Goal: Task Accomplishment & Management: Complete application form

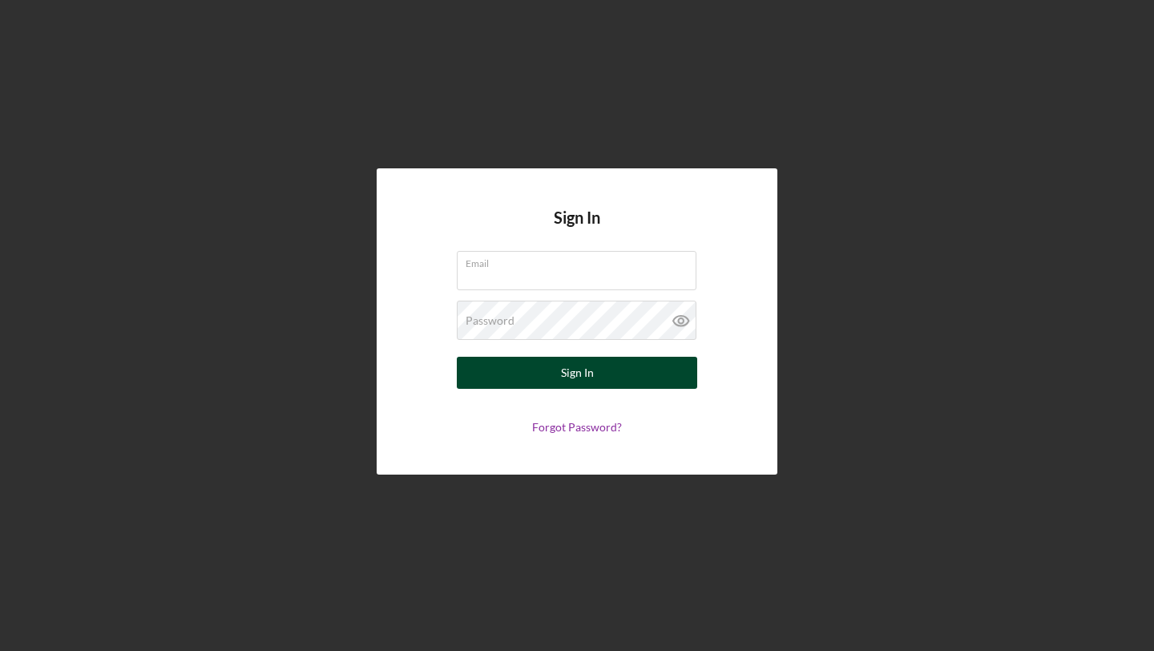
type input "[EMAIL_ADDRESS][DOMAIN_NAME]"
click at [554, 370] on button "Sign In" at bounding box center [577, 373] width 240 height 32
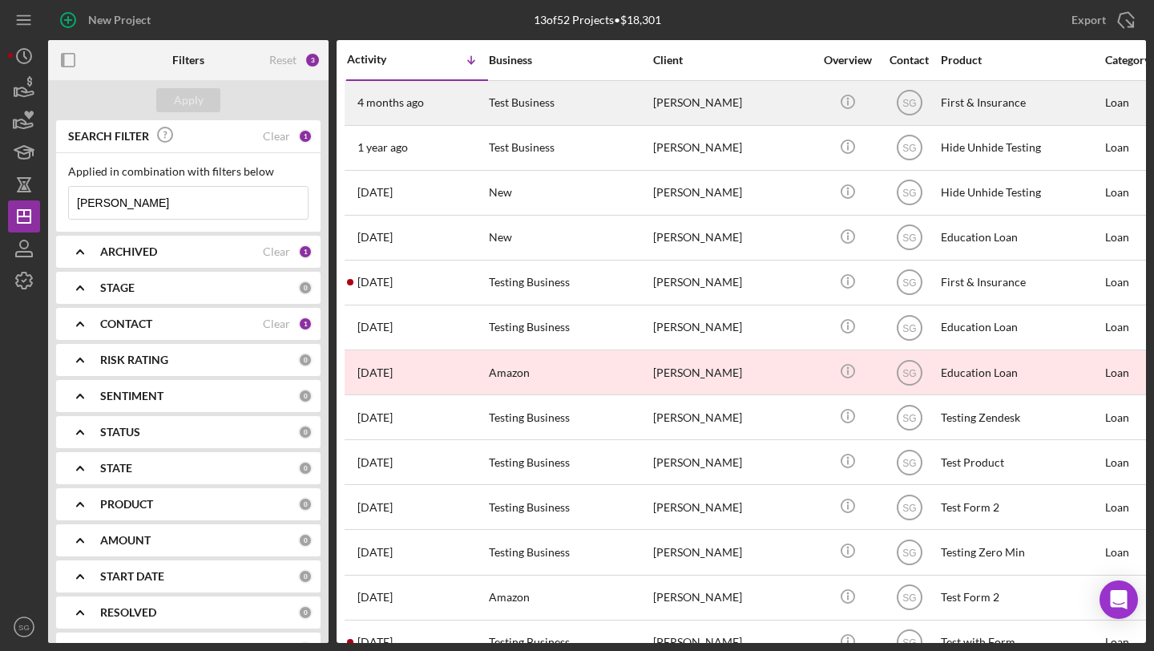
click at [495, 106] on div "Test Business" at bounding box center [569, 103] width 160 height 42
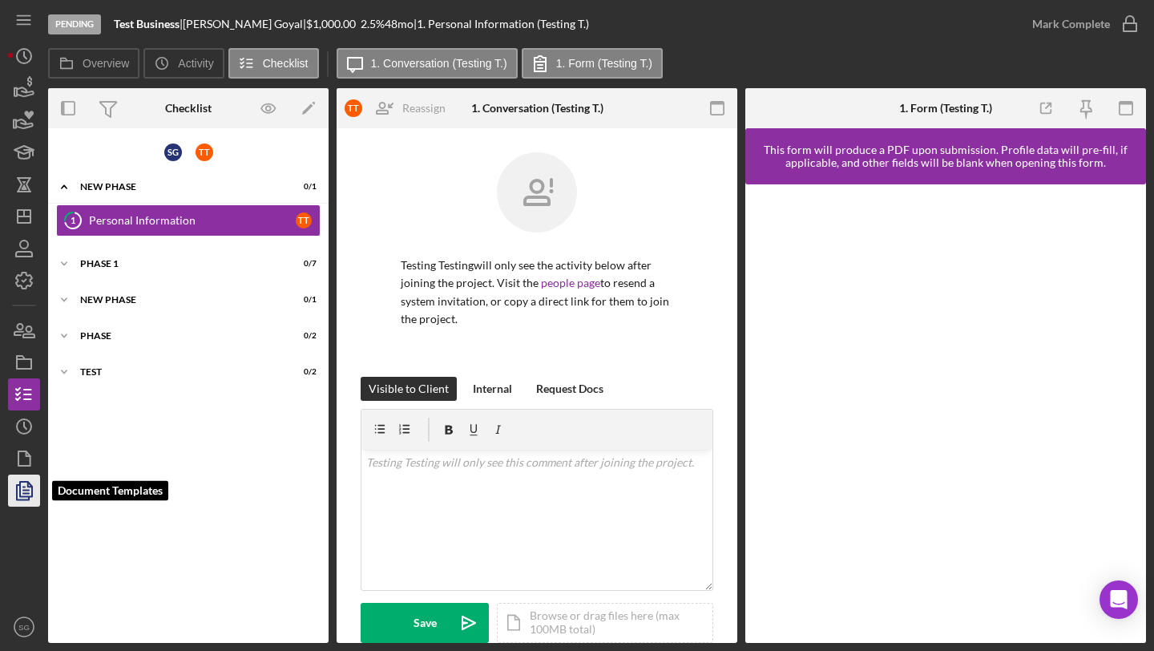
click at [17, 501] on icon "button" at bounding box center [24, 491] width 40 height 40
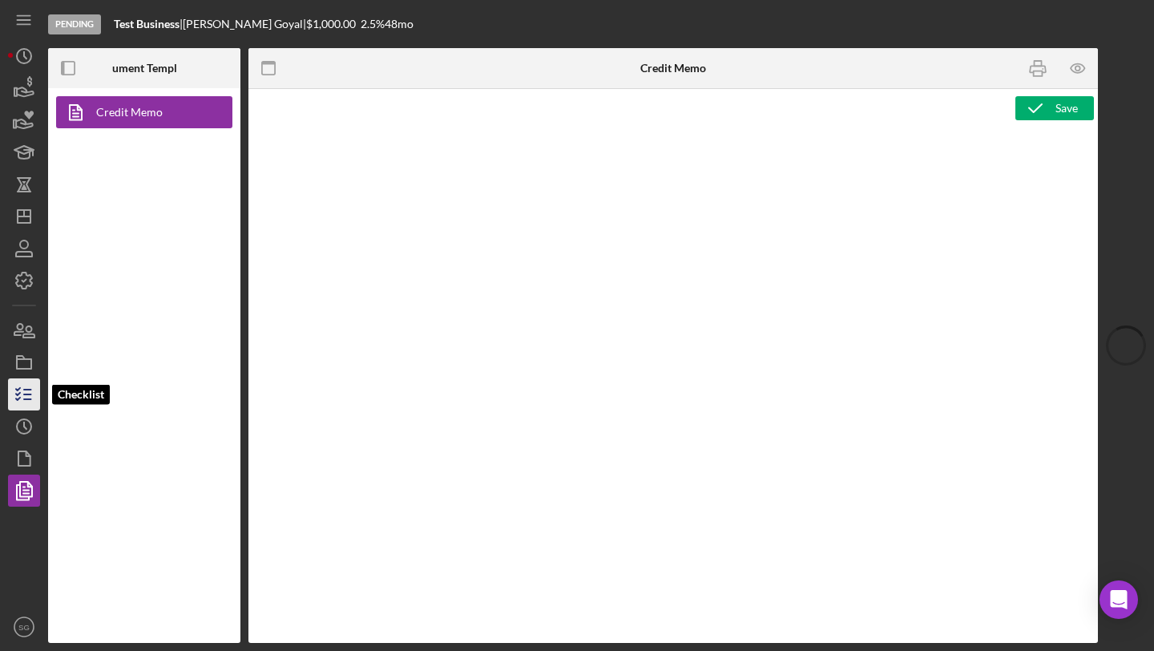
type textarea "<p><span id="1244209" class="template-field mceNonEditable">Phone</span></p>"
click at [18, 386] on icon "button" at bounding box center [24, 394] width 40 height 40
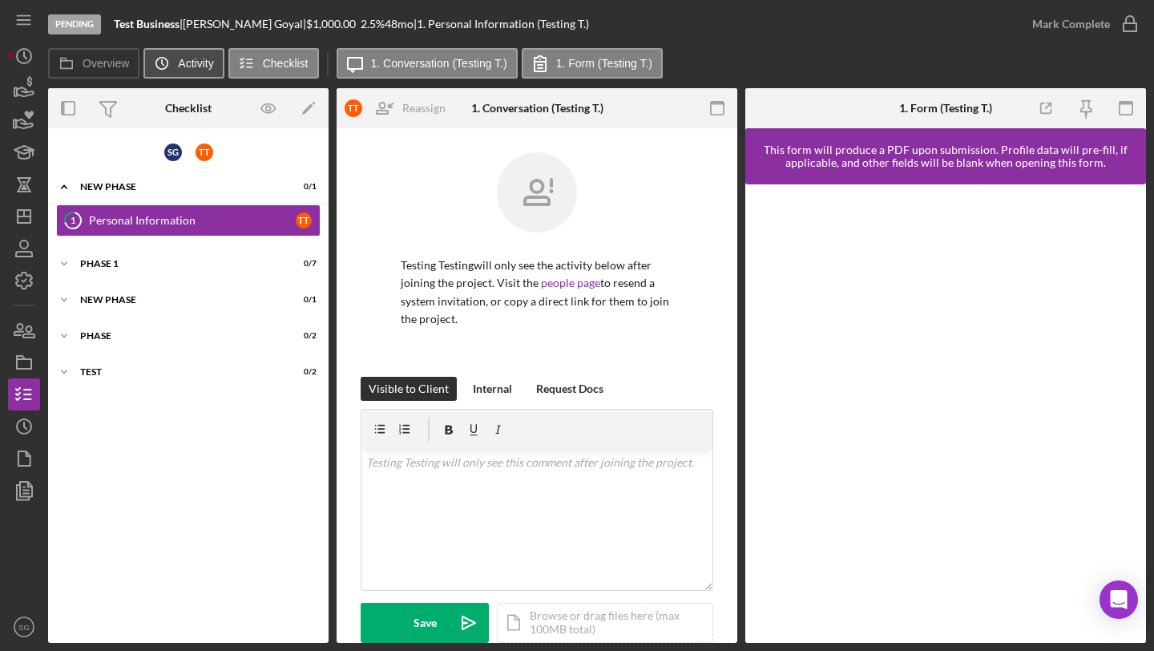
click at [191, 57] on label "Activity" at bounding box center [195, 63] width 35 height 13
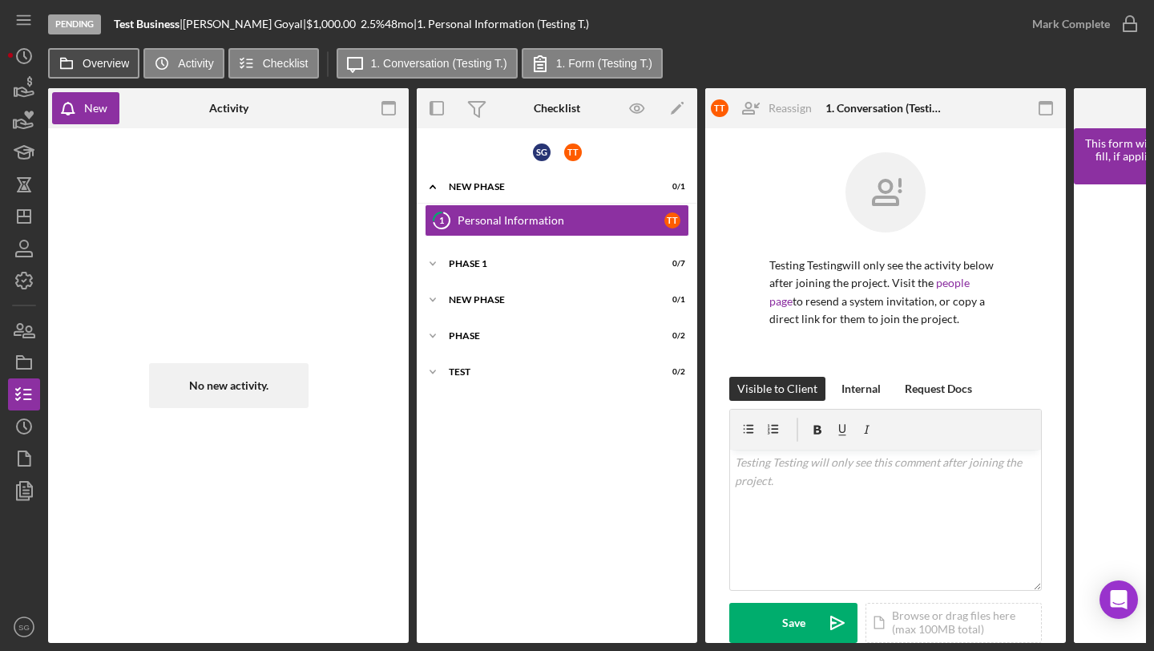
click at [118, 61] on label "Overview" at bounding box center [106, 63] width 46 height 13
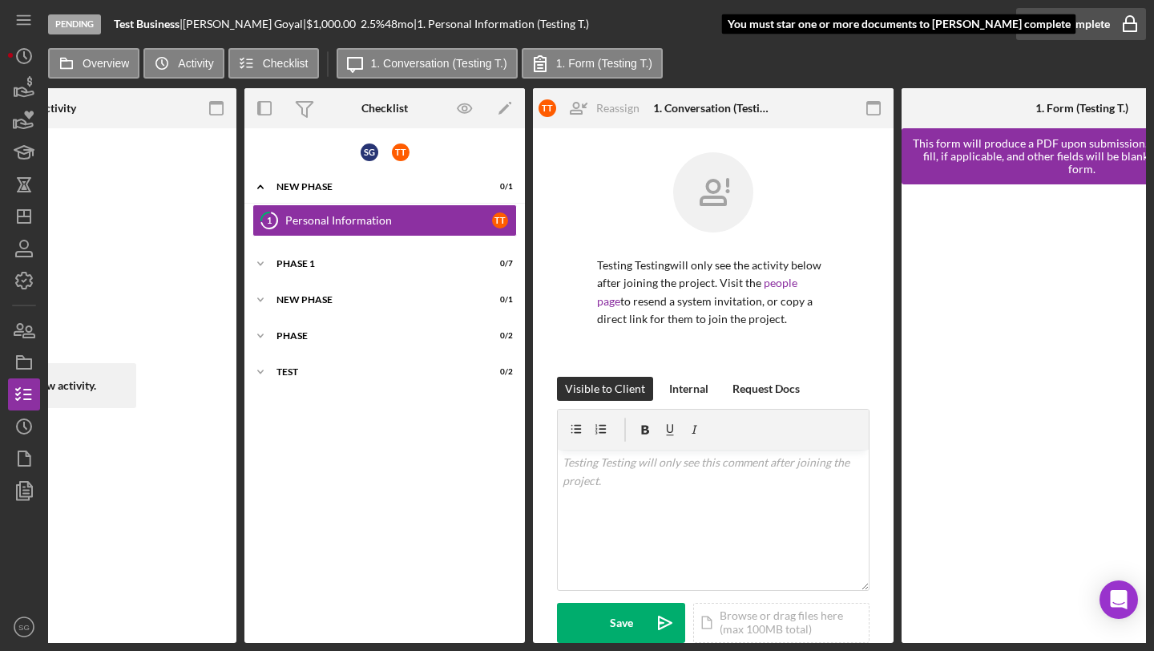
click at [1092, 30] on div "Mark Complete" at bounding box center [1072, 24] width 78 height 32
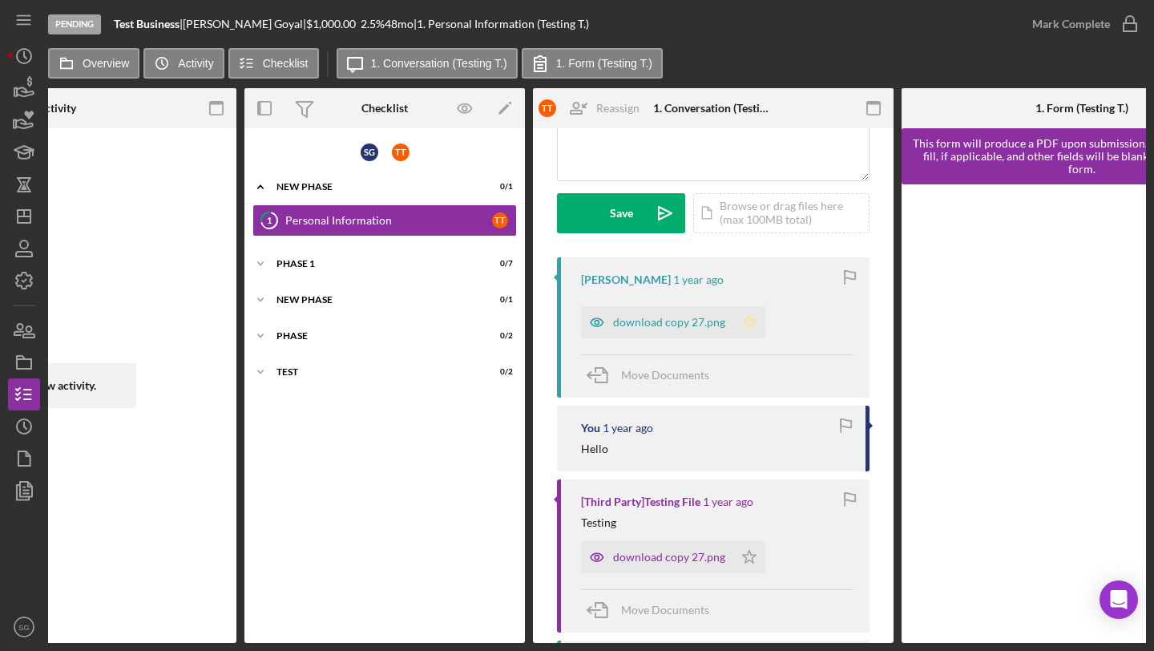
click at [747, 321] on icon "Icon/Star" at bounding box center [749, 322] width 32 height 32
click at [1113, 16] on icon "button" at bounding box center [1130, 24] width 40 height 40
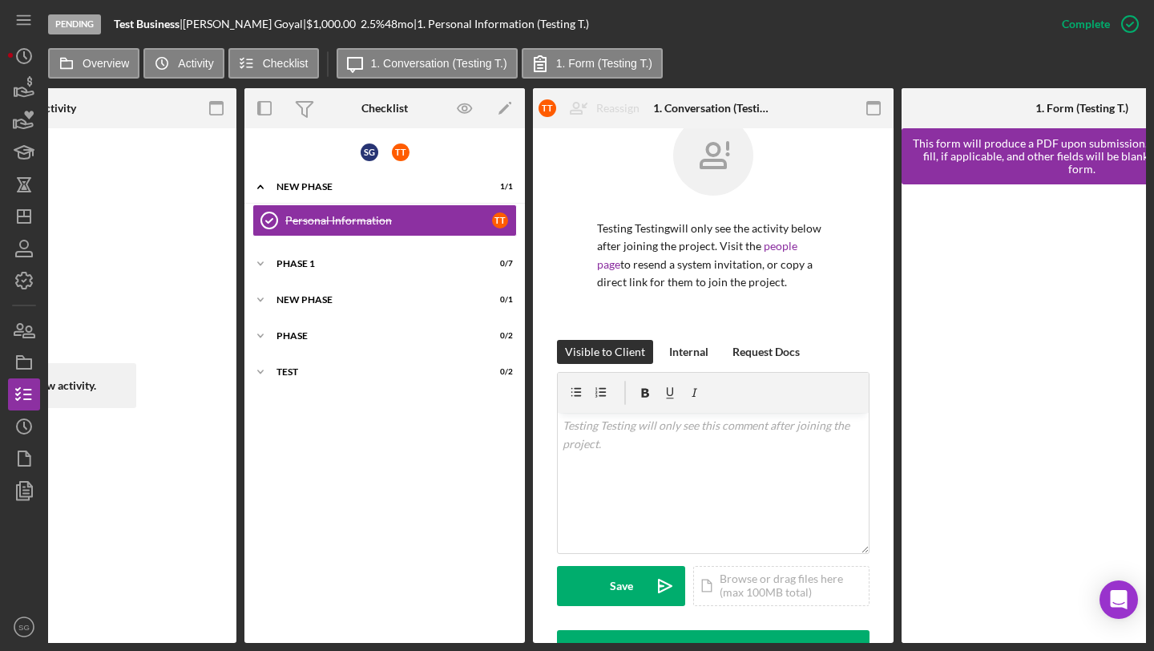
scroll to position [0, 0]
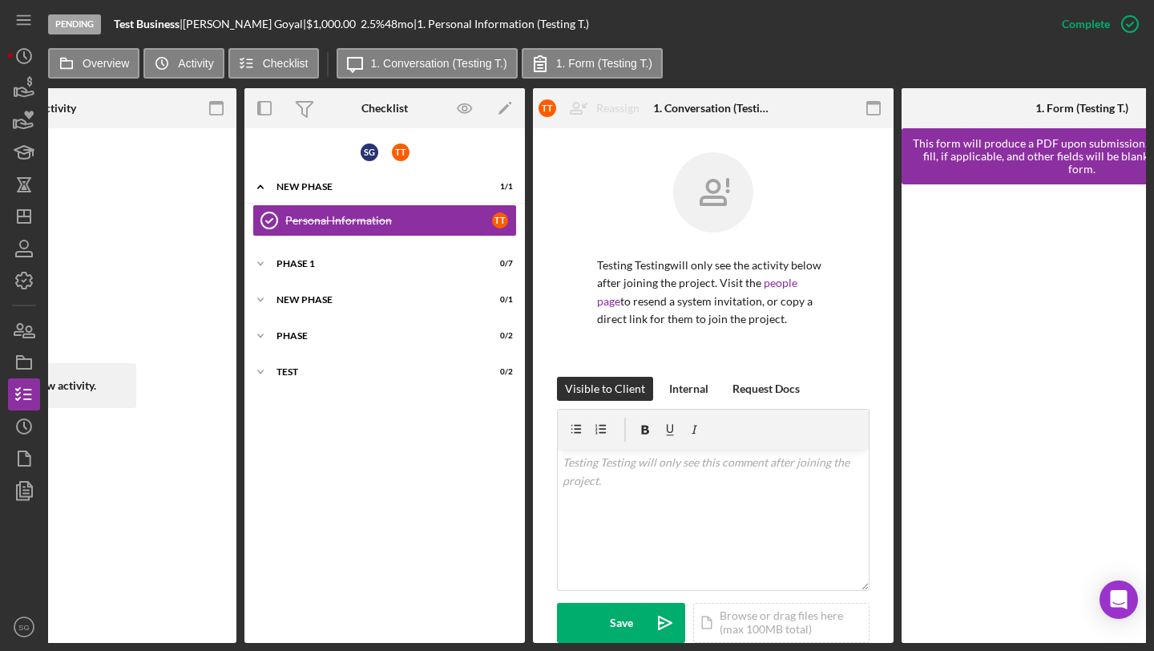
click at [335, 248] on div "S G T T Icon/Expander New Phase 1 / 1 Personal Information Personal Information…" at bounding box center [384, 385] width 281 height 499
click at [325, 275] on div "Icon/Expander Phase 1 0 / 7" at bounding box center [384, 264] width 281 height 32
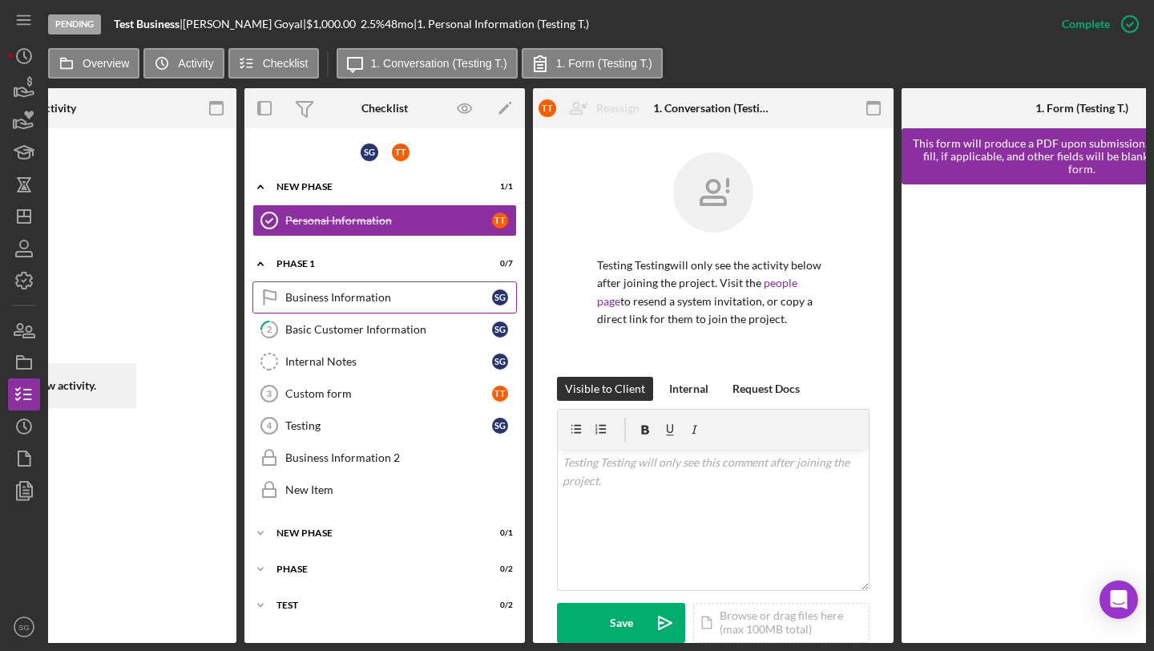
click at [319, 309] on link "Business Information Business Information S G" at bounding box center [385, 297] width 265 height 32
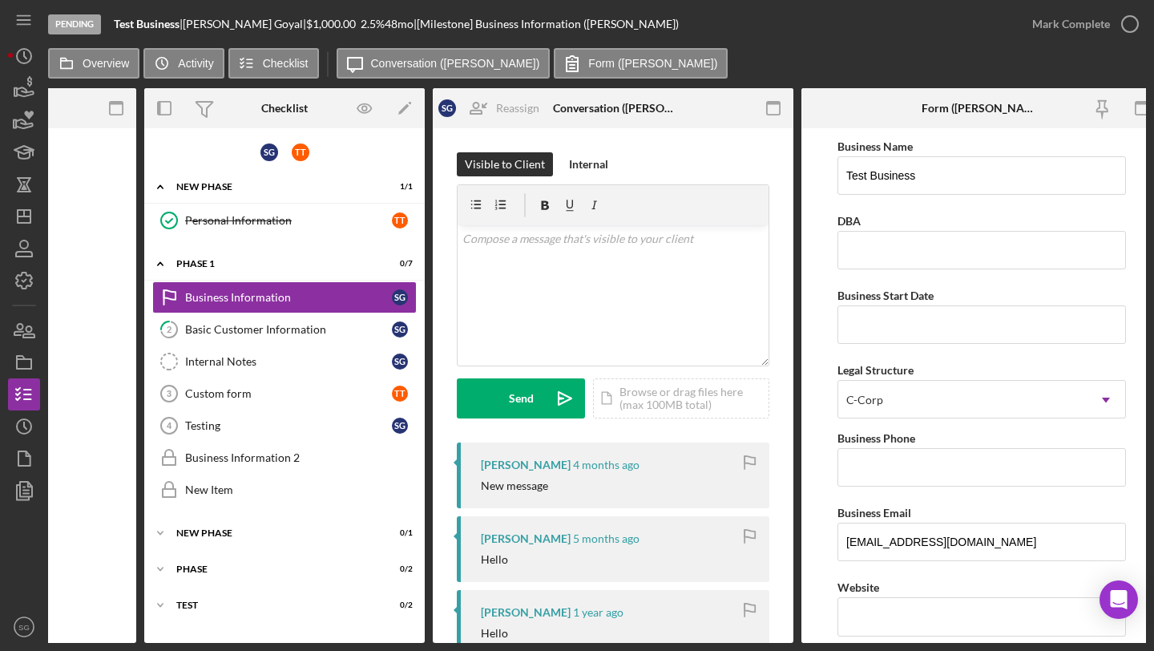
scroll to position [0, 657]
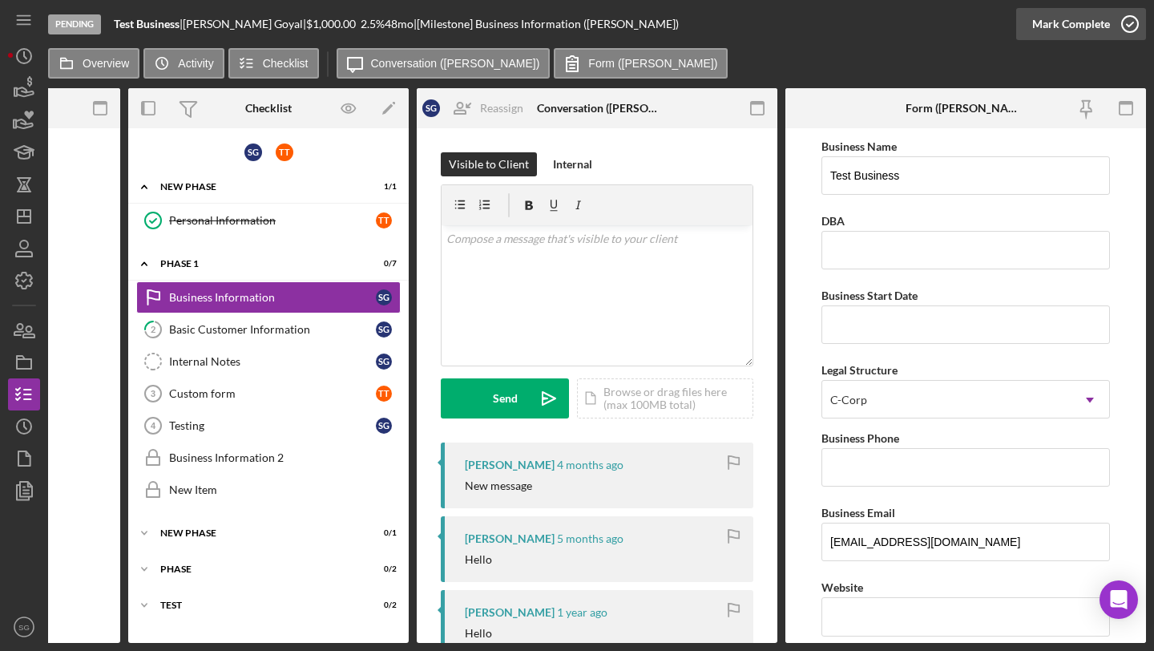
click at [1081, 32] on div "Mark Complete" at bounding box center [1072, 24] width 78 height 32
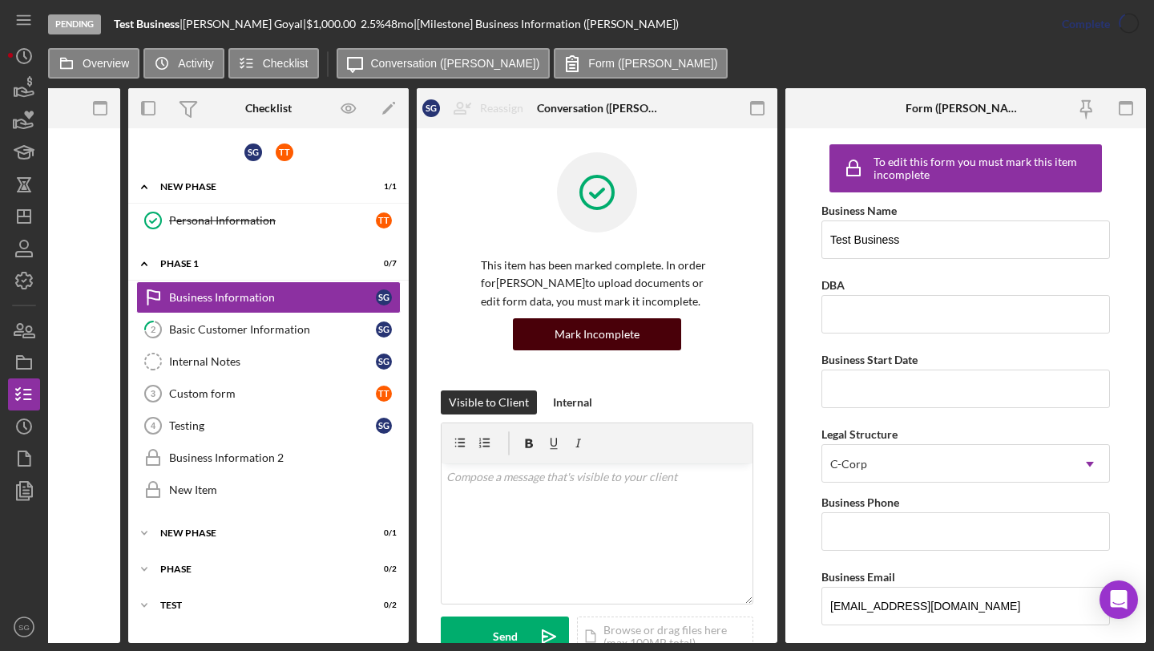
click at [596, 341] on div "Mark Incomplete" at bounding box center [597, 334] width 85 height 32
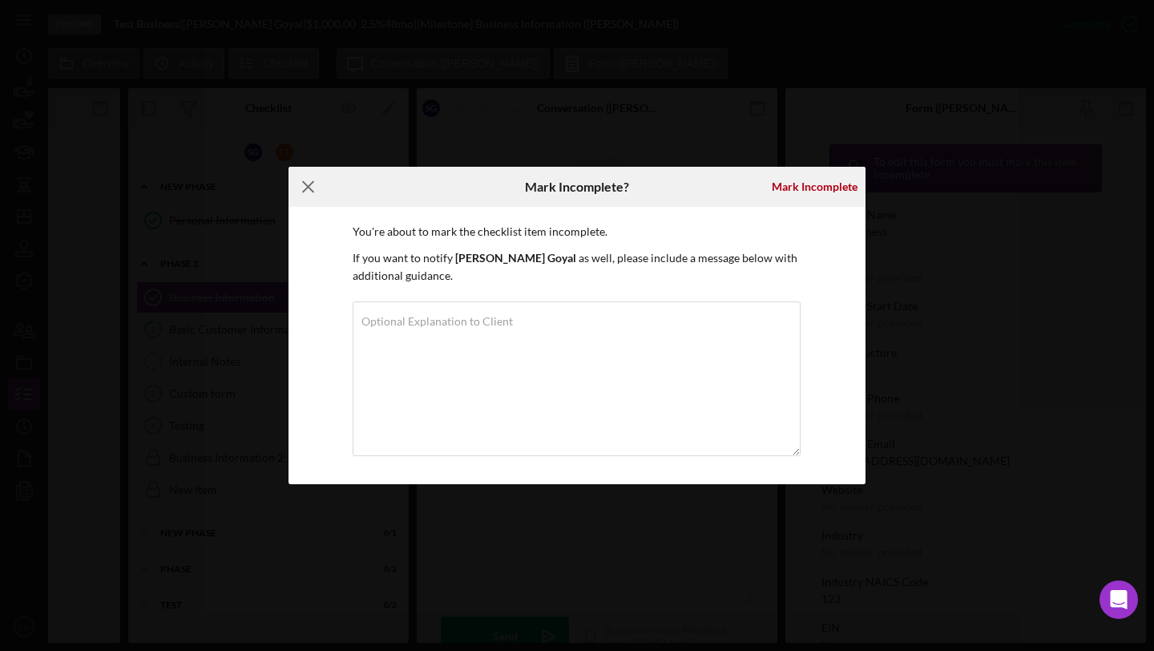
click at [303, 184] on icon "Icon/Menu Close" at bounding box center [309, 187] width 40 height 40
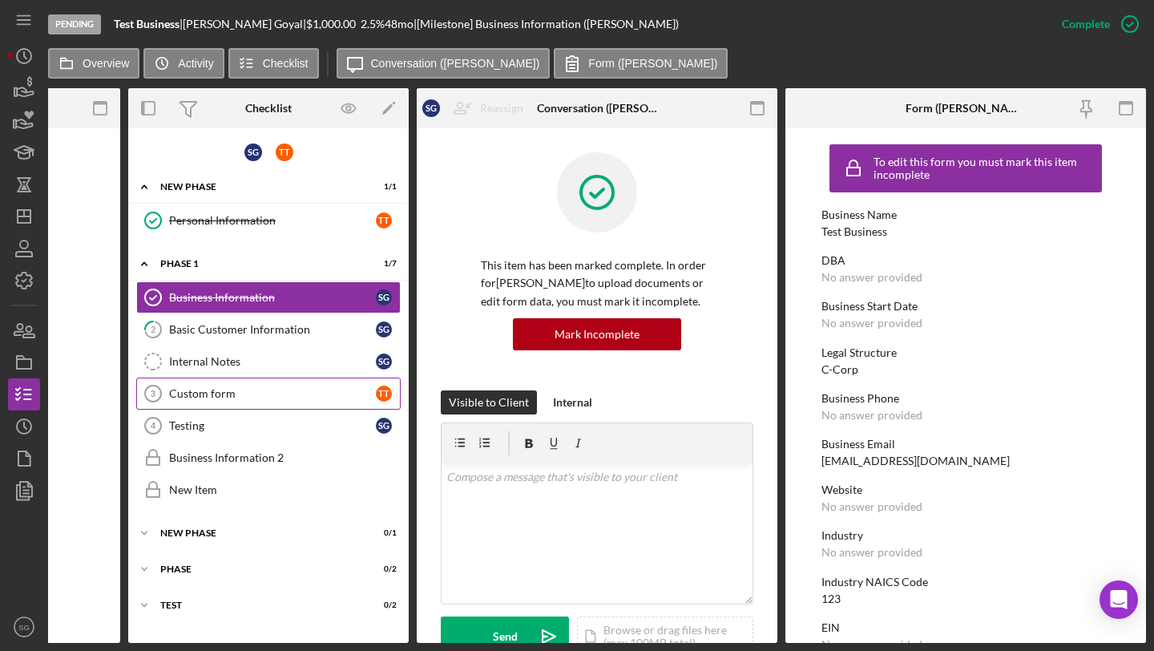
click at [226, 396] on div "Custom form" at bounding box center [272, 393] width 207 height 13
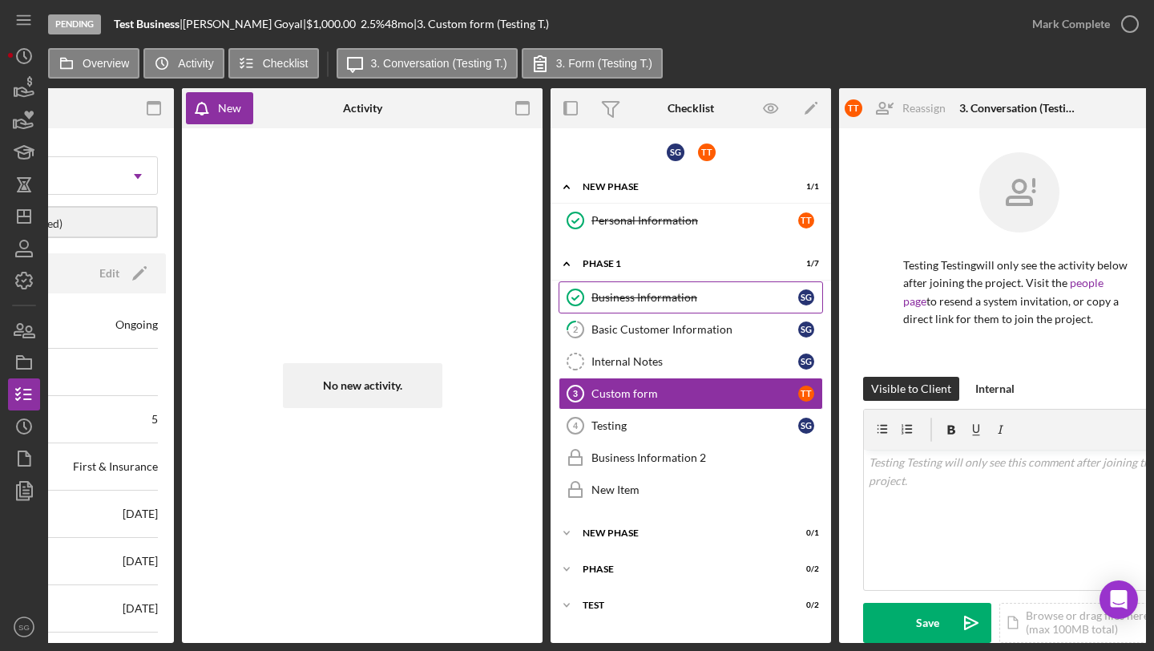
scroll to position [0, 277]
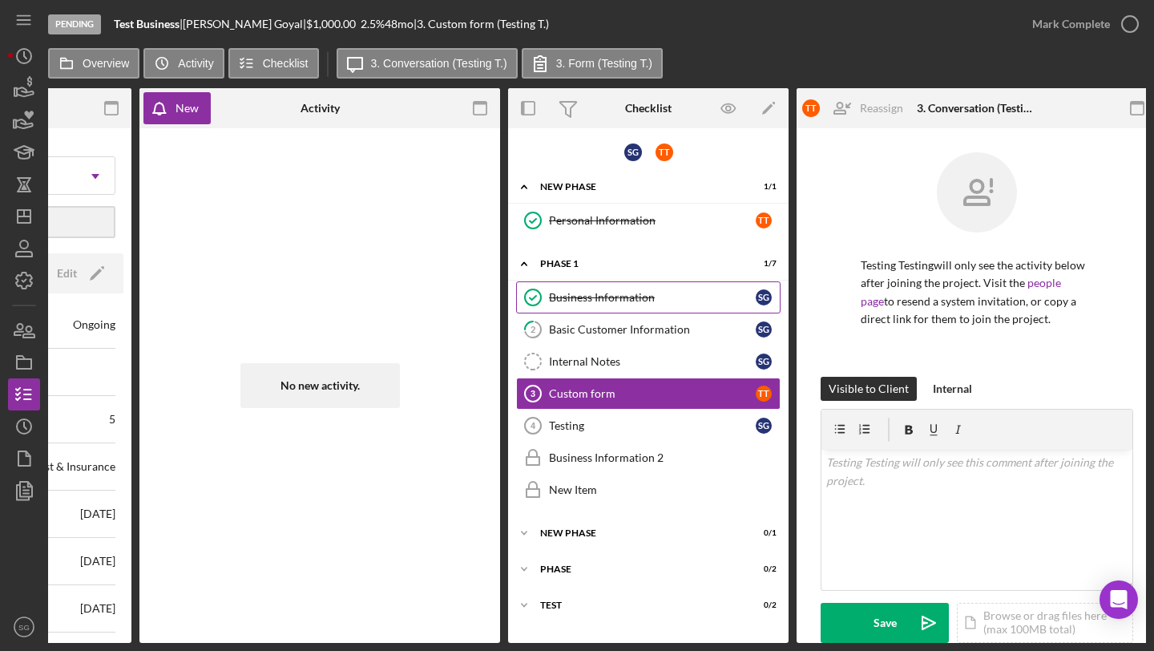
click at [617, 307] on link "Business Information Business Information S G" at bounding box center [648, 297] width 265 height 32
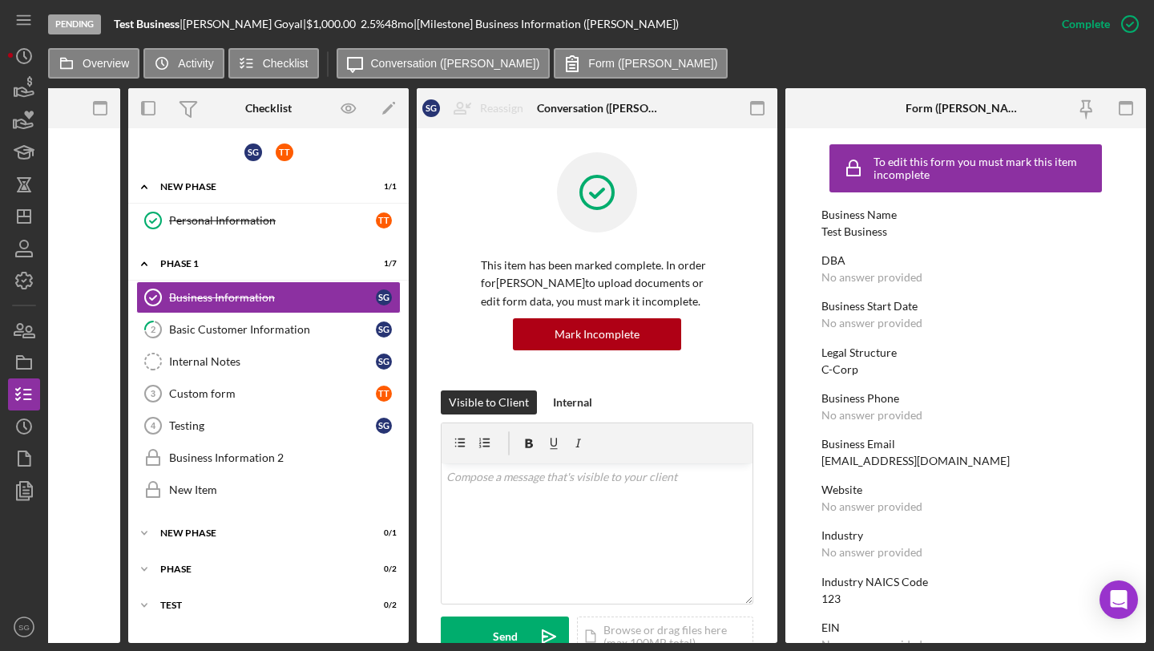
click at [559, 317] on div "This item has been marked complete. In order for Sahil Goyal to upload document…" at bounding box center [597, 304] width 232 height 94
click at [569, 327] on div "Mark Incomplete" at bounding box center [597, 334] width 85 height 32
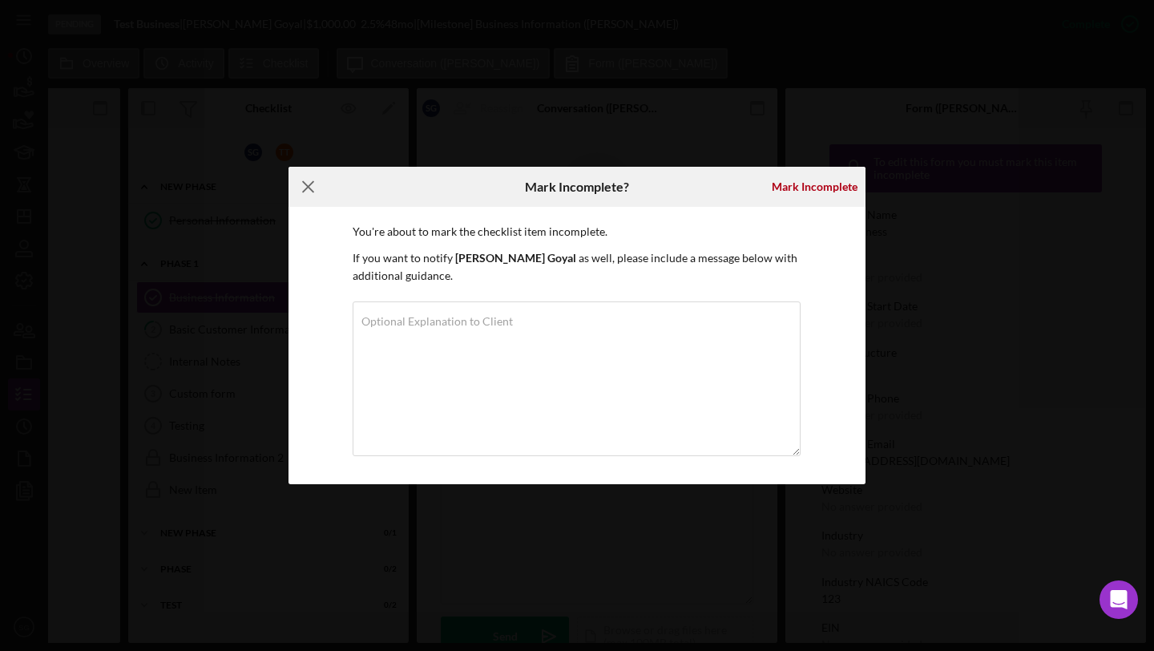
click at [306, 192] on icon "Icon/Menu Close" at bounding box center [309, 187] width 40 height 40
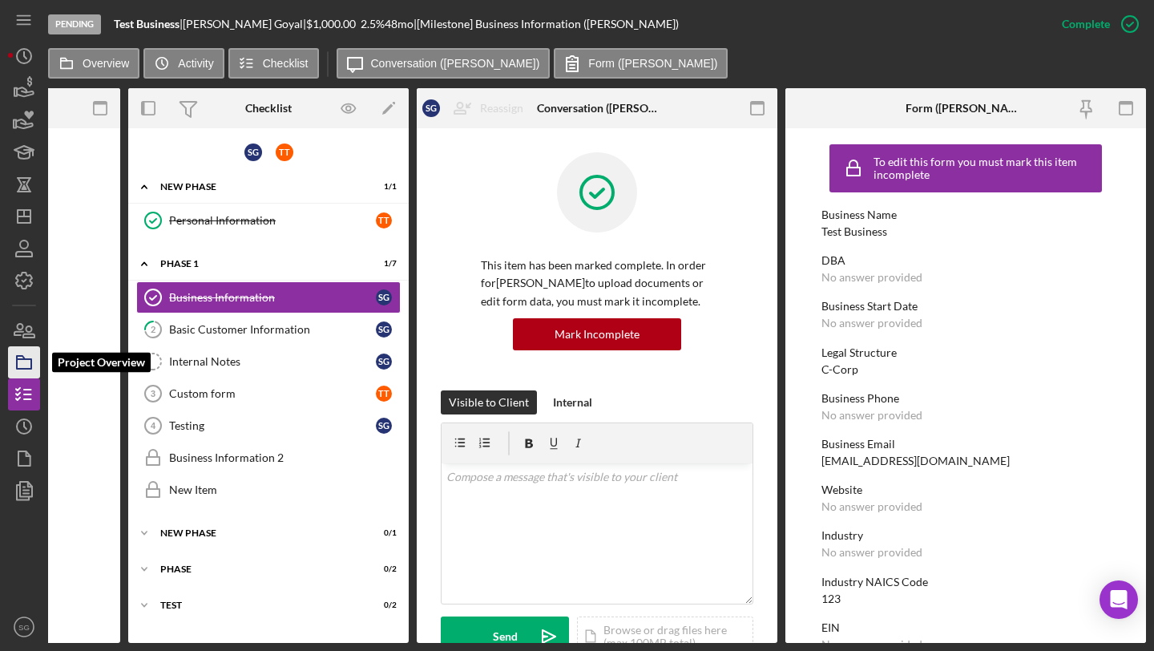
click at [18, 368] on rect "button" at bounding box center [24, 364] width 14 height 10
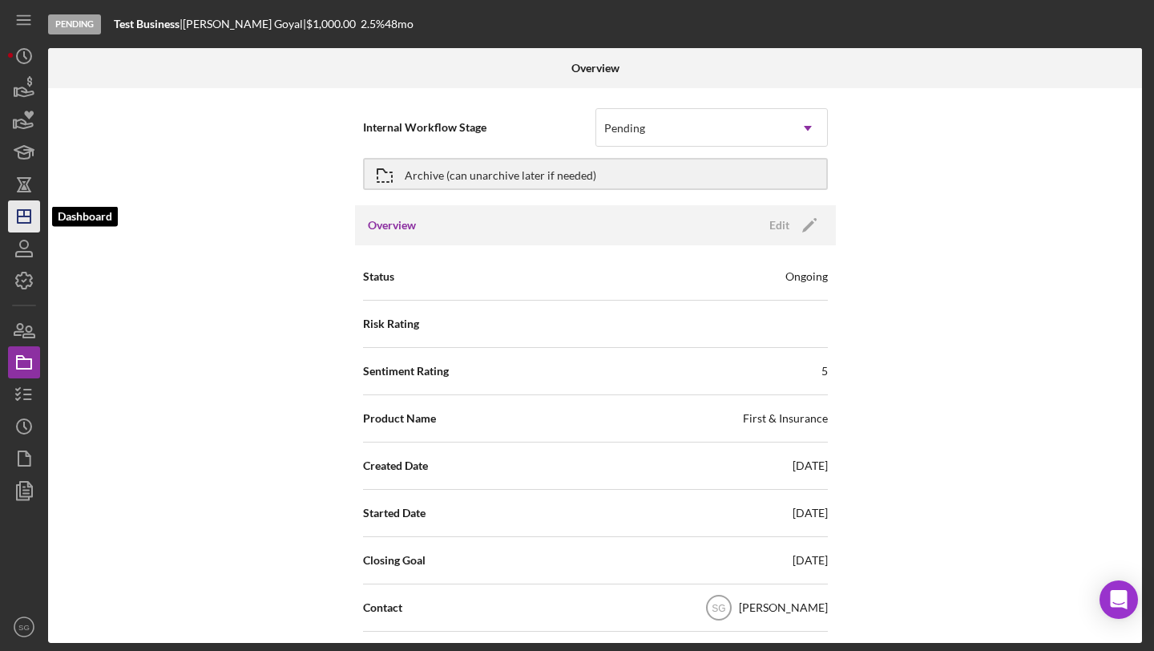
click at [28, 224] on icon "Icon/Dashboard" at bounding box center [24, 216] width 40 height 40
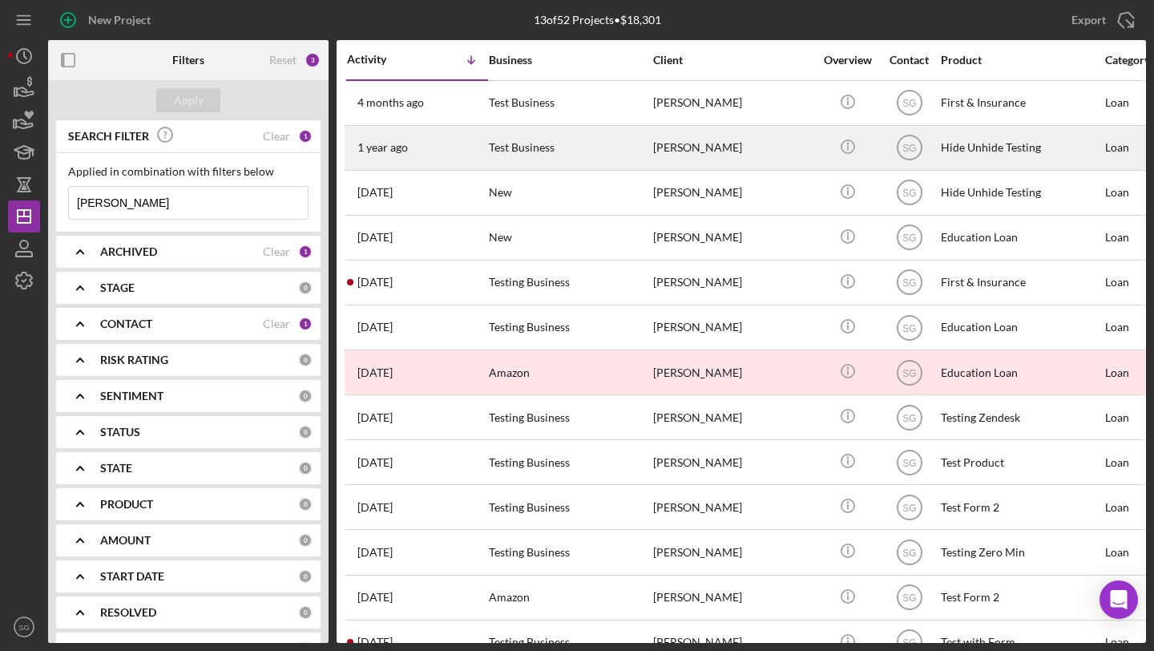
click at [558, 145] on div "Test Business" at bounding box center [569, 148] width 160 height 42
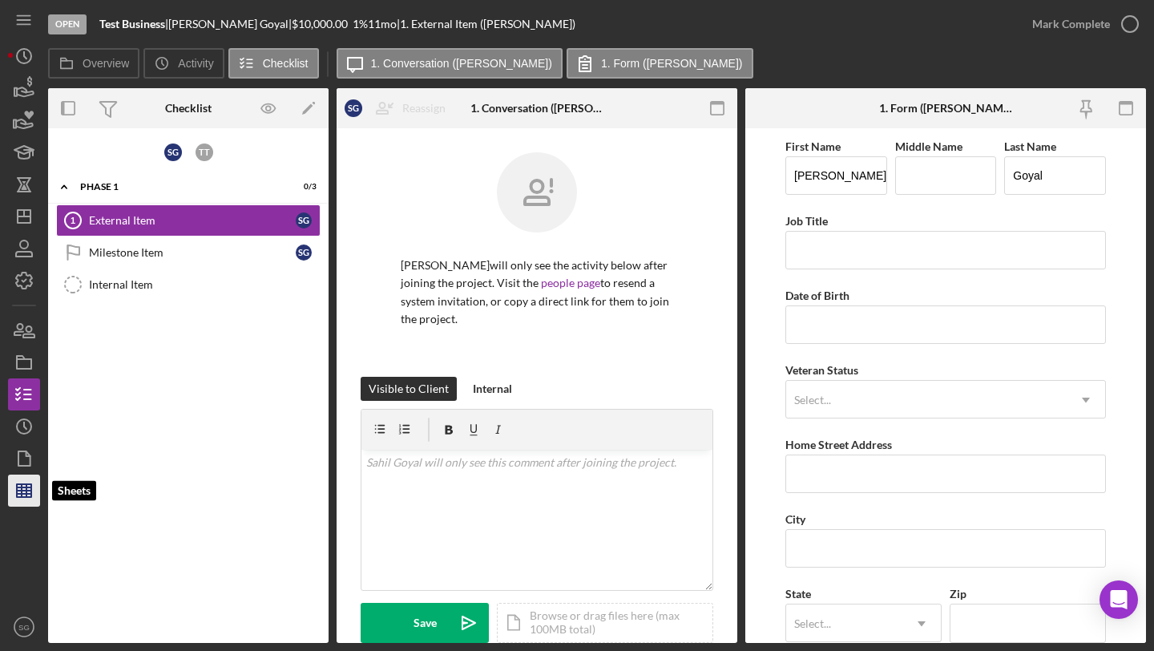
click at [20, 491] on line "button" at bounding box center [24, 491] width 14 height 0
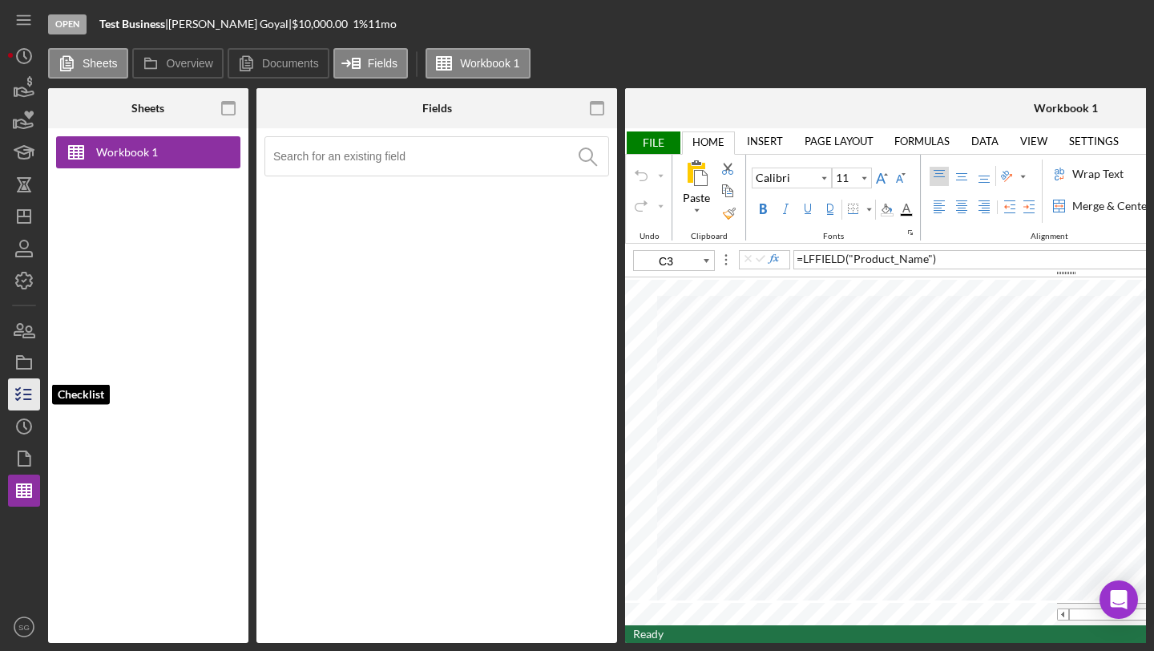
click at [26, 391] on icon "button" at bounding box center [24, 394] width 40 height 40
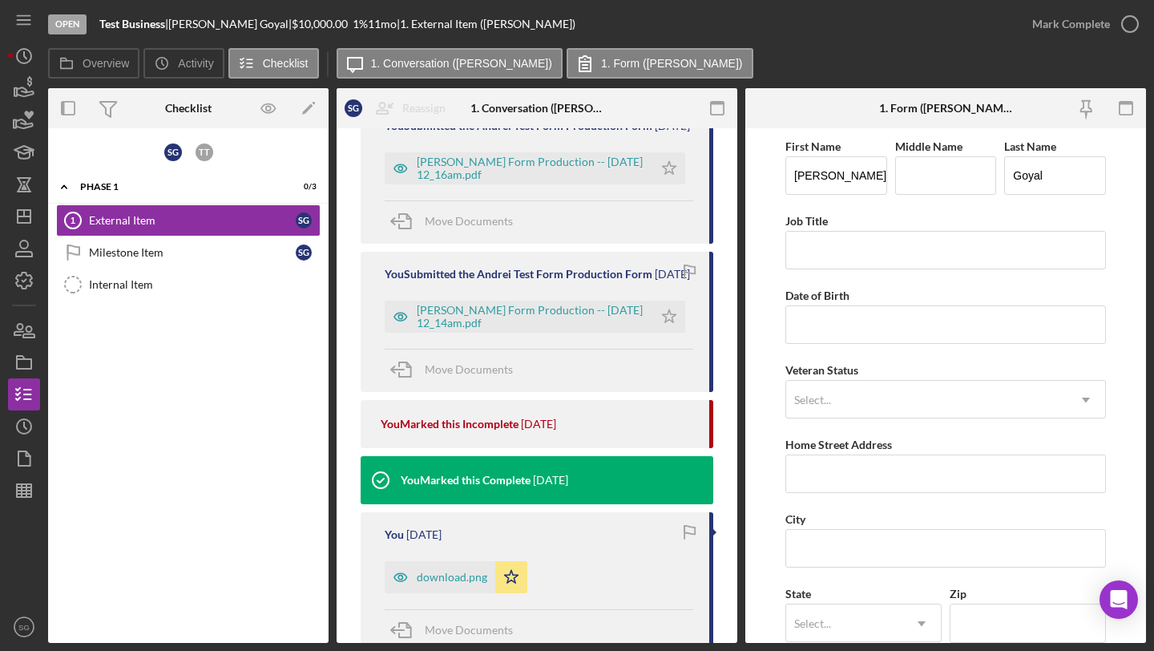
scroll to position [569, 0]
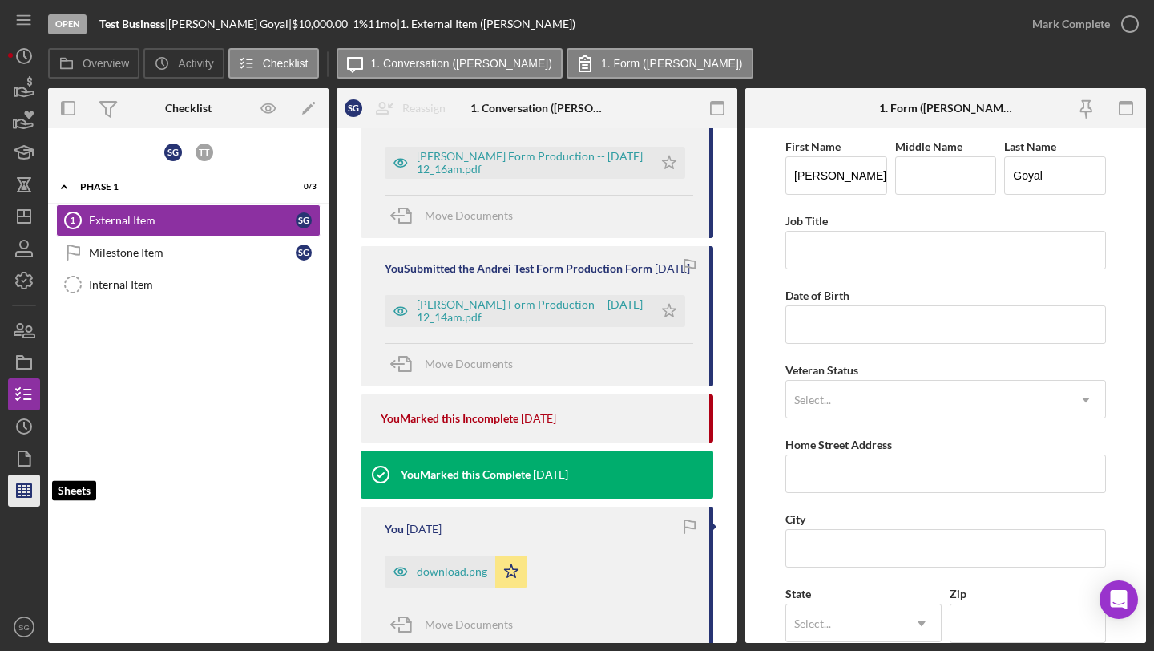
click at [33, 490] on icon "button" at bounding box center [24, 491] width 40 height 40
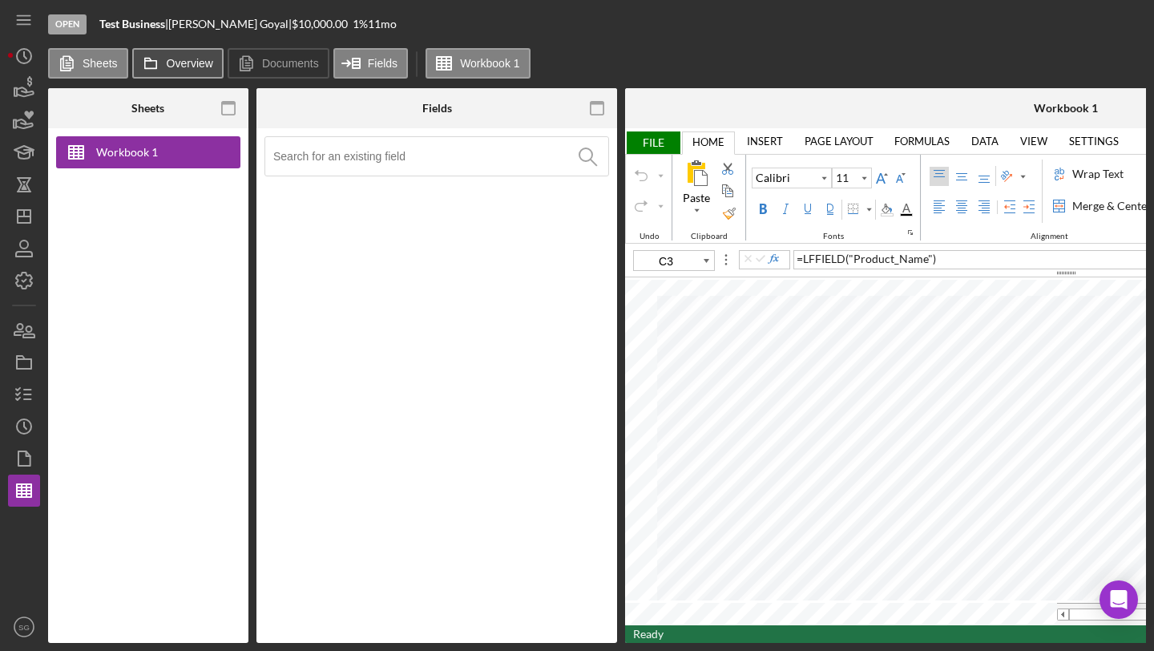
click at [199, 67] on label "Overview" at bounding box center [190, 63] width 46 height 13
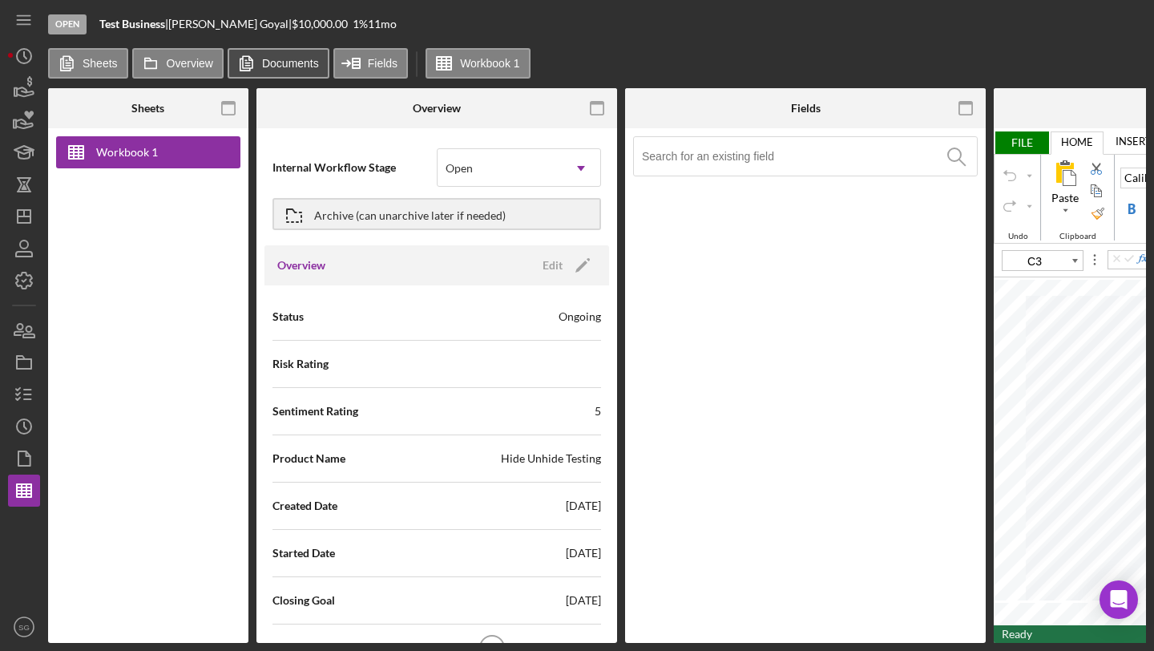
click at [297, 64] on label "Documents" at bounding box center [290, 63] width 57 height 13
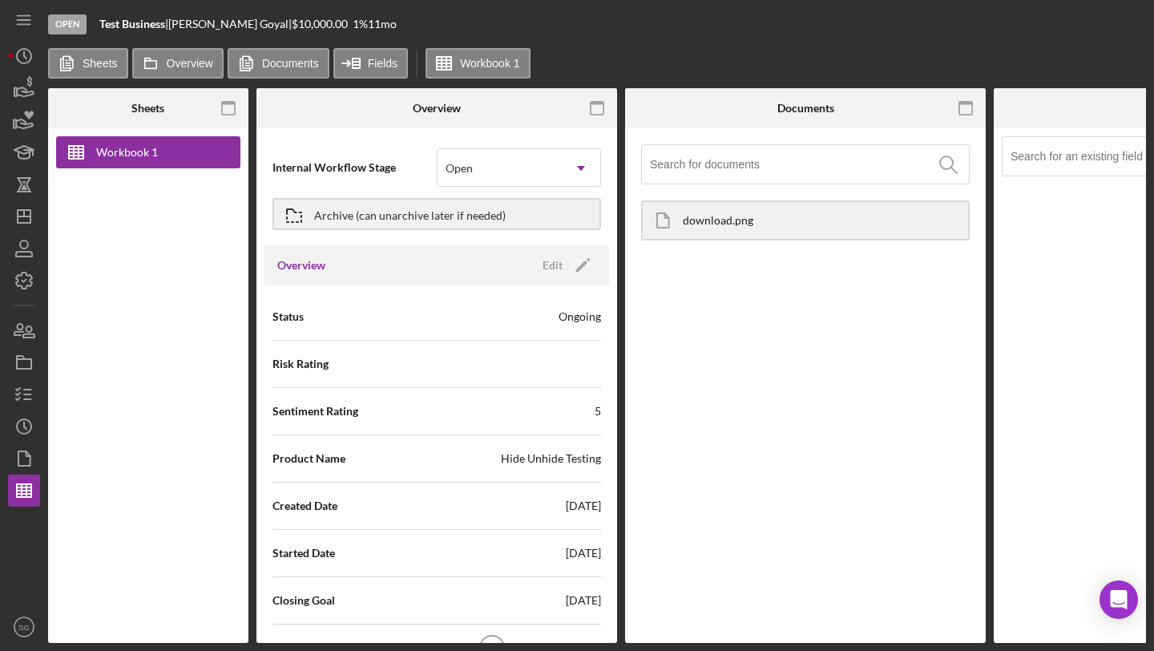
click at [727, 234] on div "download.png" at bounding box center [805, 220] width 329 height 40
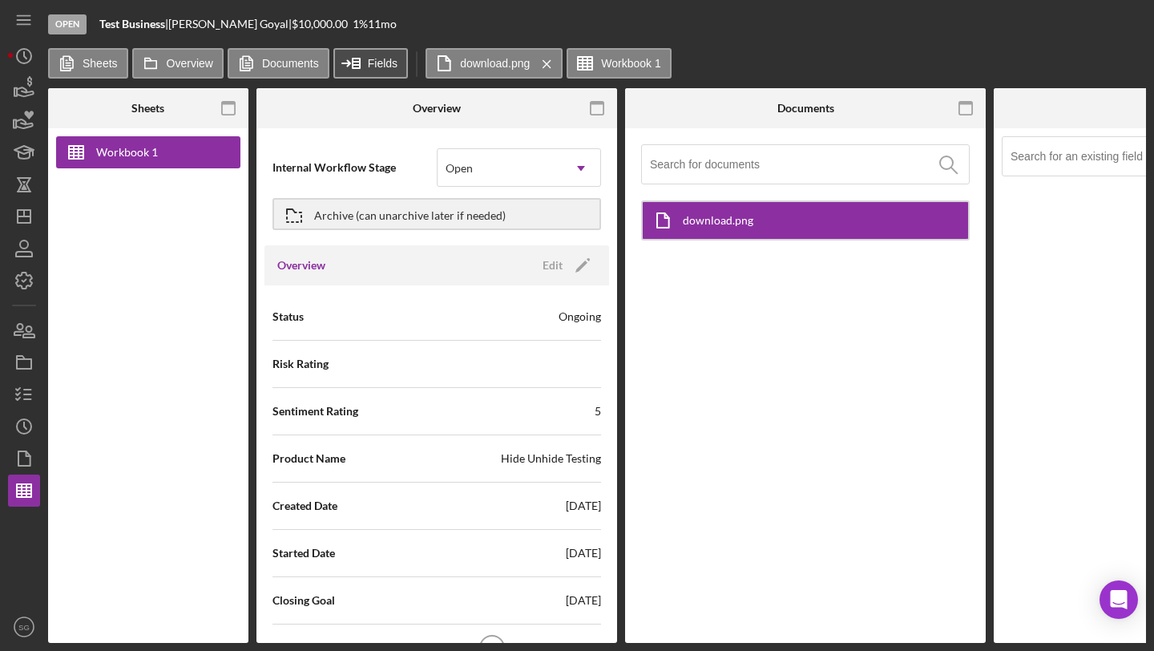
click at [360, 56] on icon at bounding box center [352, 63] width 40 height 40
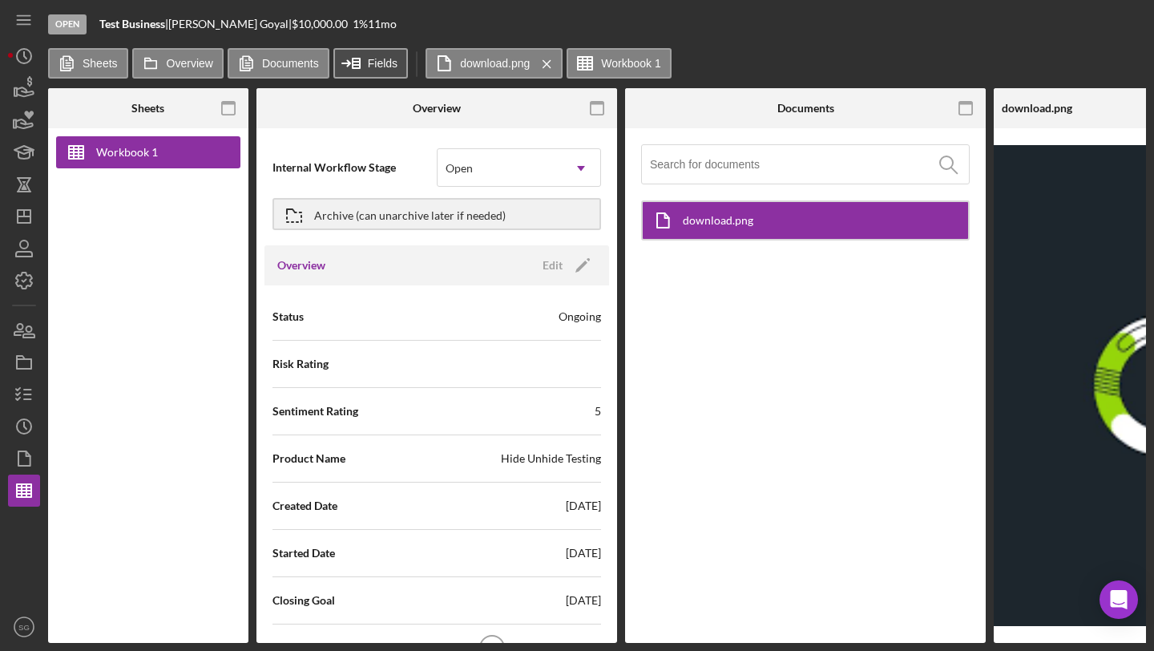
click at [360, 56] on icon at bounding box center [352, 63] width 40 height 40
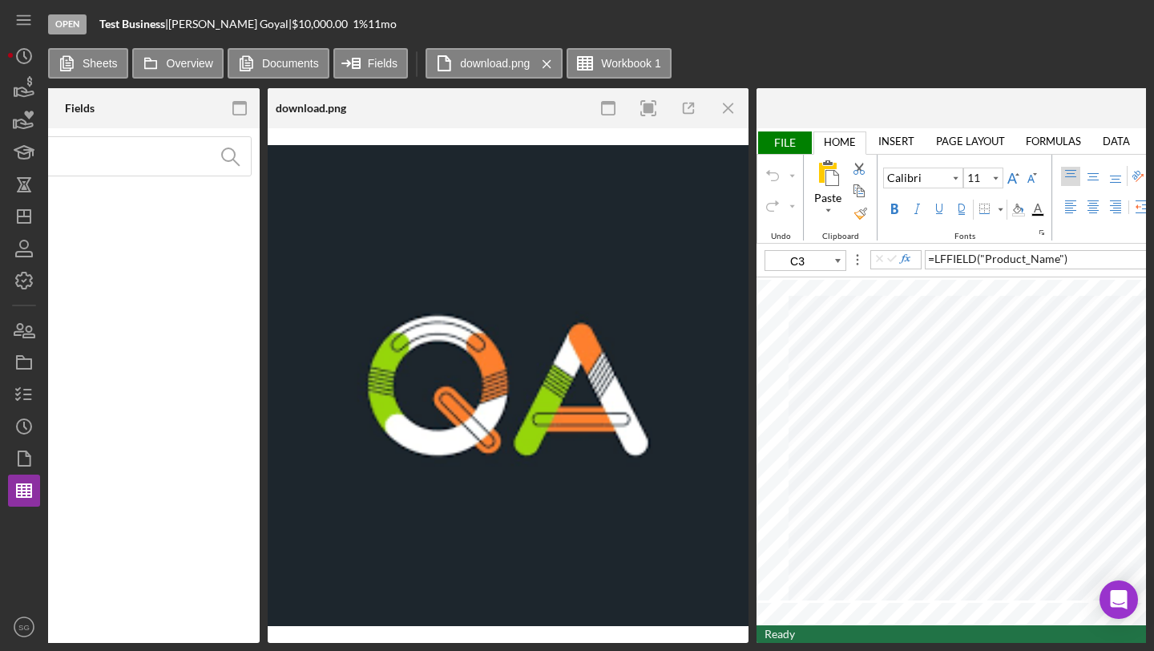
scroll to position [0, 1183]
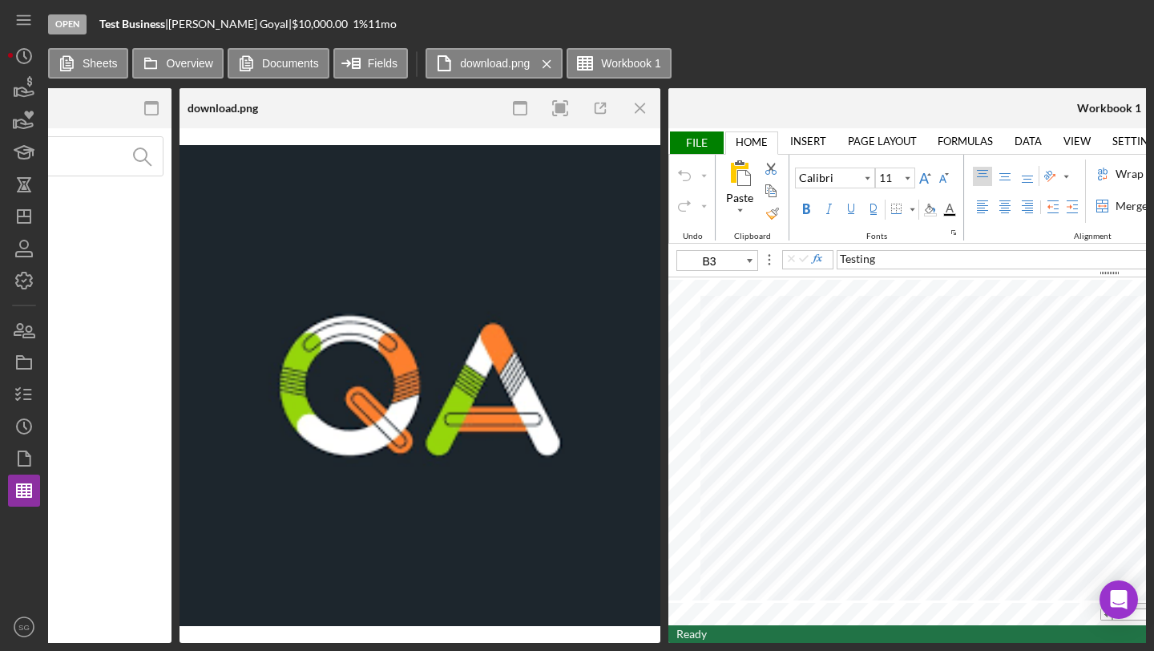
type input "C3"
click at [811, 646] on div "Open Test Business | Sahil Goyal | $10,000.00 1 % 11 mo Sheets Overview Documen…" at bounding box center [577, 325] width 1154 height 651
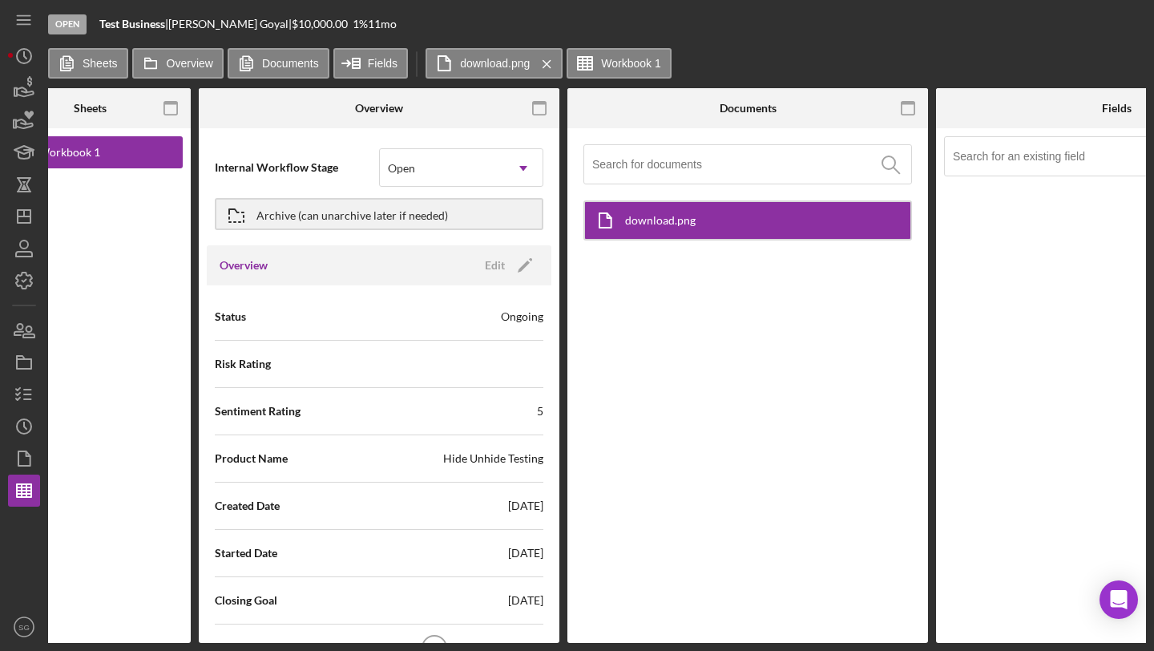
scroll to position [0, 59]
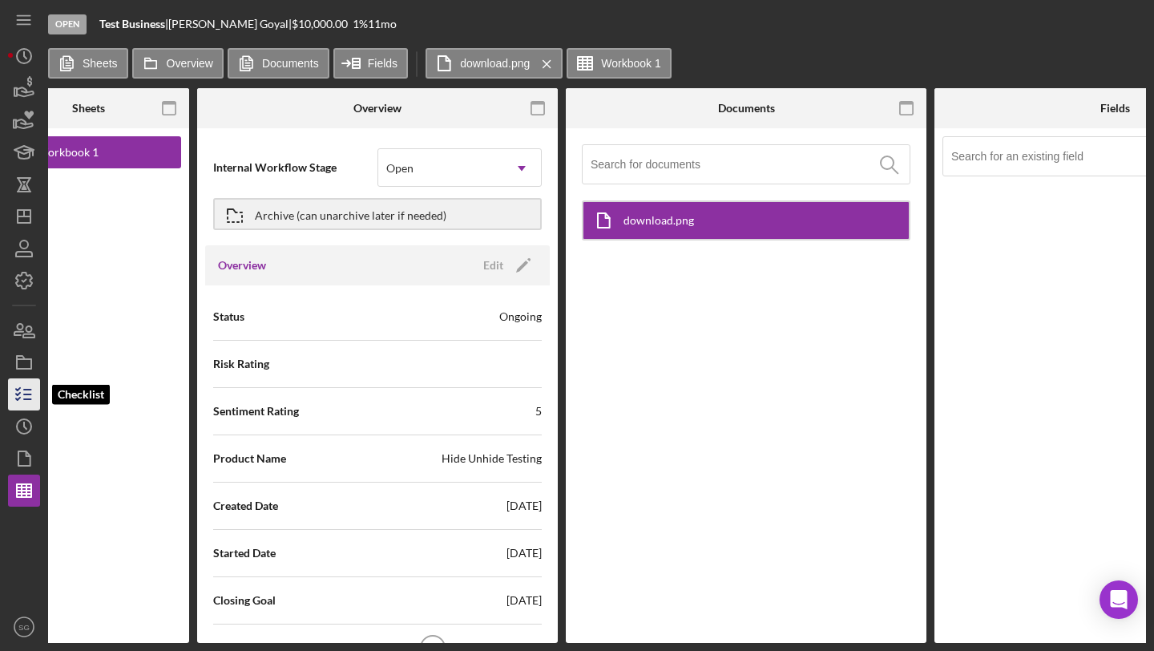
click at [26, 392] on icon "button" at bounding box center [24, 394] width 40 height 40
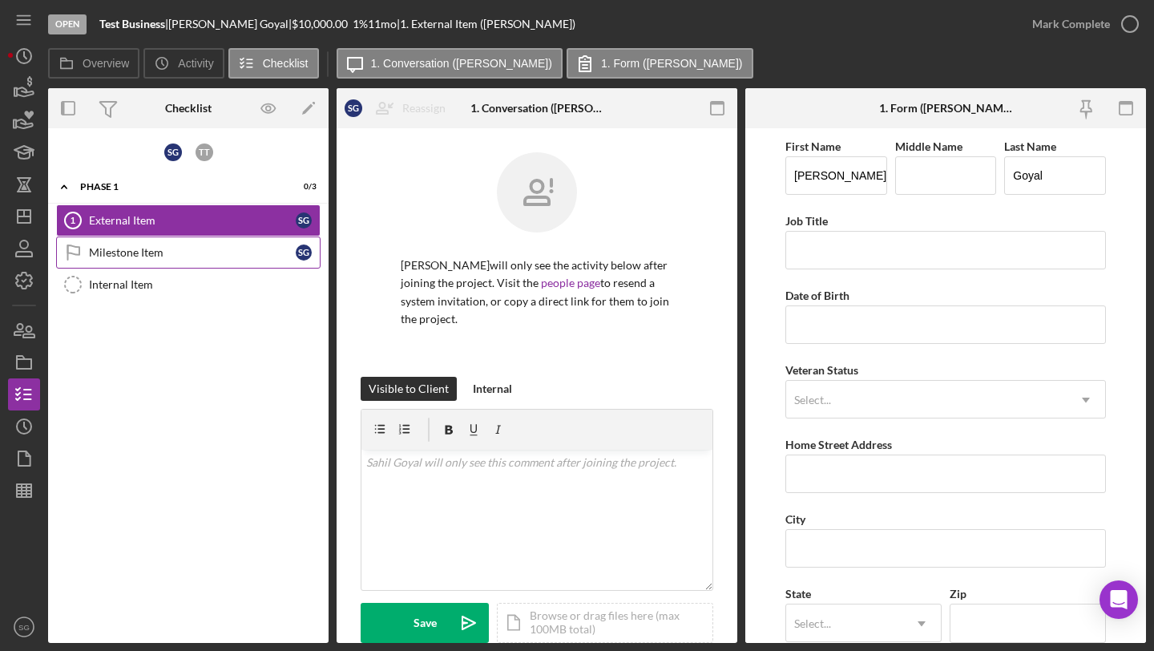
click at [141, 256] on div "Milestone Item" at bounding box center [192, 252] width 207 height 13
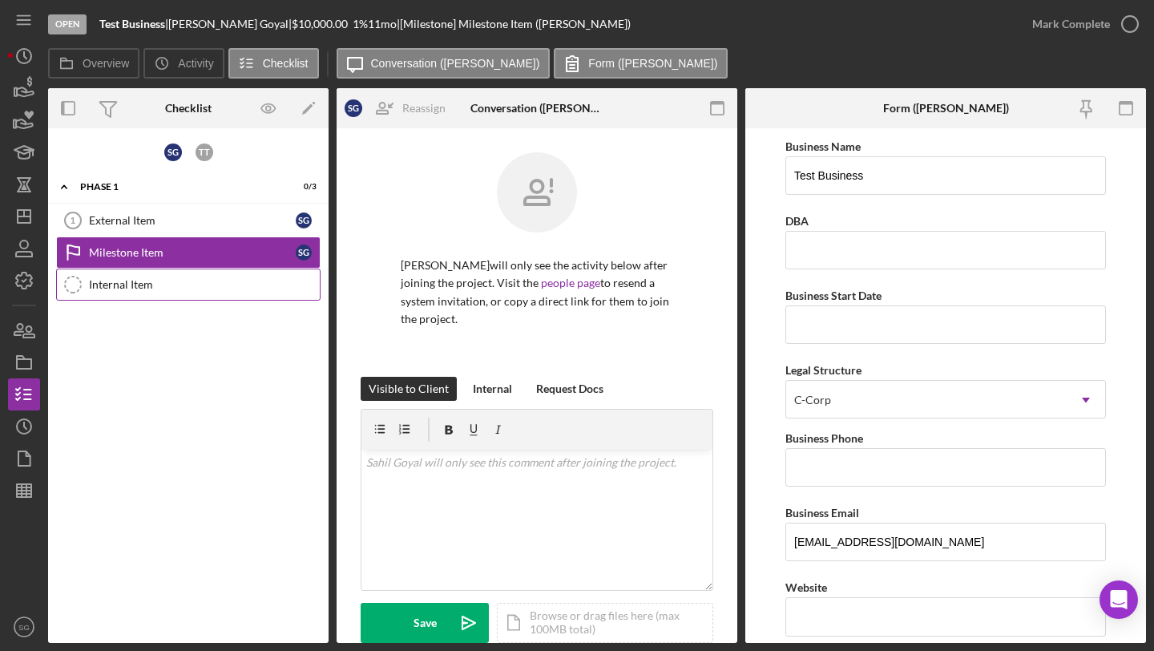
click at [92, 277] on icon "Internal Item" at bounding box center [73, 285] width 40 height 40
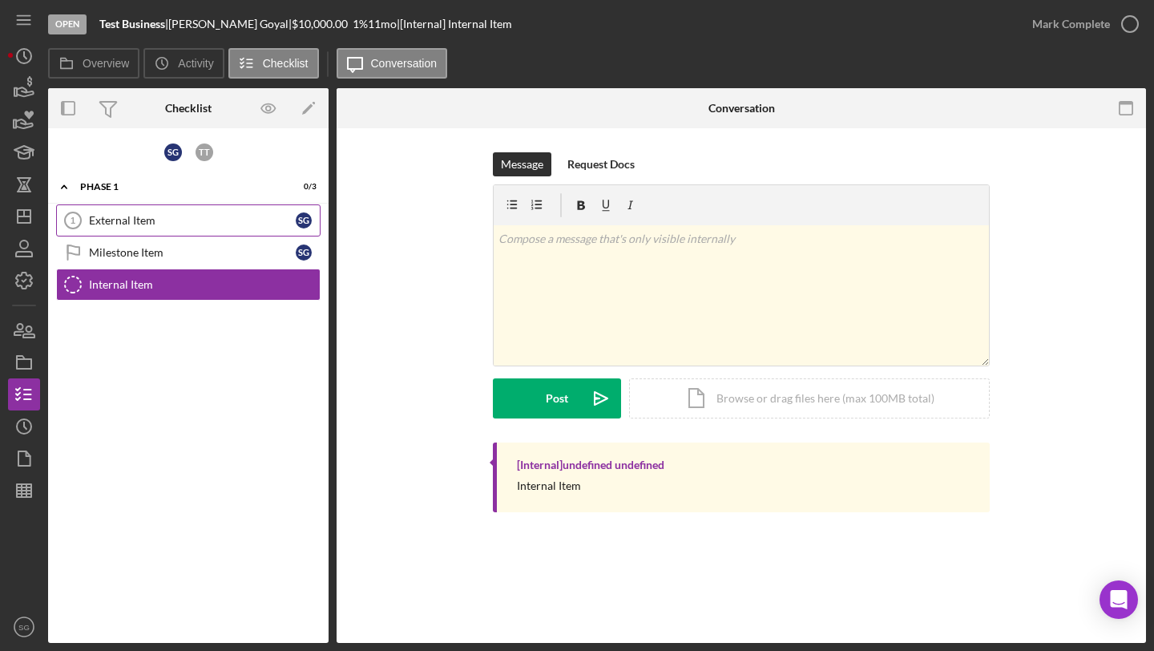
click at [111, 233] on link "External Item 1 External Item S G" at bounding box center [188, 220] width 265 height 32
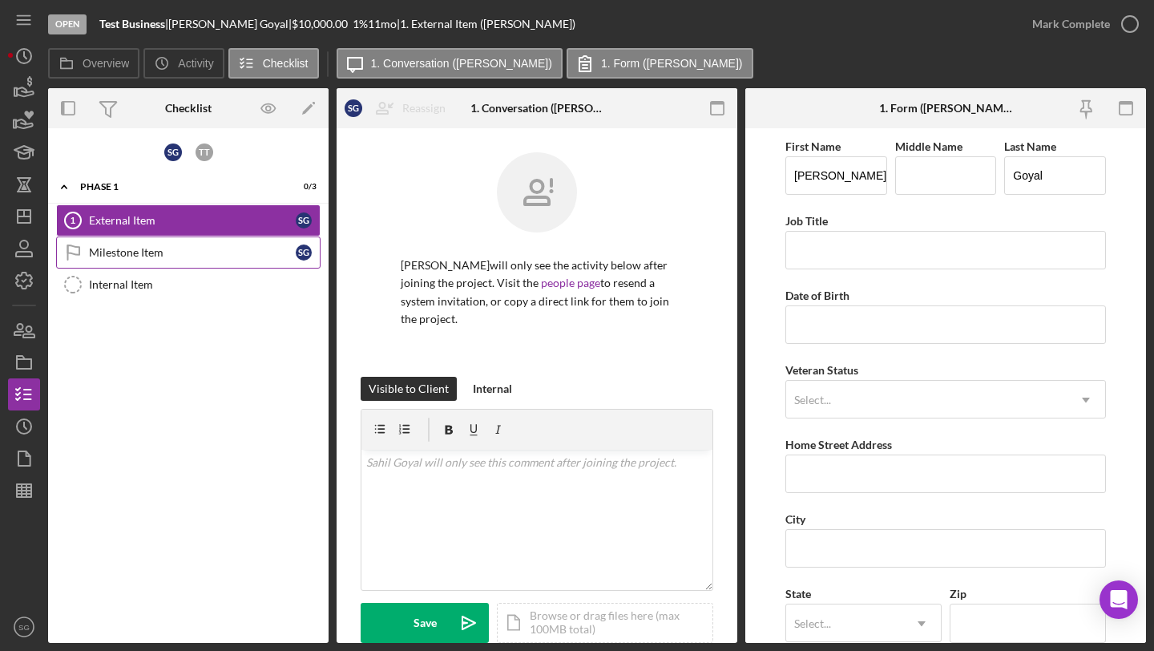
click at [123, 254] on div "Milestone Item" at bounding box center [192, 252] width 207 height 13
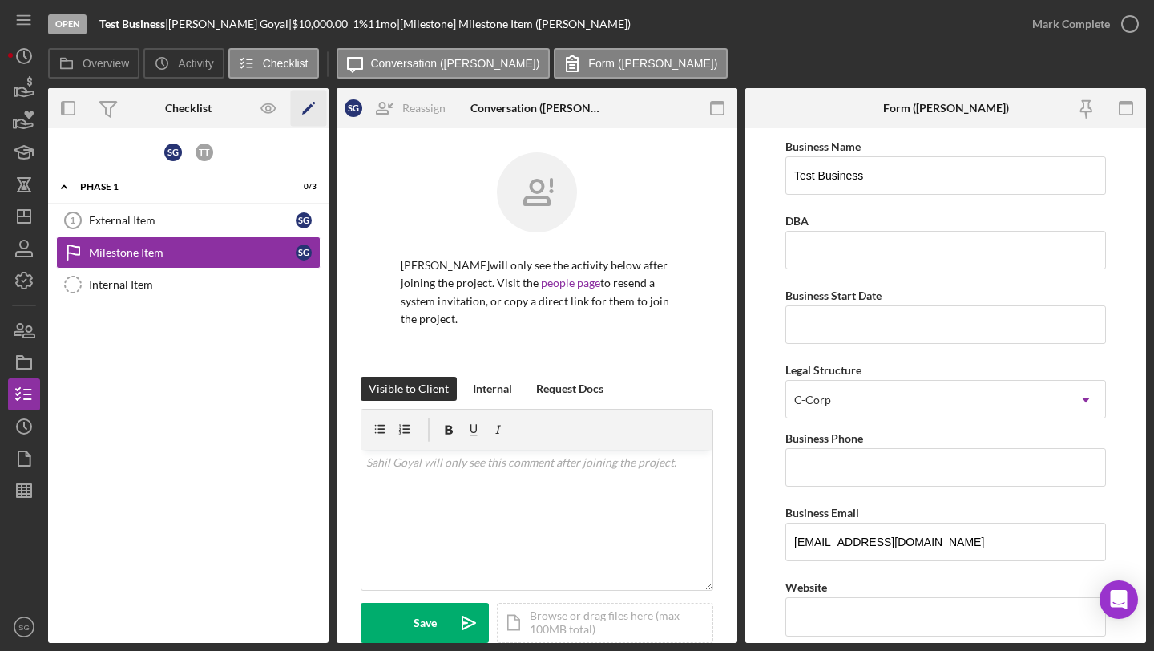
click at [307, 109] on polygon "button" at bounding box center [307, 109] width 11 height 11
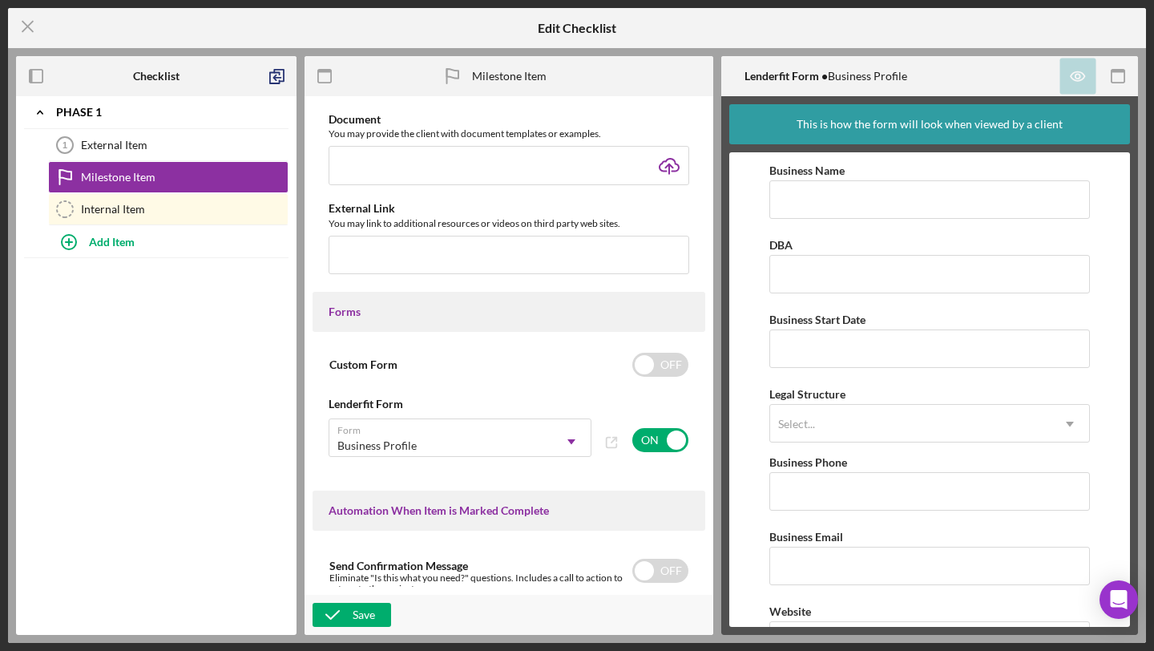
scroll to position [655, 0]
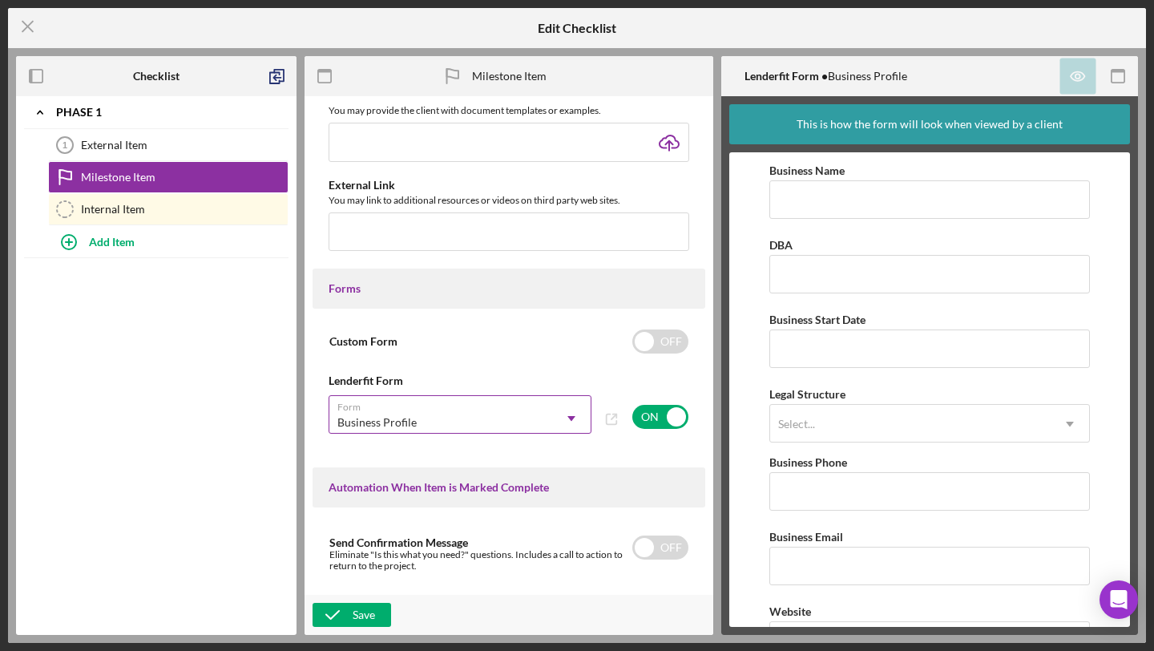
click at [495, 421] on div "Business Profile" at bounding box center [440, 422] width 223 height 37
click at [419, 357] on div "Custom Form OFF" at bounding box center [509, 342] width 361 height 34
checkbox input "true"
checkbox input "false"
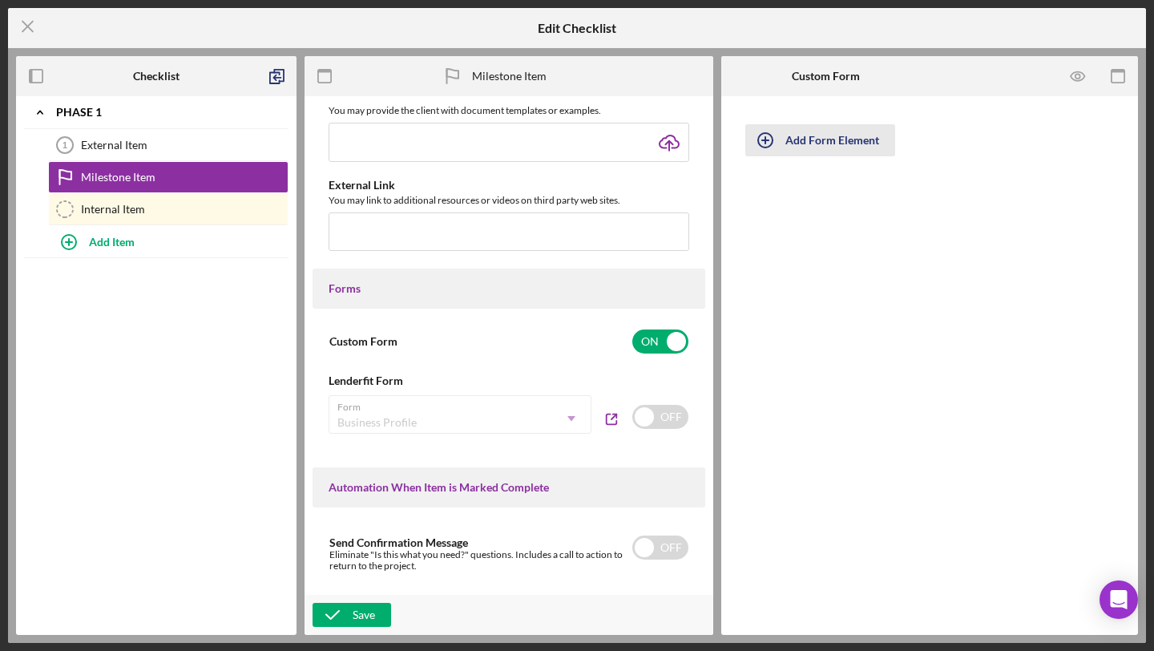
click at [838, 135] on div "Add Form Element" at bounding box center [833, 140] width 94 height 32
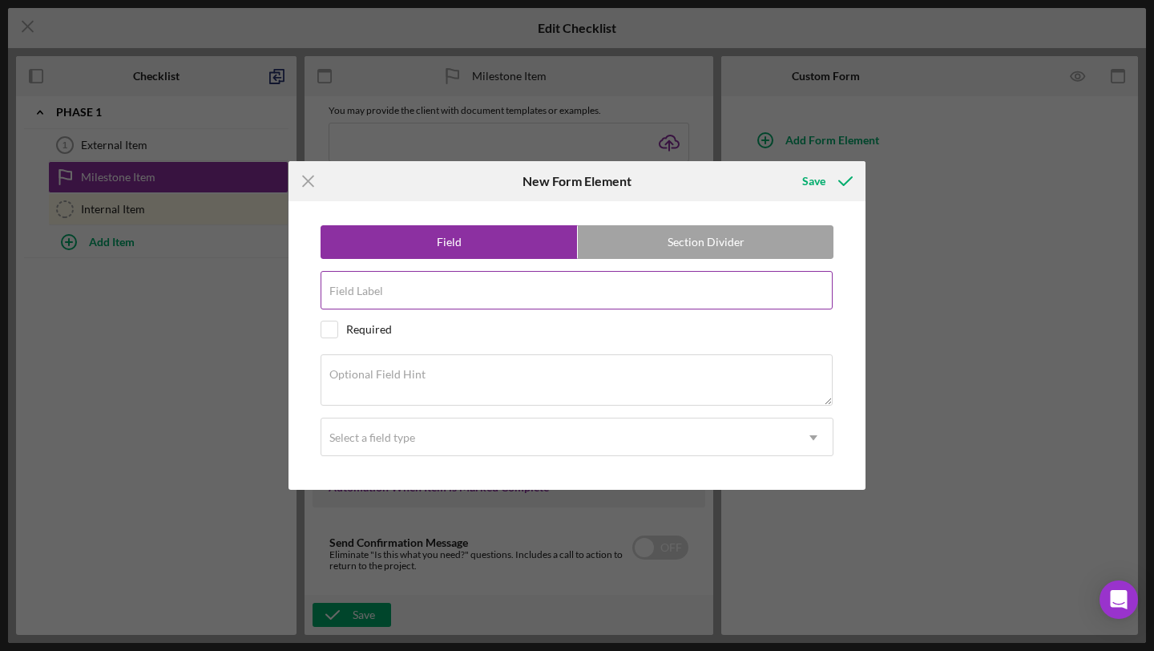
click at [568, 301] on input "Field Label" at bounding box center [577, 290] width 512 height 38
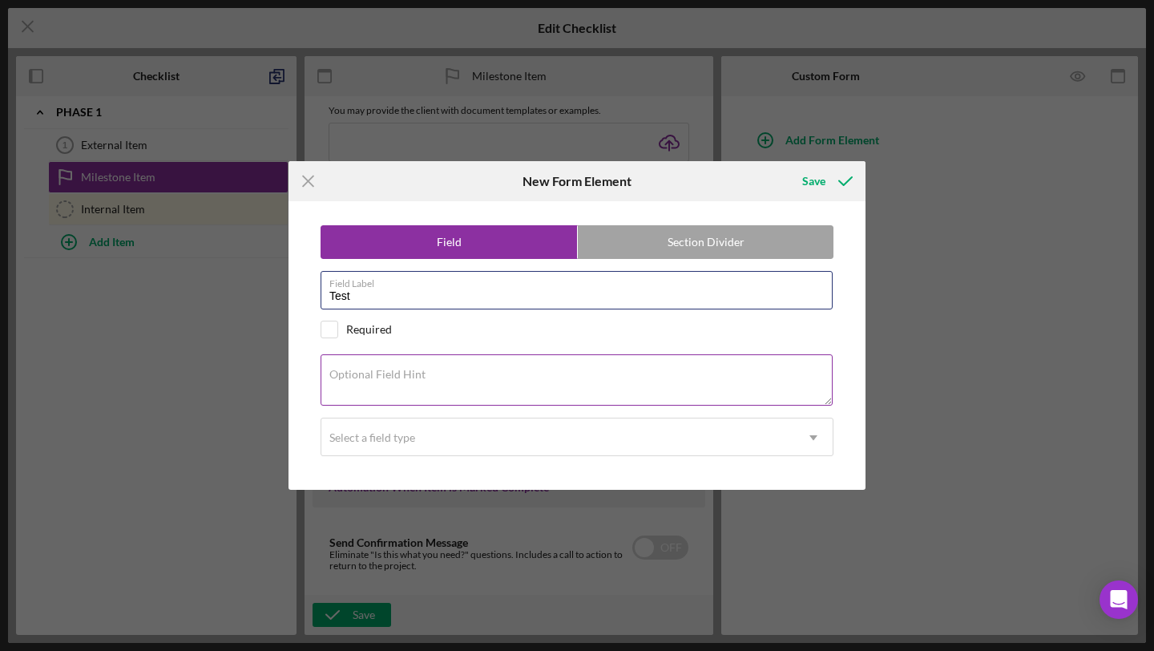
type input "Test"
click at [423, 406] on div "Optional Field Hint" at bounding box center [577, 381] width 513 height 54
click at [399, 384] on textarea "Optional Field Hint" at bounding box center [577, 379] width 512 height 51
paste textarea "Test"
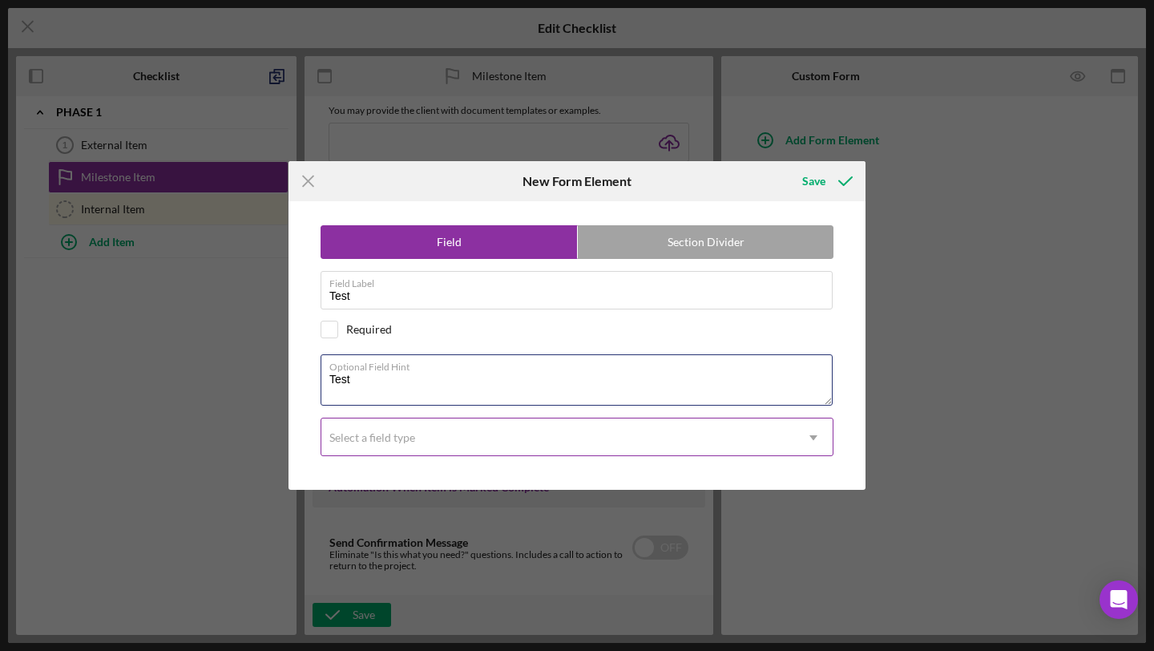
type textarea "Test"
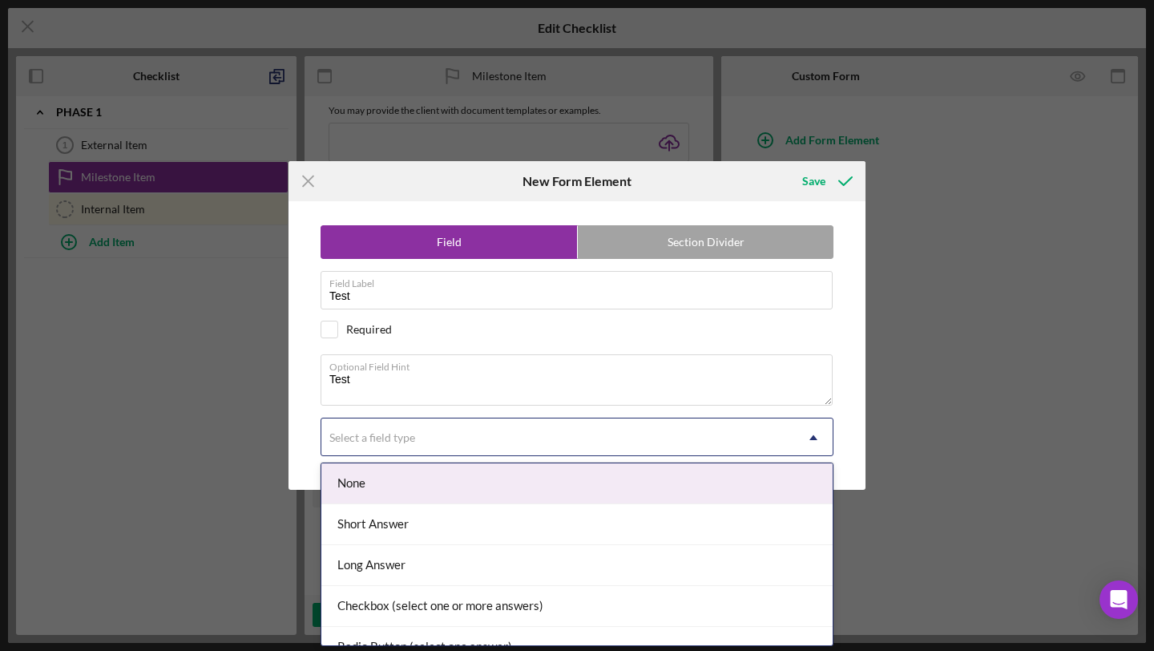
click at [399, 429] on div "Select a field type" at bounding box center [557, 437] width 473 height 37
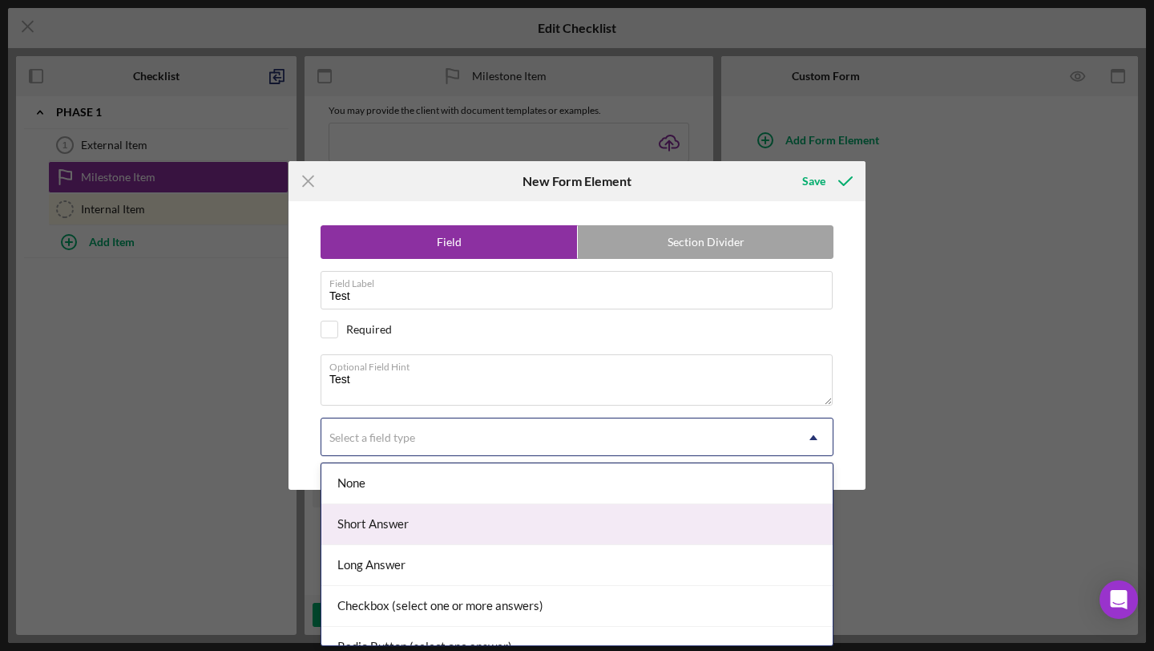
click at [382, 527] on div "Short Answer" at bounding box center [576, 524] width 511 height 41
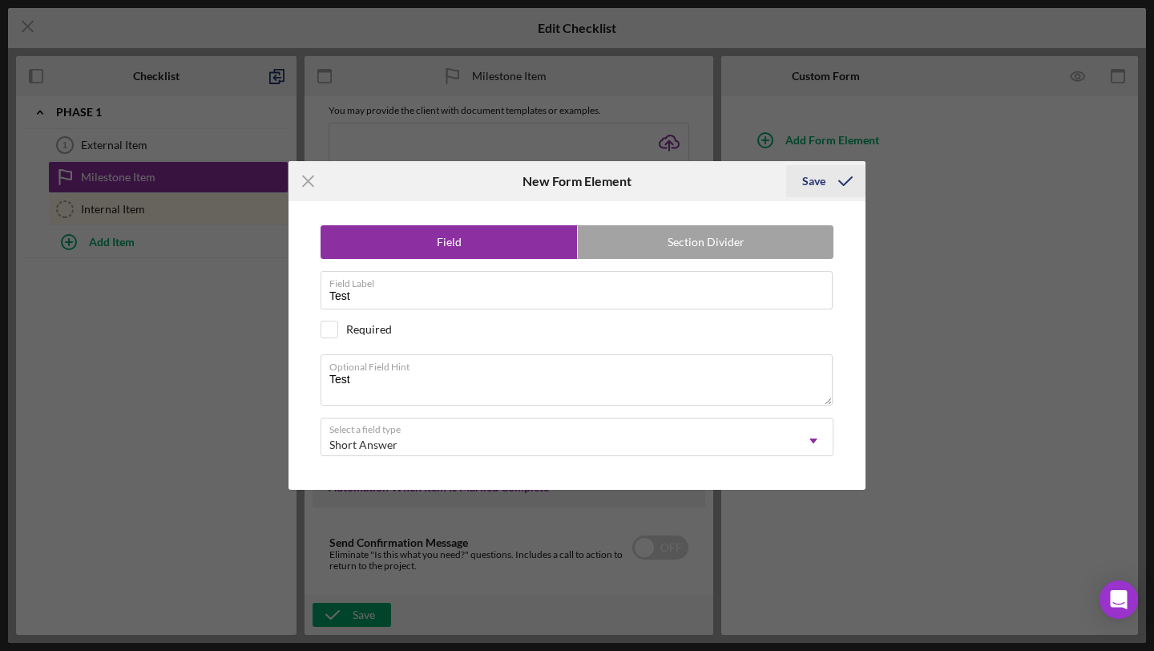
click at [823, 181] on div "Save" at bounding box center [813, 181] width 23 height 32
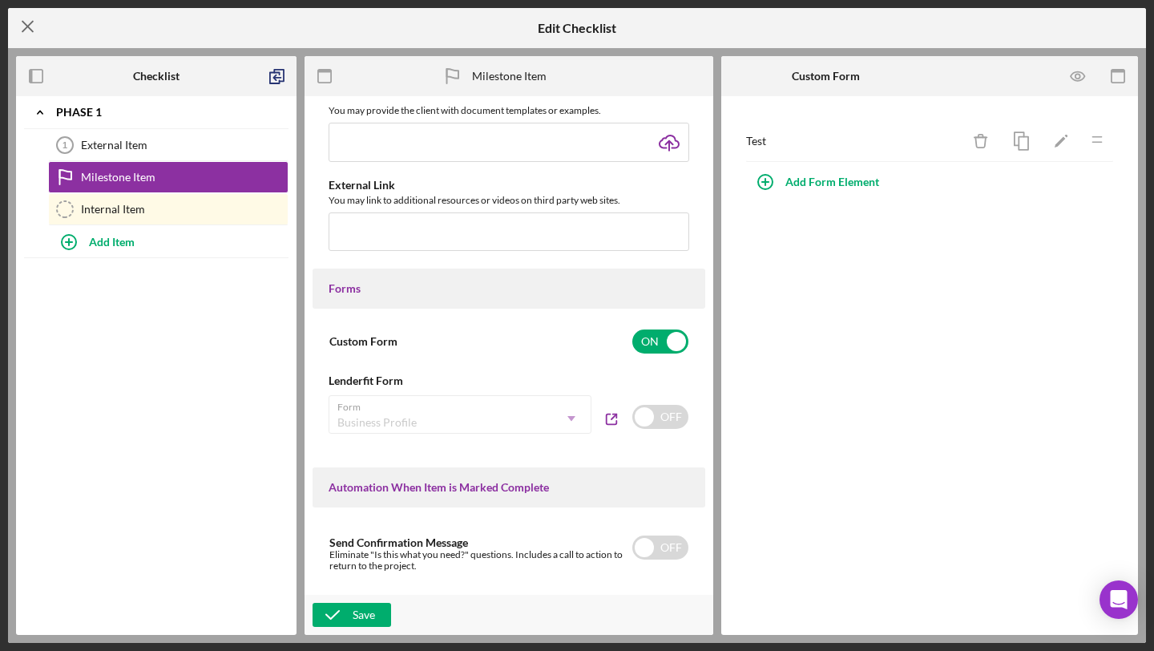
click at [29, 22] on icon "Icon/Menu Close" at bounding box center [28, 26] width 40 height 40
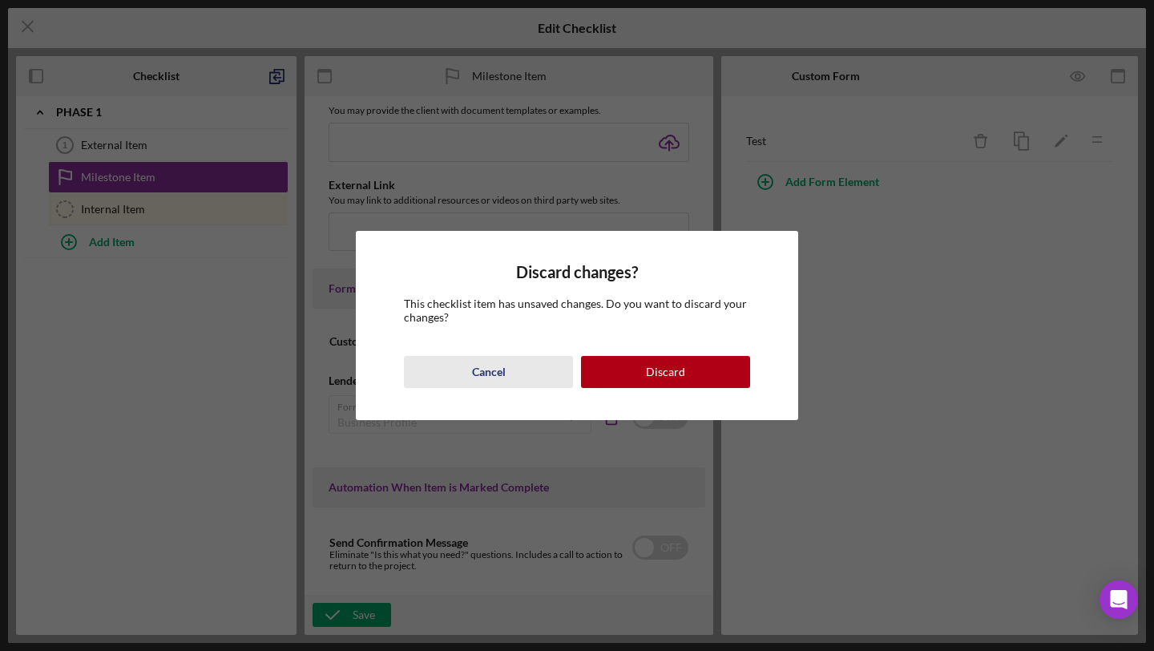
click at [479, 373] on div "Cancel" at bounding box center [489, 372] width 34 height 32
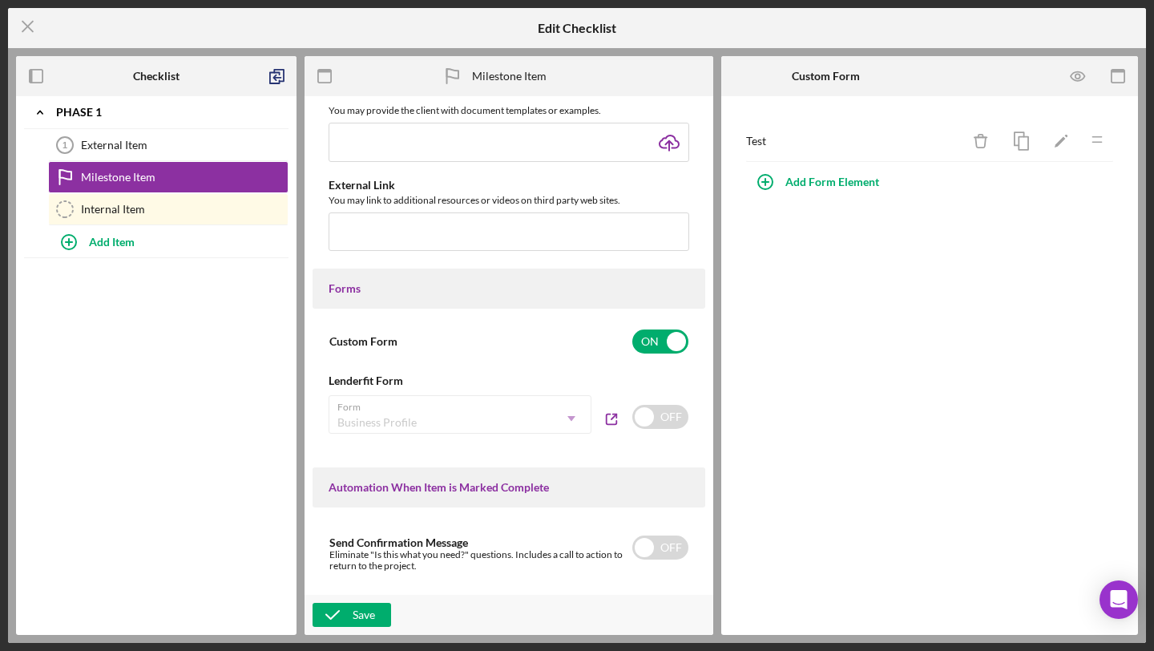
click at [362, 627] on div "Save" at bounding box center [509, 615] width 409 height 40
click at [353, 616] on div "Save" at bounding box center [364, 615] width 22 height 24
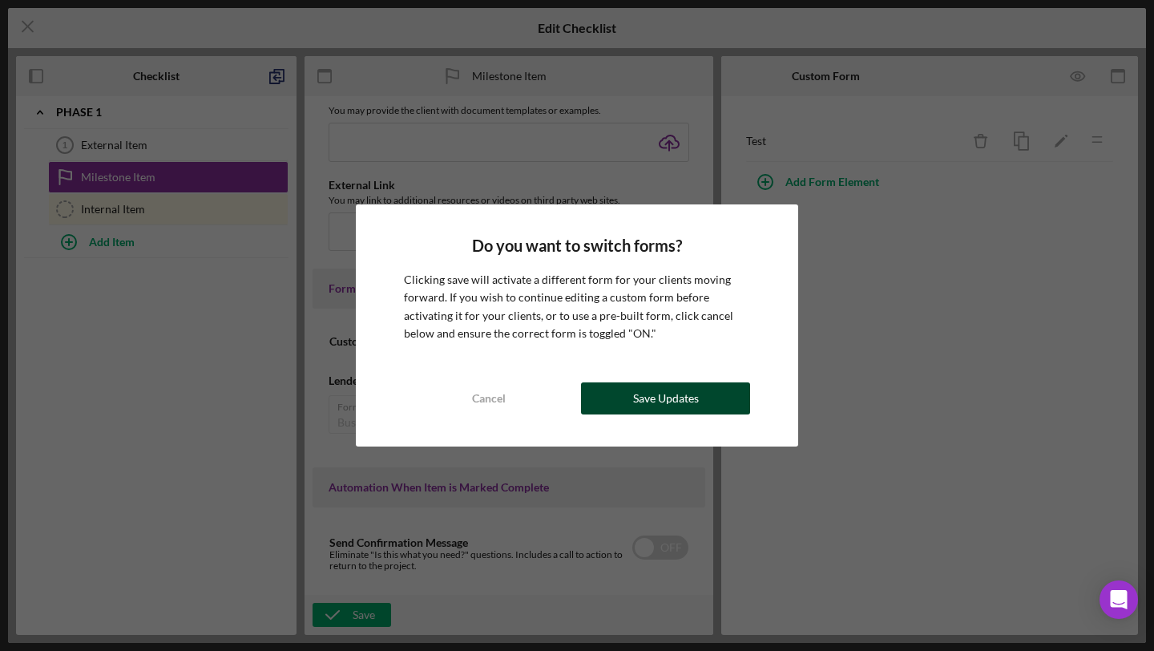
click at [661, 394] on div "Save Updates" at bounding box center [666, 398] width 66 height 32
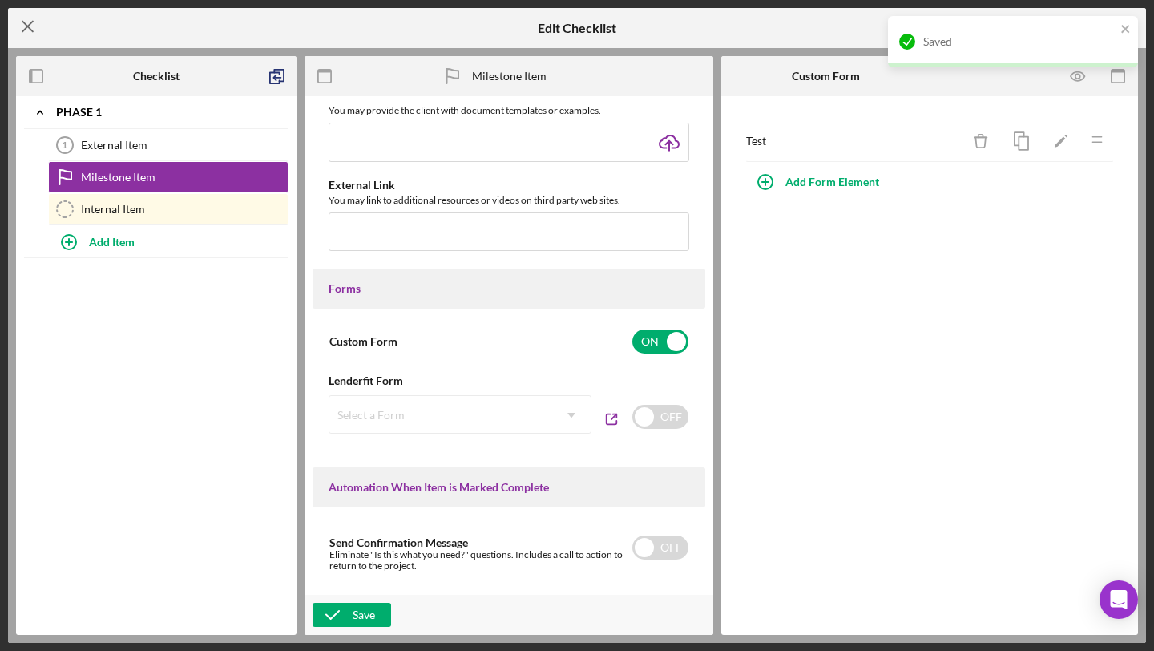
click at [19, 23] on icon "Icon/Menu Close" at bounding box center [28, 26] width 40 height 40
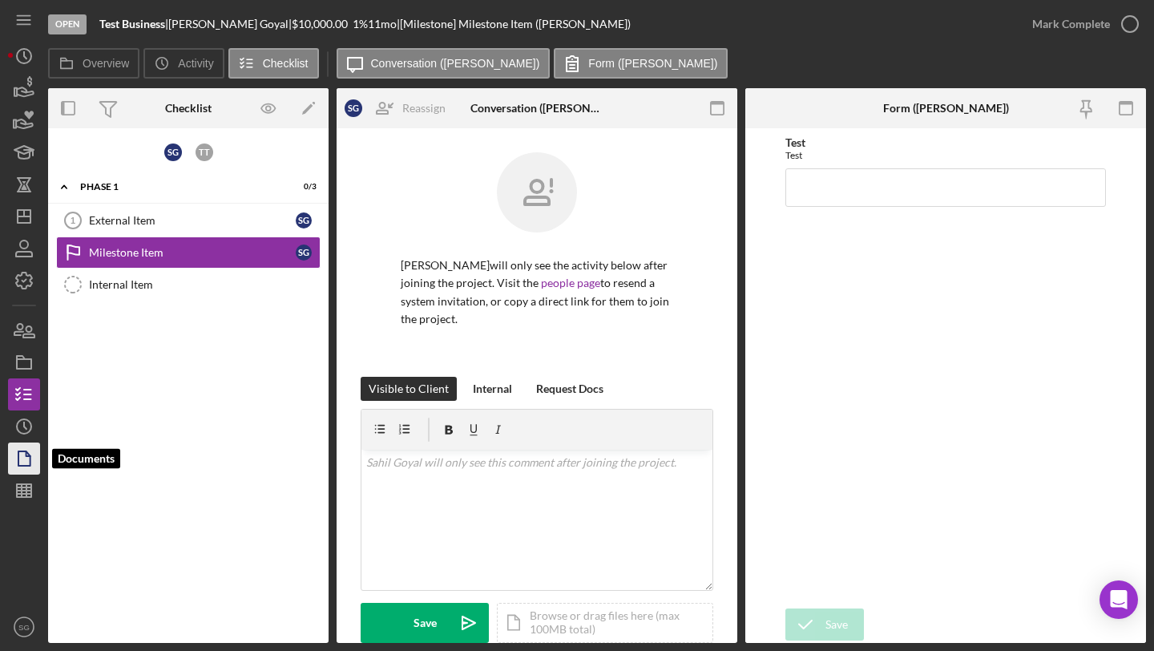
click at [24, 456] on icon "button" at bounding box center [24, 458] width 40 height 40
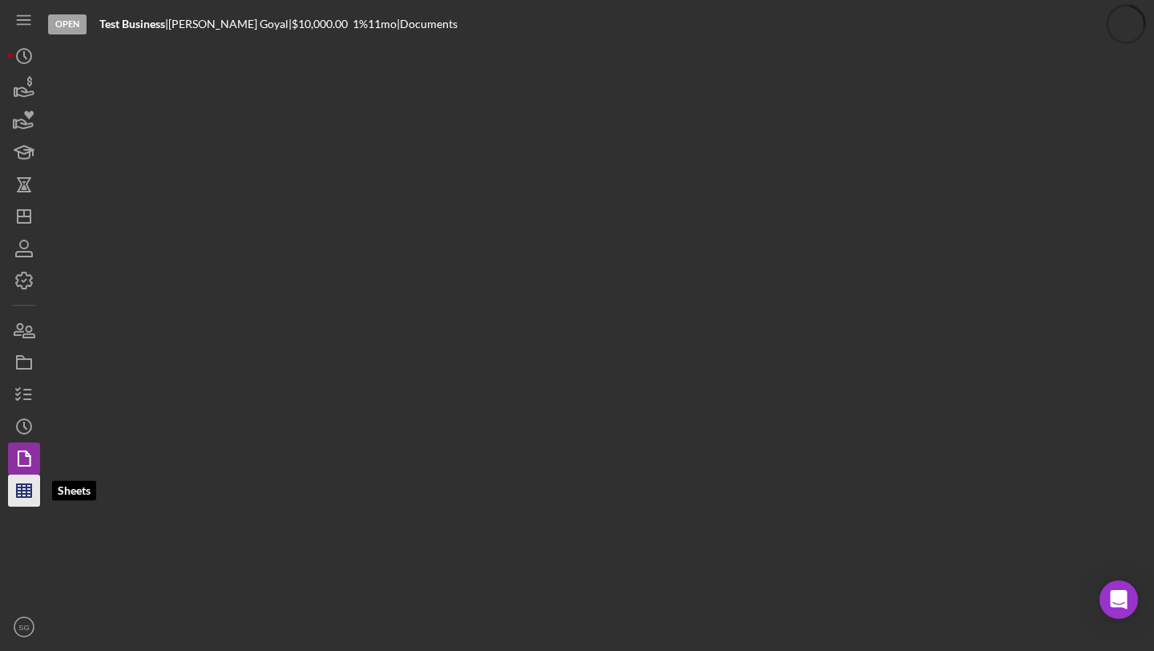
click at [26, 494] on line "button" at bounding box center [26, 490] width 0 height 13
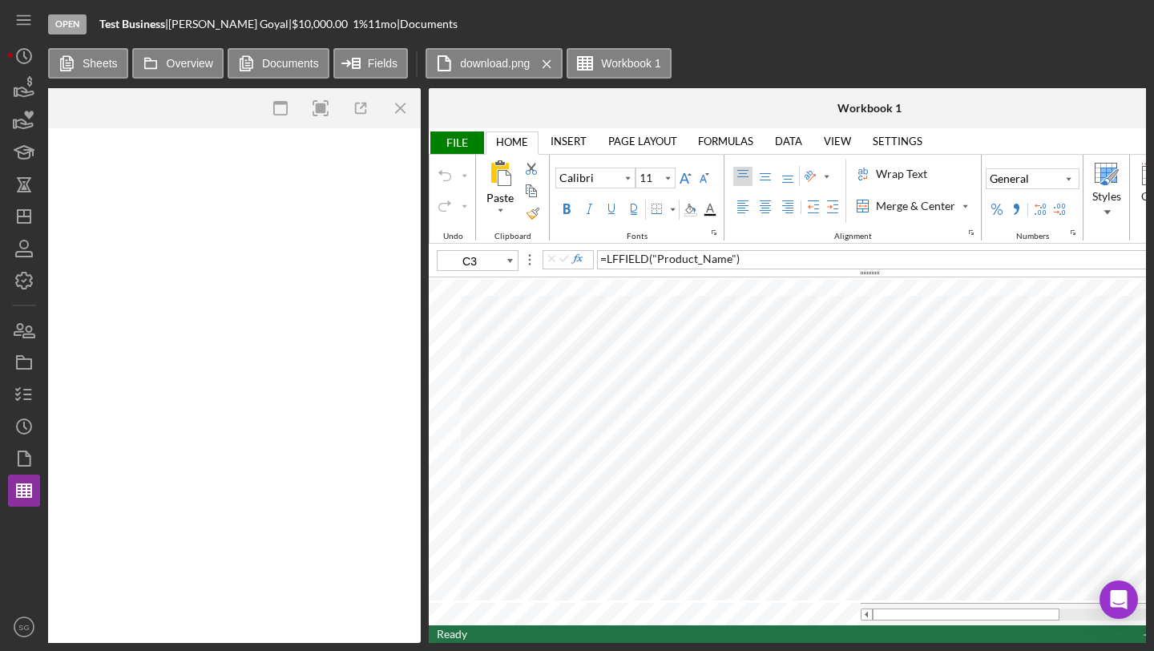
scroll to position [0, 1587]
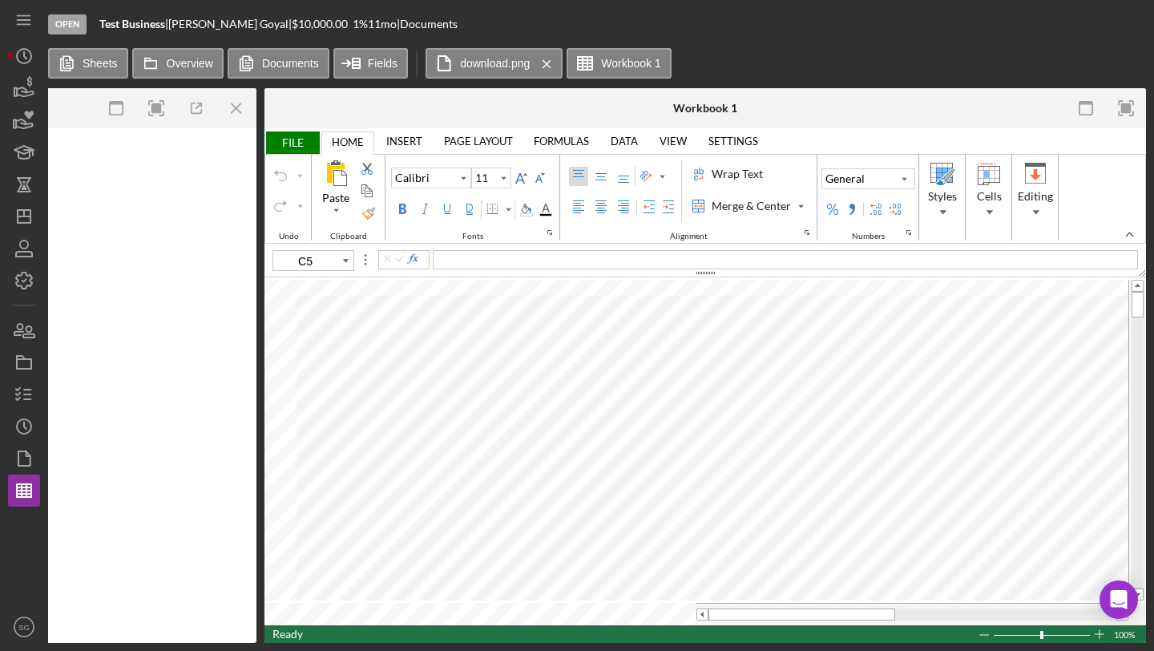
type input "C4"
click at [384, 54] on button "Fields" at bounding box center [370, 63] width 75 height 30
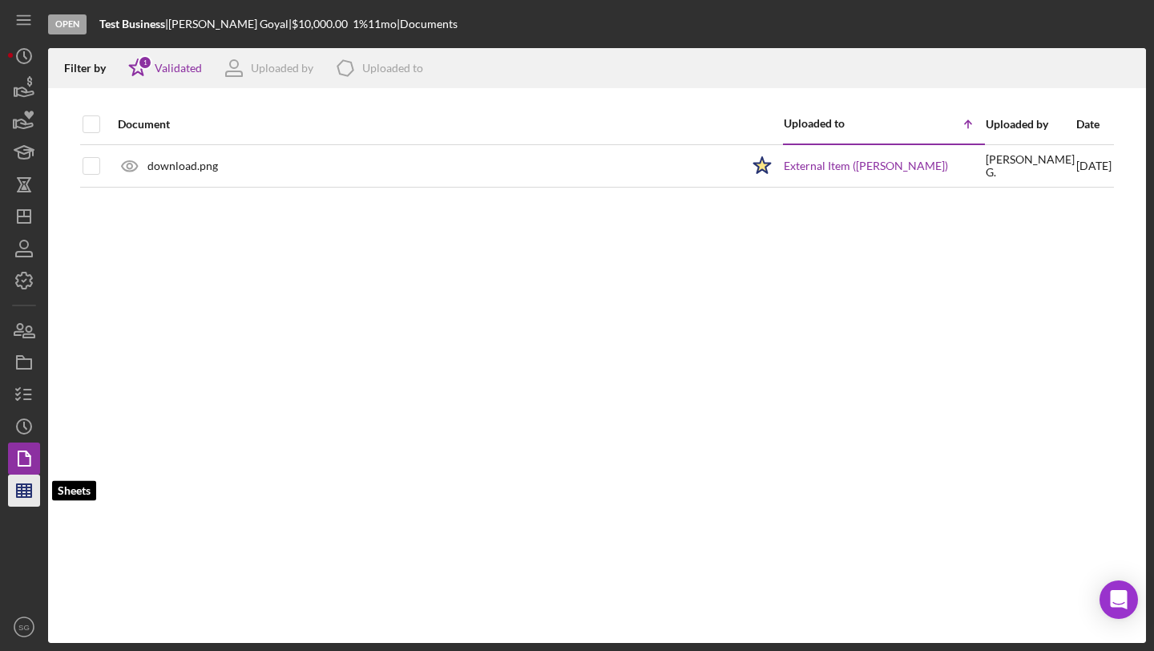
click at [18, 492] on icon "button" at bounding box center [24, 491] width 40 height 40
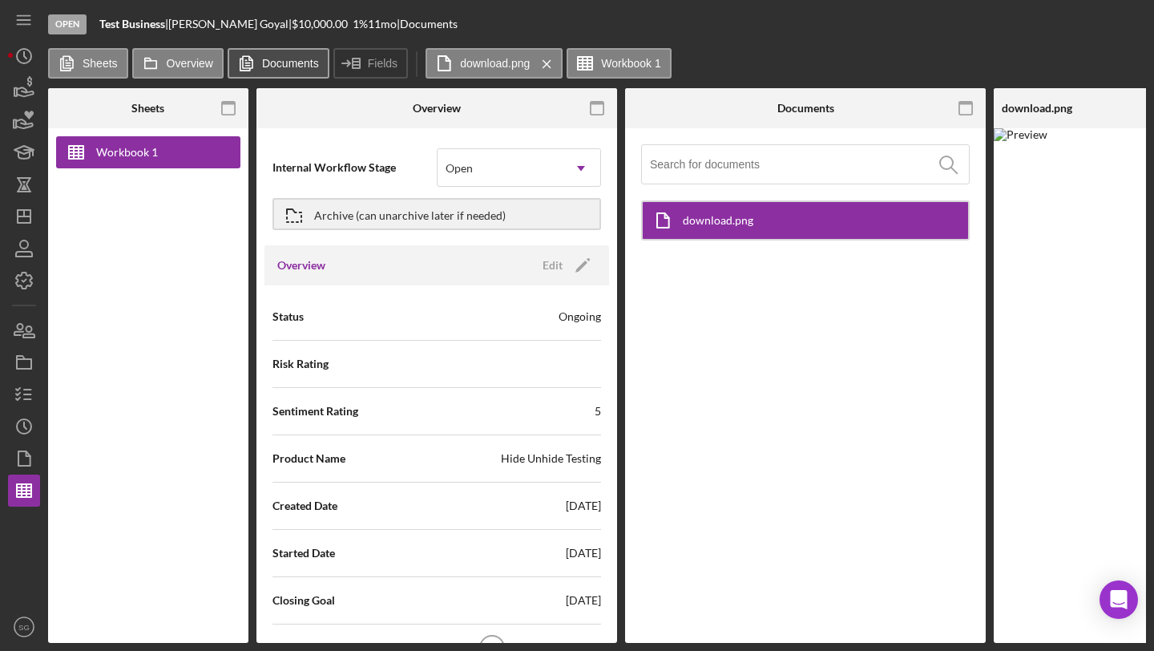
click at [270, 67] on label "Documents" at bounding box center [290, 63] width 57 height 13
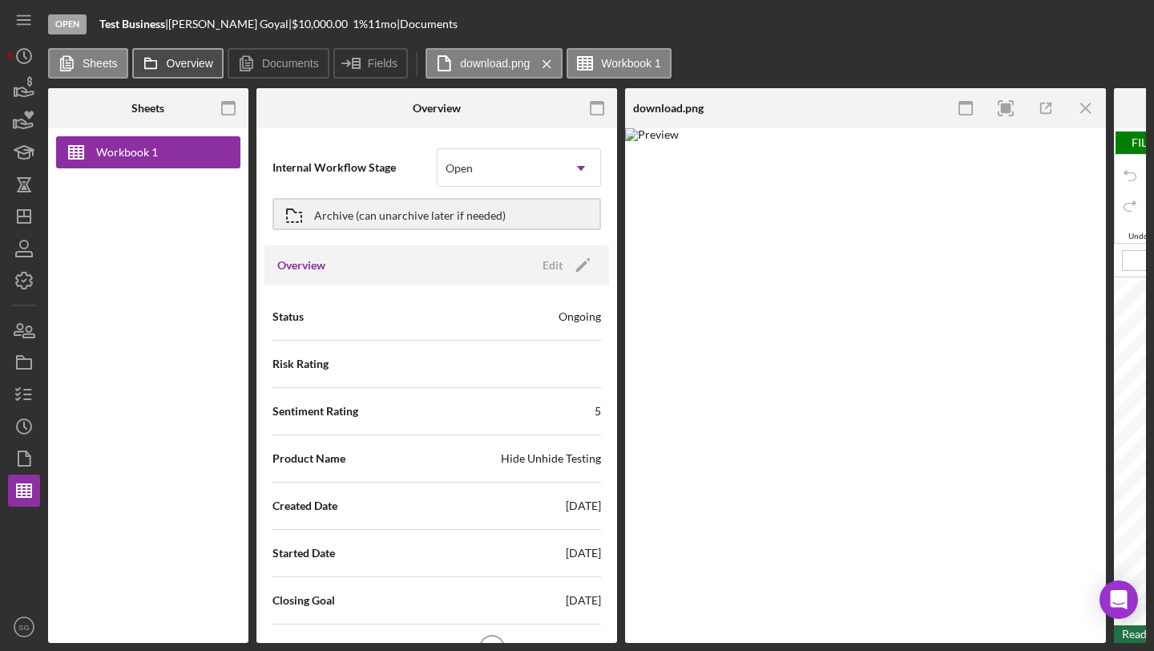
click at [190, 67] on label "Overview" at bounding box center [190, 63] width 46 height 13
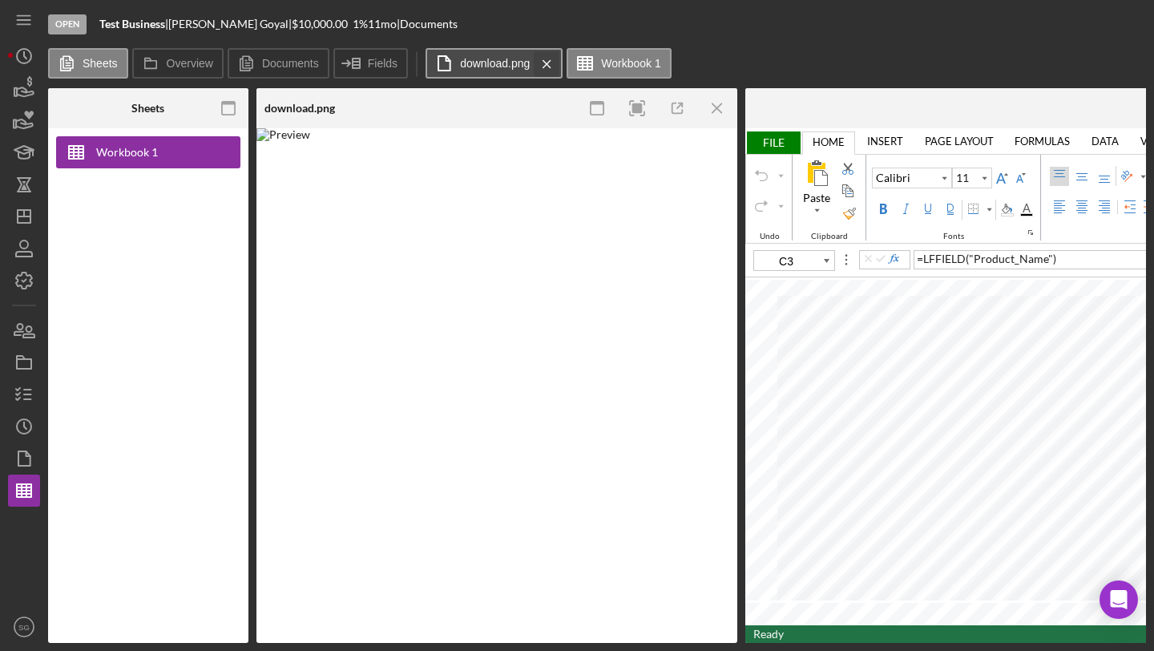
click at [548, 63] on icon "Icon/Menu Close" at bounding box center [547, 64] width 28 height 40
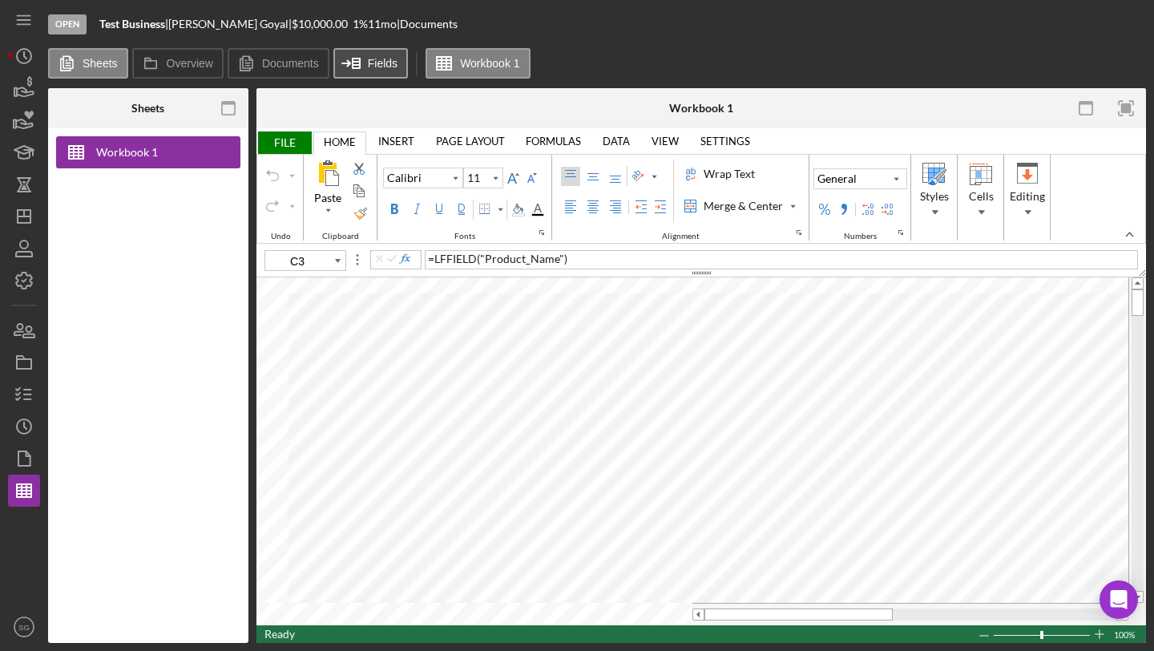
click at [351, 70] on icon at bounding box center [352, 63] width 40 height 40
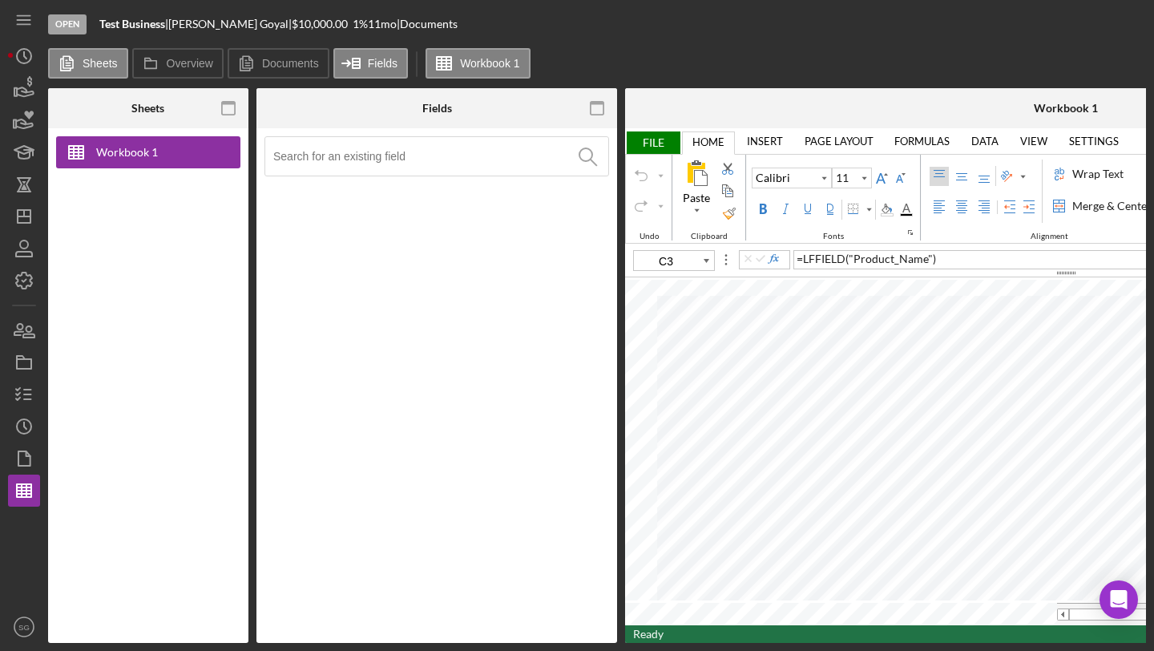
click at [364, 155] on input at bounding box center [440, 156] width 335 height 38
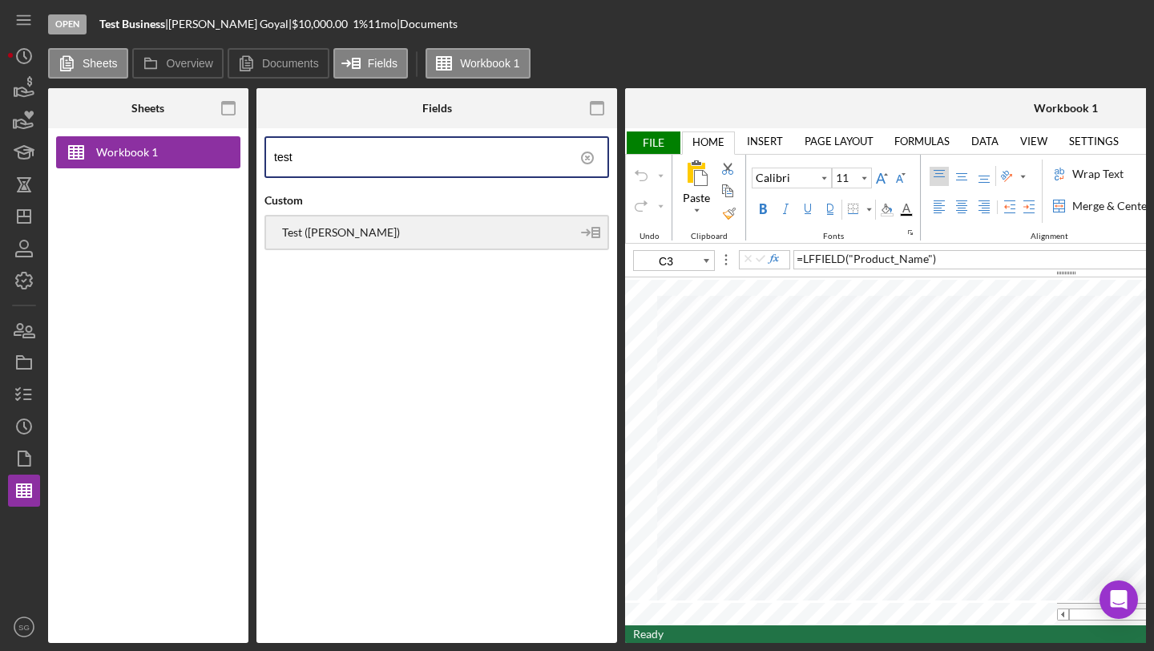
type input "test"
click at [435, 240] on div "Test (Sahil Goyal)" at bounding box center [437, 232] width 345 height 35
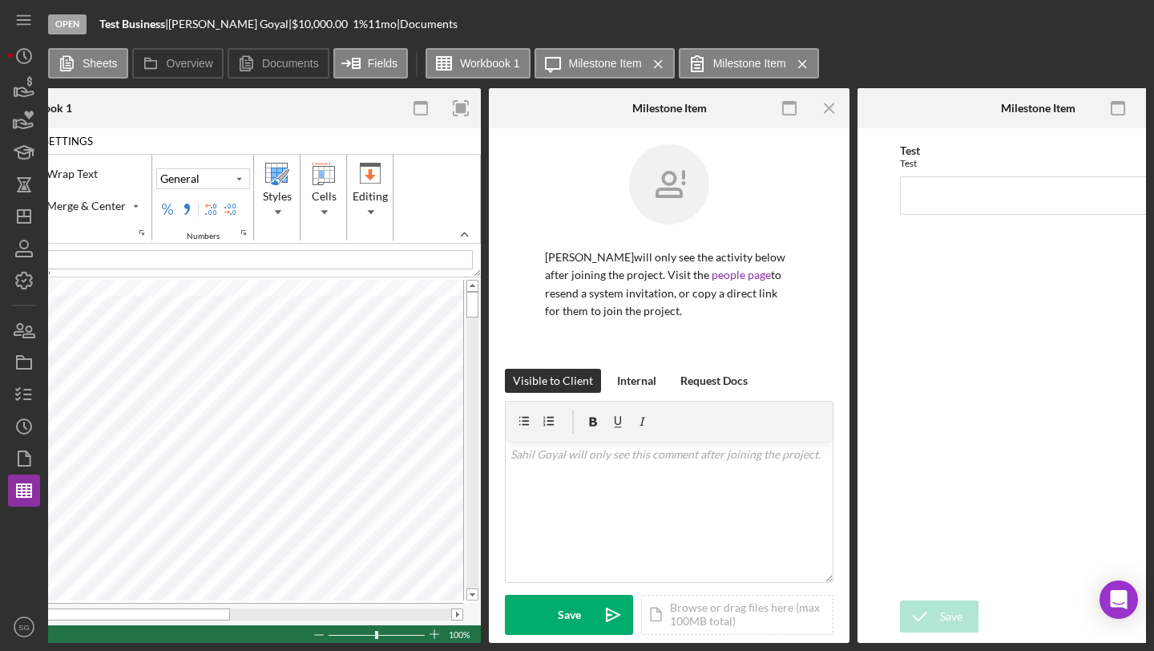
scroll to position [0, 1098]
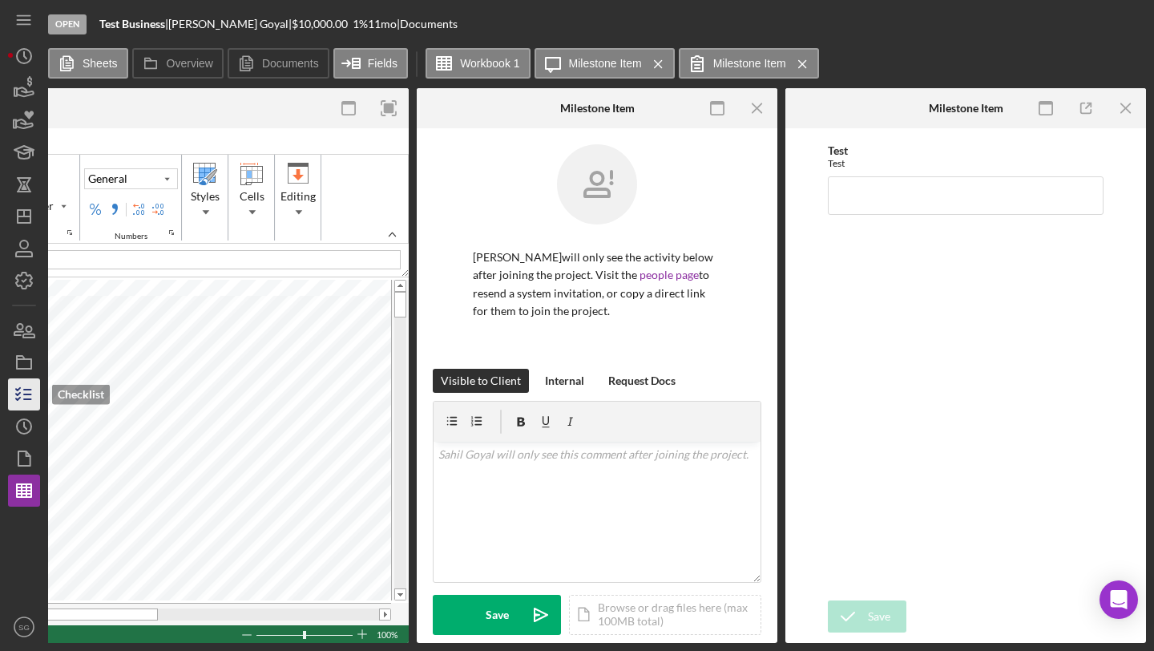
click at [17, 396] on icon "button" at bounding box center [24, 394] width 40 height 40
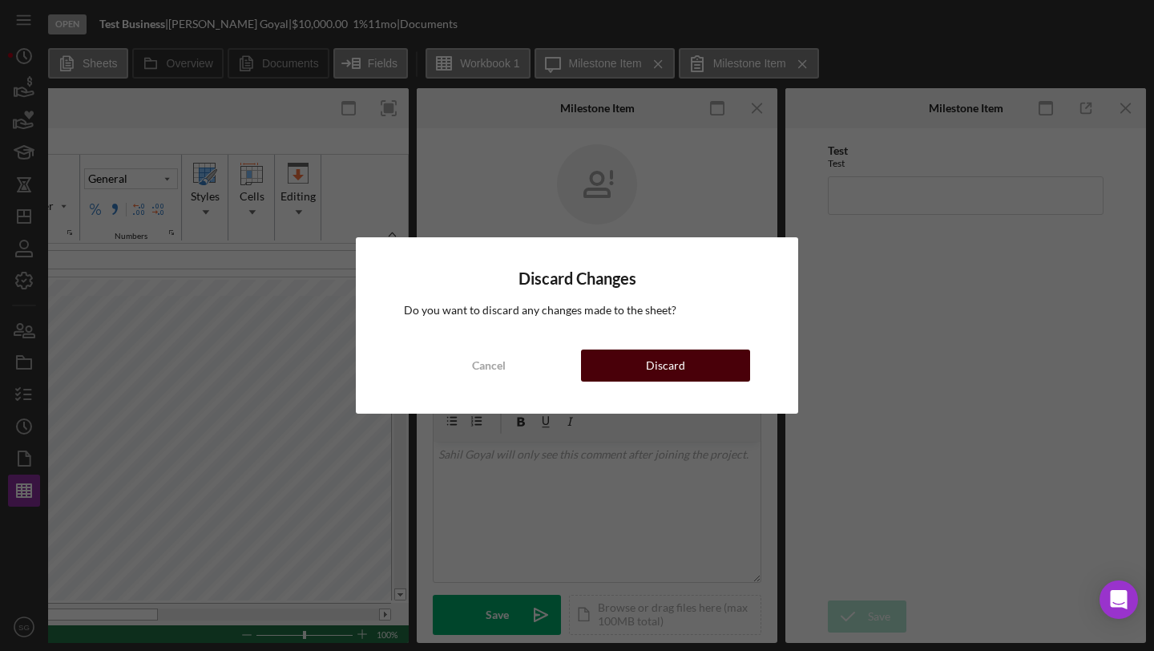
click at [625, 359] on button "Discard" at bounding box center [665, 366] width 169 height 32
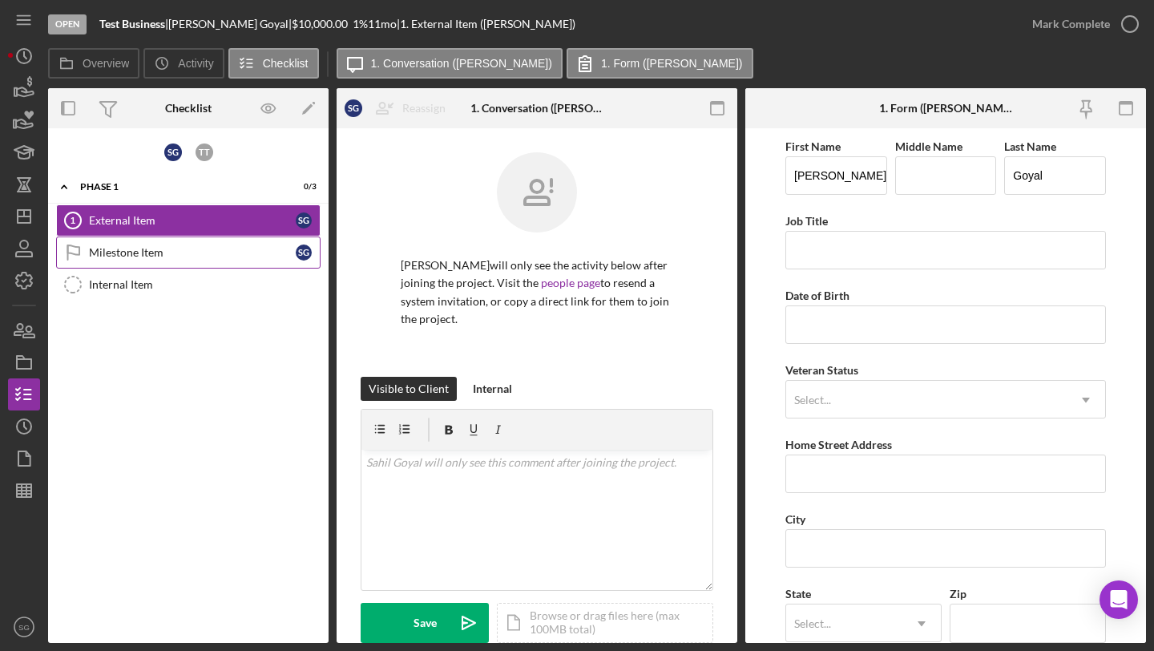
click at [171, 248] on div "Milestone Item" at bounding box center [192, 252] width 207 height 13
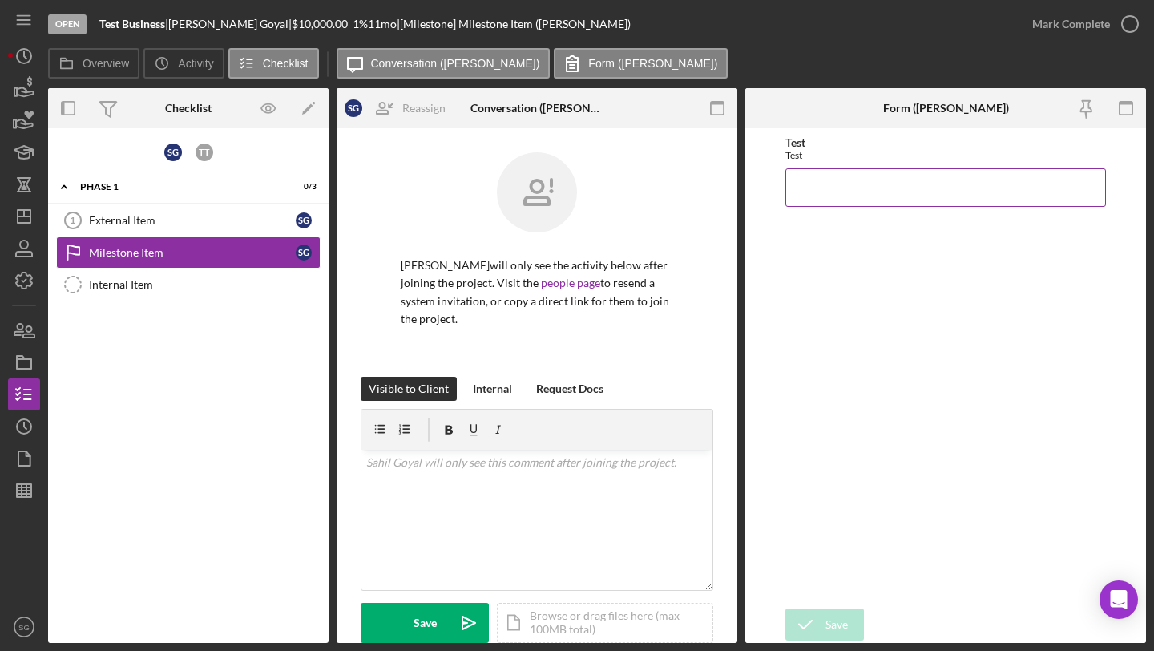
click at [811, 176] on input "Test" at bounding box center [946, 187] width 321 height 38
type input "test"
click at [850, 629] on button "Save" at bounding box center [825, 624] width 79 height 32
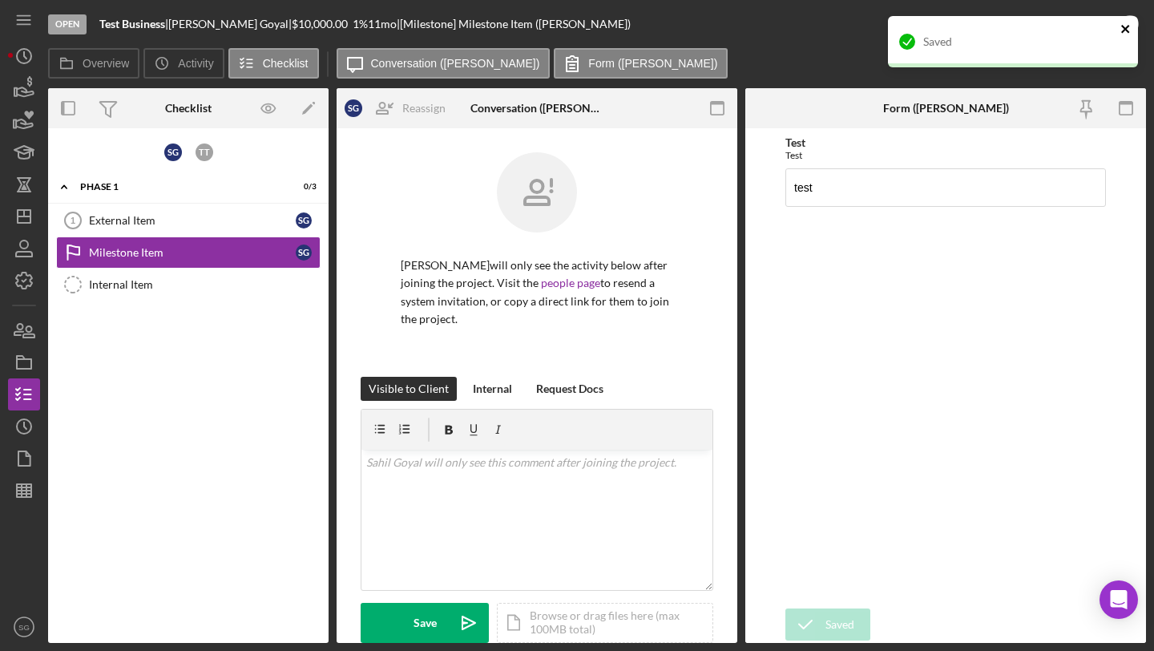
click at [1127, 29] on icon "close" at bounding box center [1126, 28] width 11 height 13
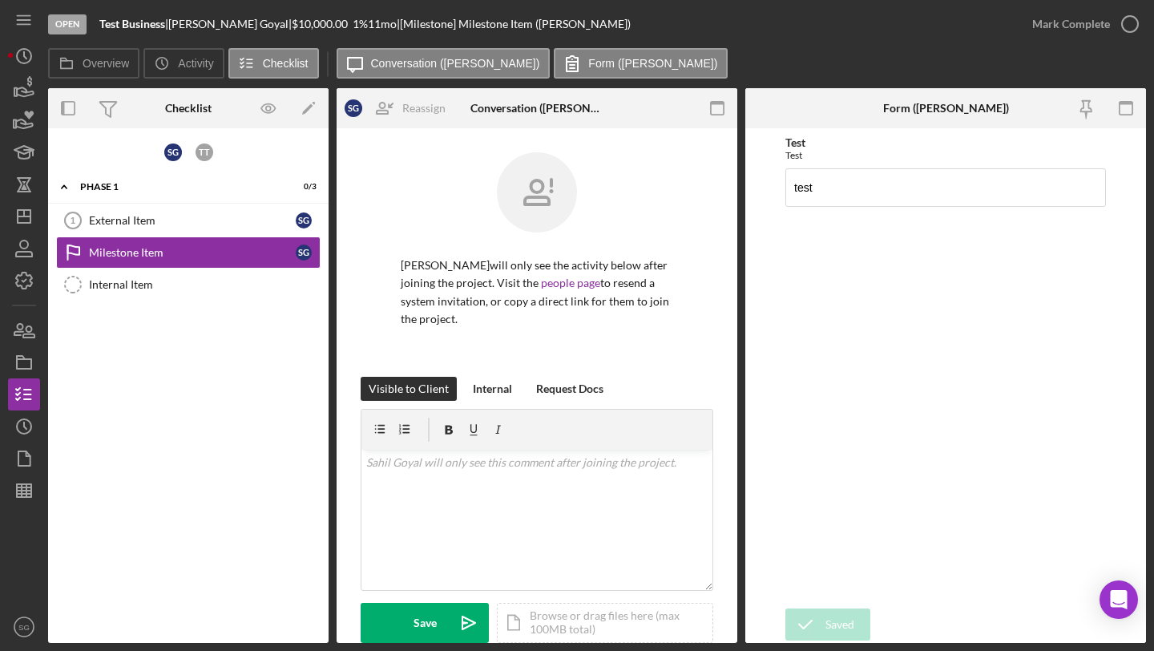
click at [1100, 26] on div "Open Test Business | Sahil Goyal | $10,000.00 1 % 11 mo | [Milestone] Milestone…" at bounding box center [577, 325] width 1154 height 651
click at [1100, 26] on div "Mark Complete" at bounding box center [1072, 24] width 78 height 32
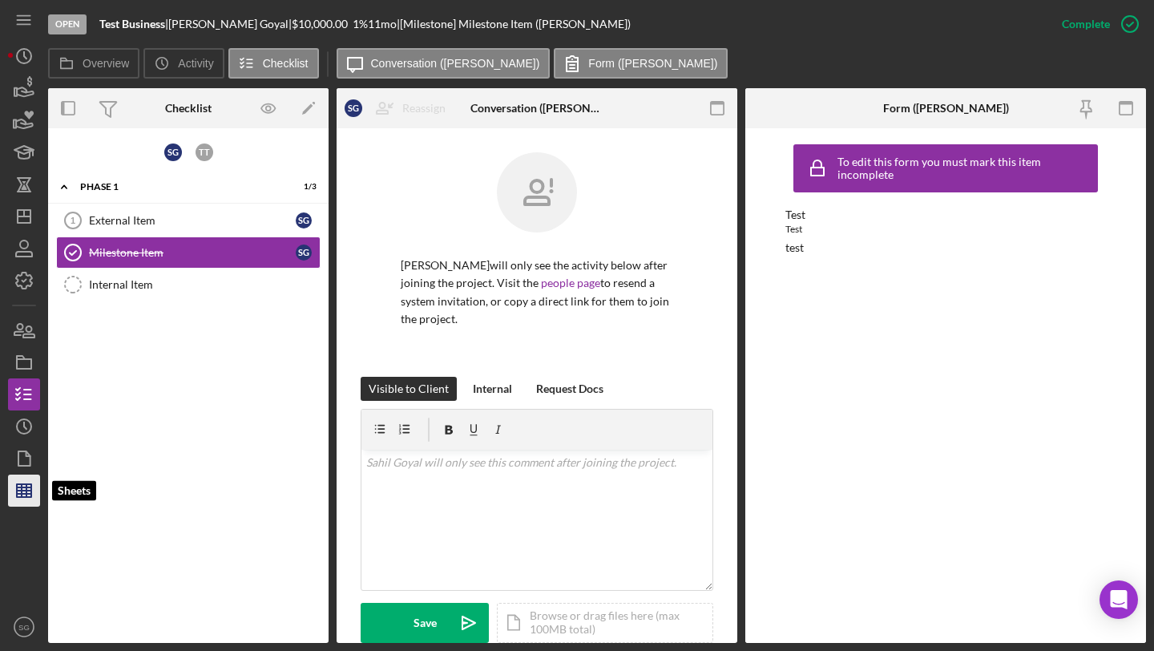
click at [26, 479] on icon "button" at bounding box center [24, 491] width 40 height 40
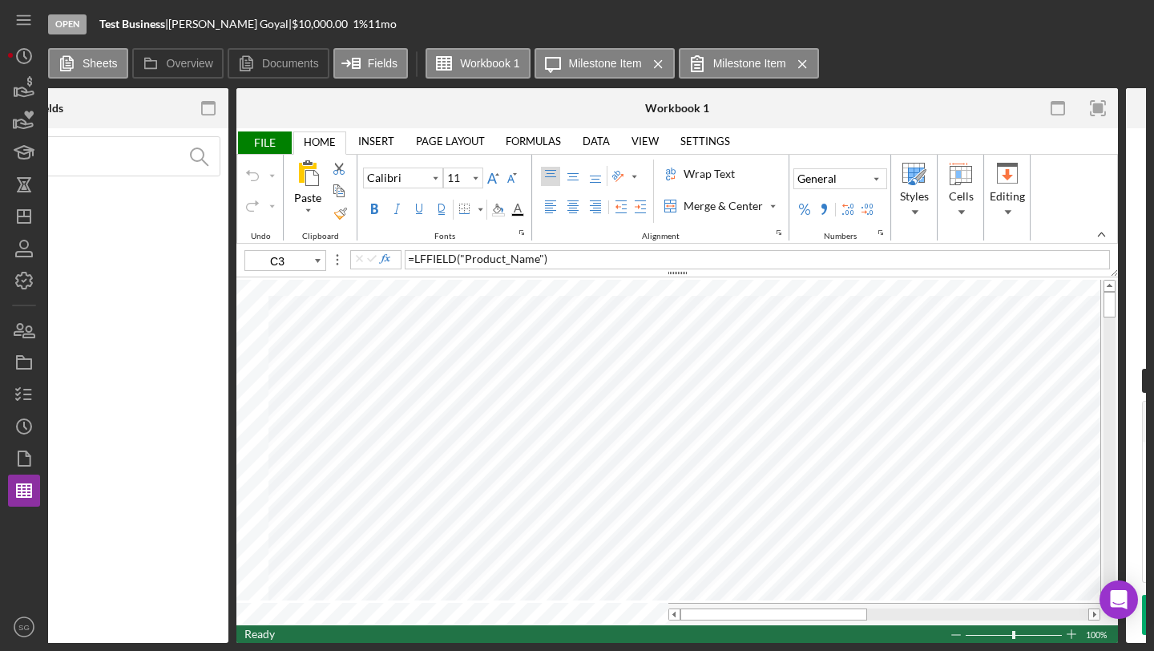
scroll to position [0, 394]
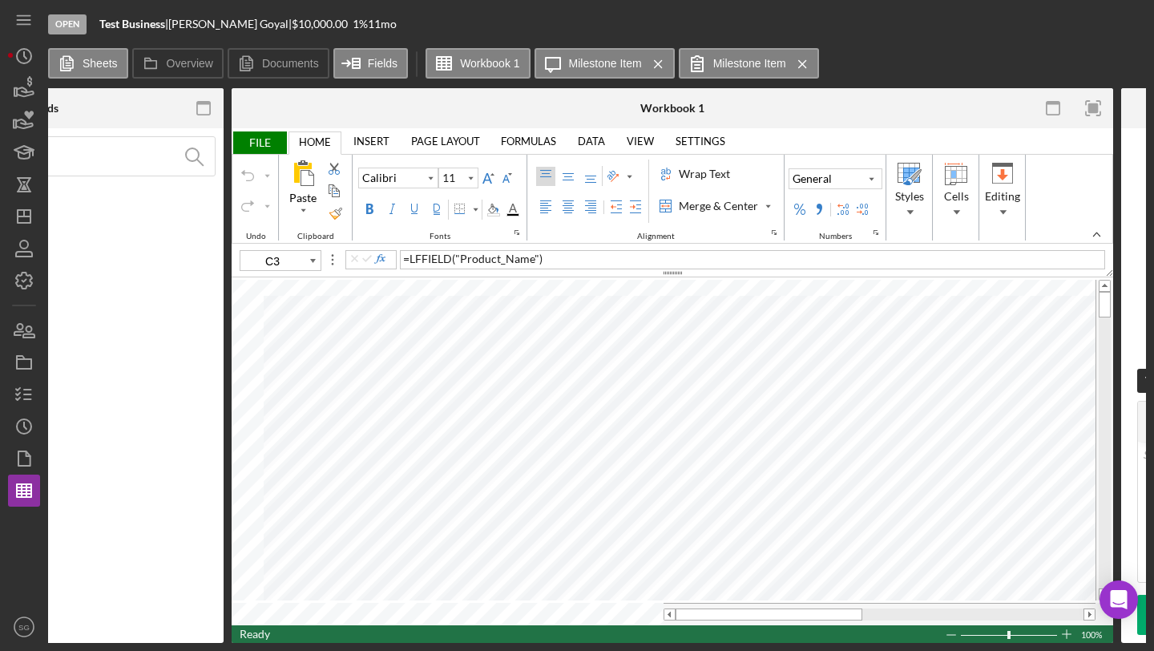
click at [119, 165] on input at bounding box center [47, 156] width 335 height 38
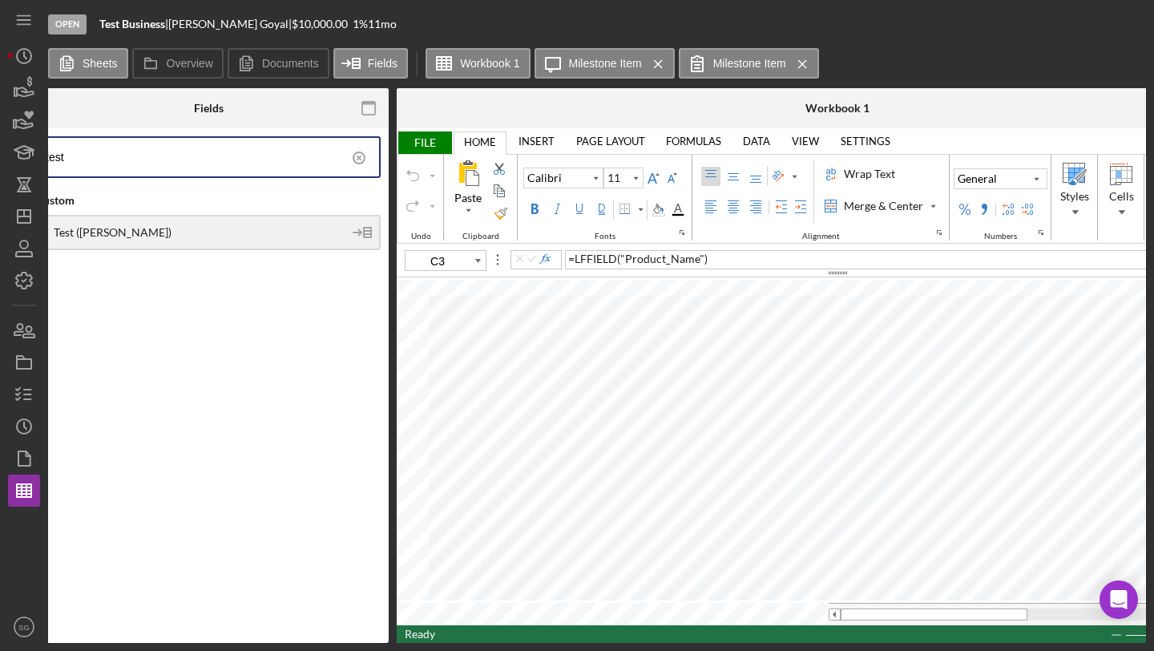
type input "test"
click at [206, 241] on div "Test (Sahil Goyal)" at bounding box center [208, 232] width 345 height 35
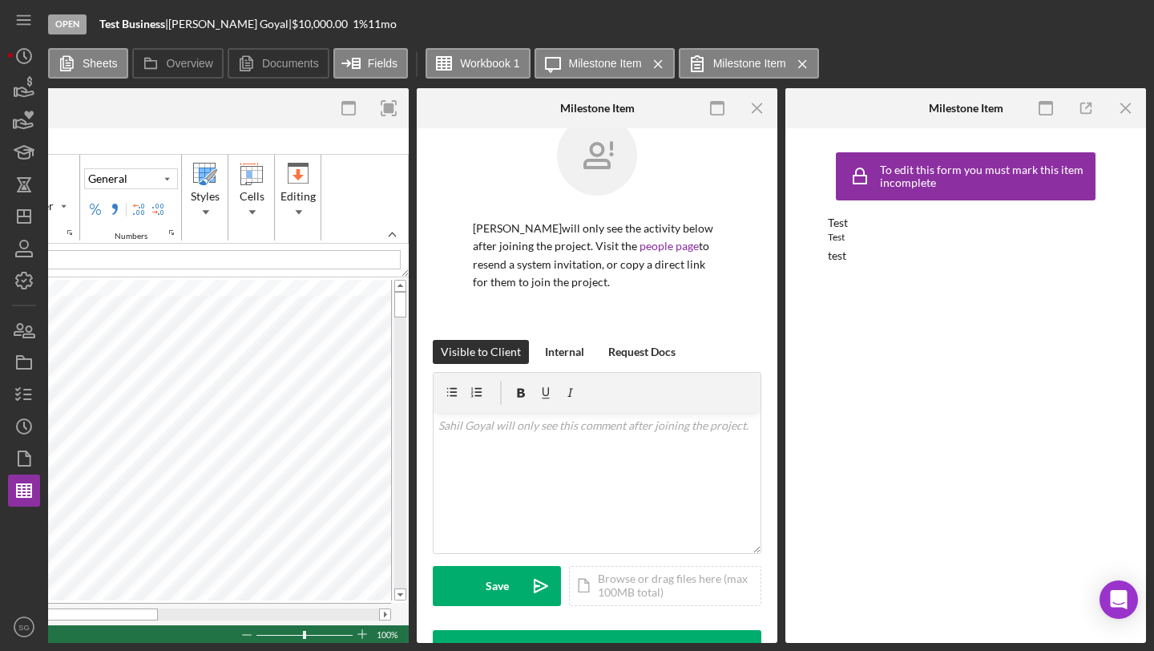
scroll to position [0, 0]
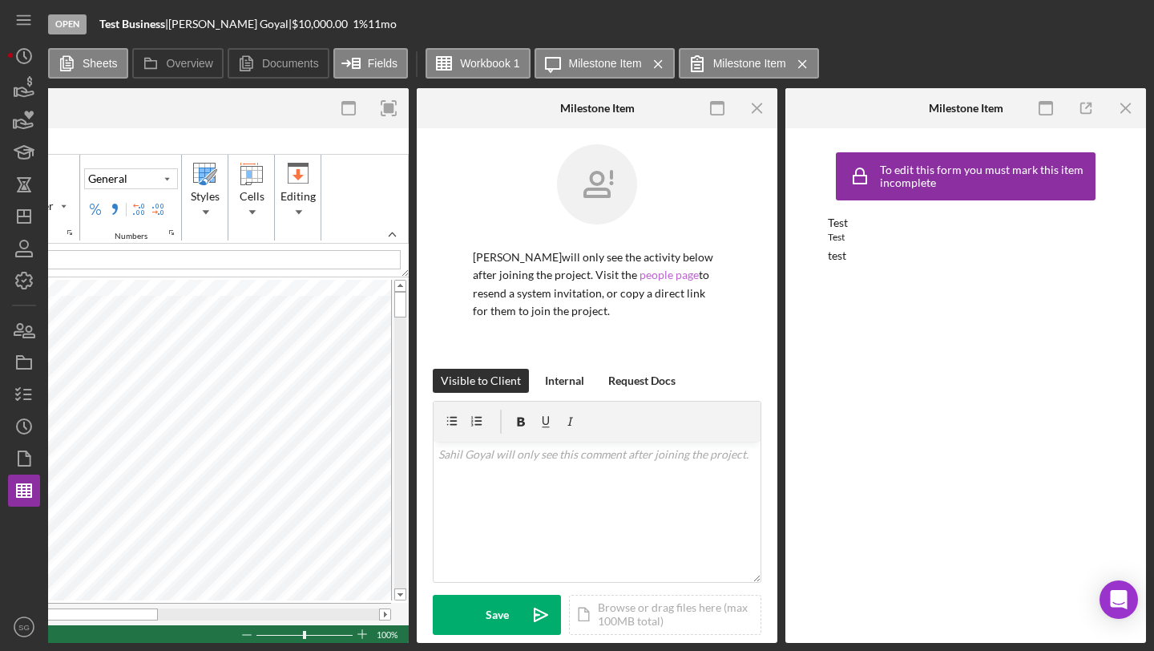
click at [640, 278] on link "people page" at bounding box center [669, 275] width 59 height 14
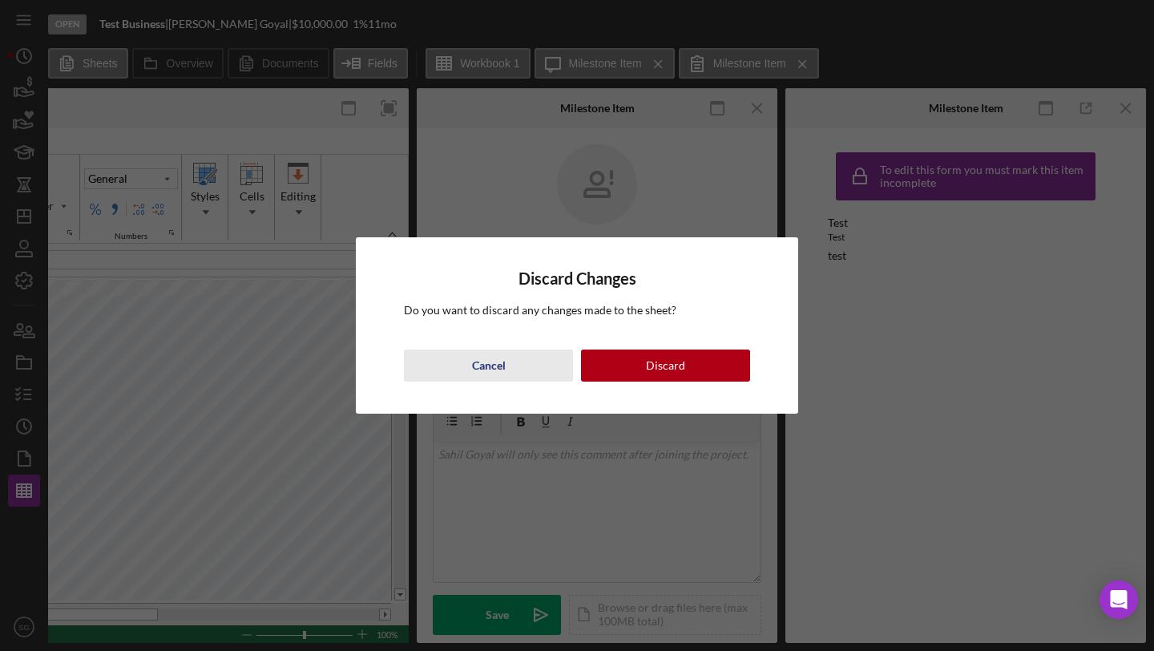
click at [499, 363] on div "Cancel" at bounding box center [489, 366] width 34 height 32
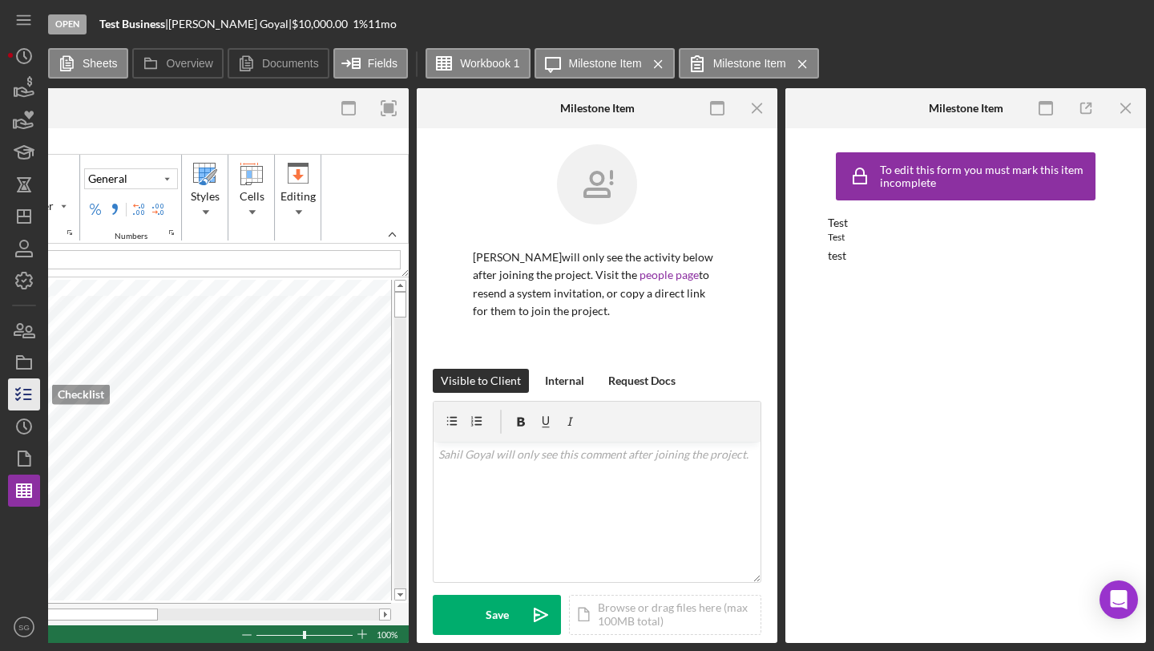
click at [23, 393] on icon "button" at bounding box center [24, 394] width 40 height 40
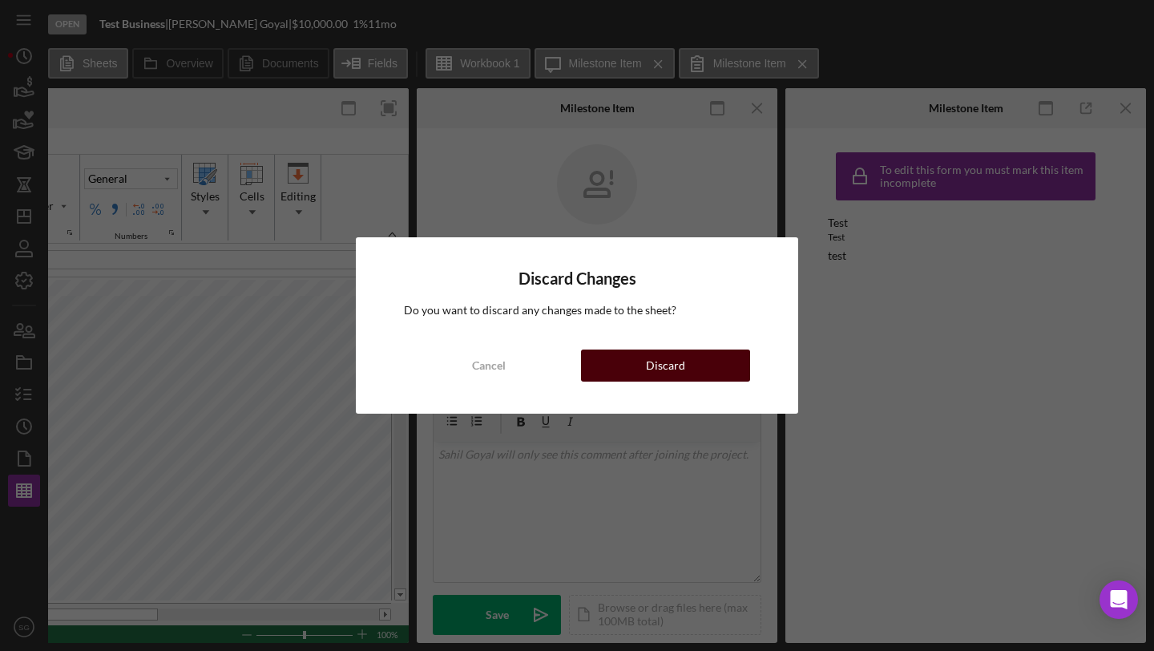
click at [617, 356] on button "Discard" at bounding box center [665, 366] width 169 height 32
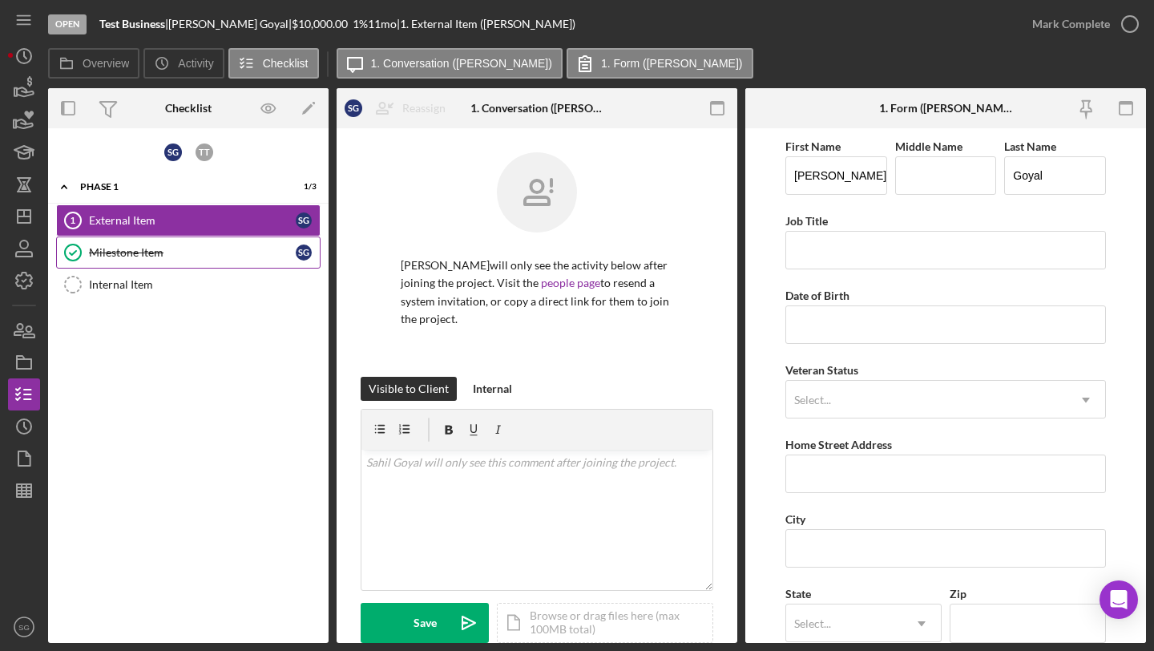
click at [254, 250] on div "Milestone Item" at bounding box center [192, 252] width 207 height 13
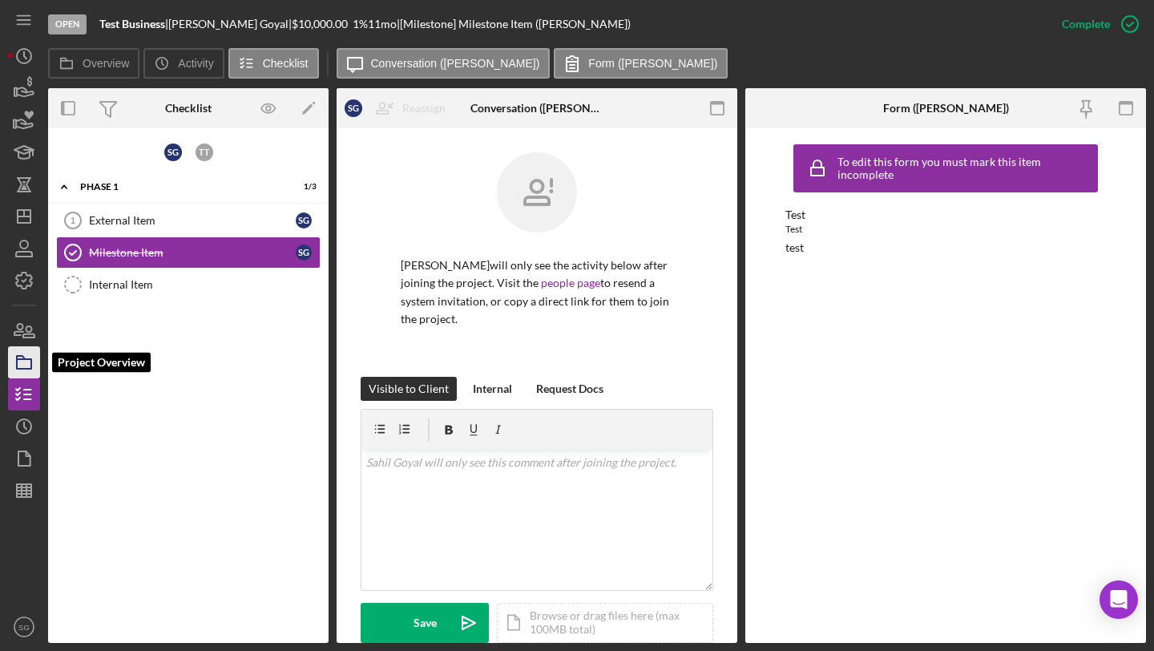
click at [22, 362] on icon "button" at bounding box center [24, 362] width 40 height 40
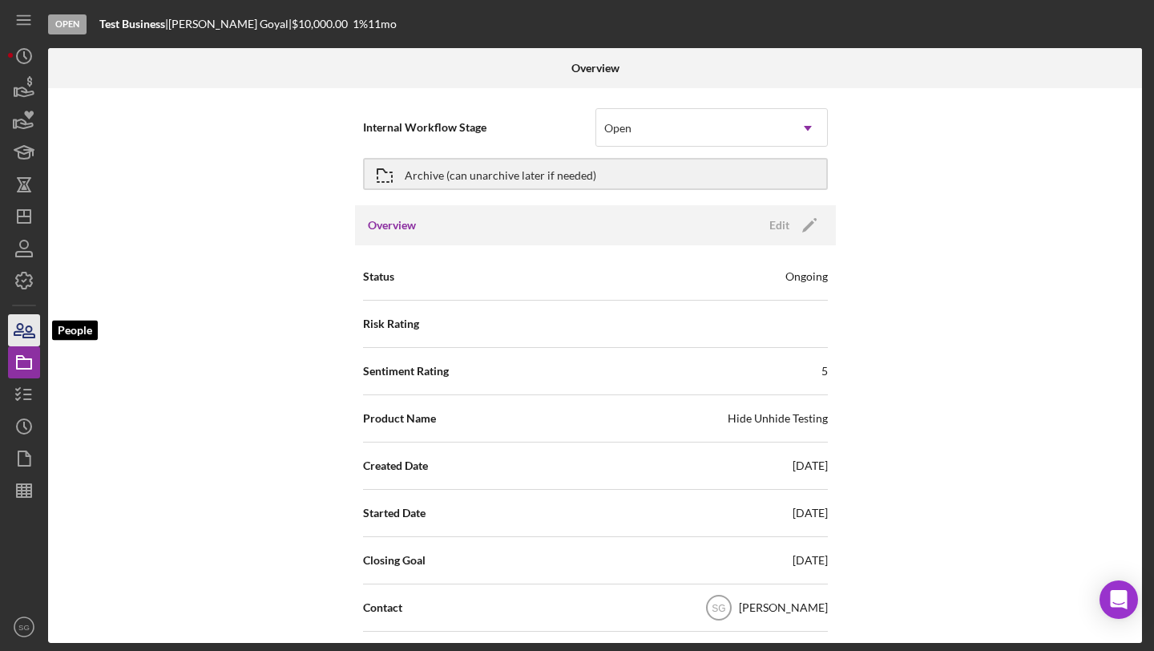
click at [38, 330] on icon "button" at bounding box center [24, 330] width 40 height 40
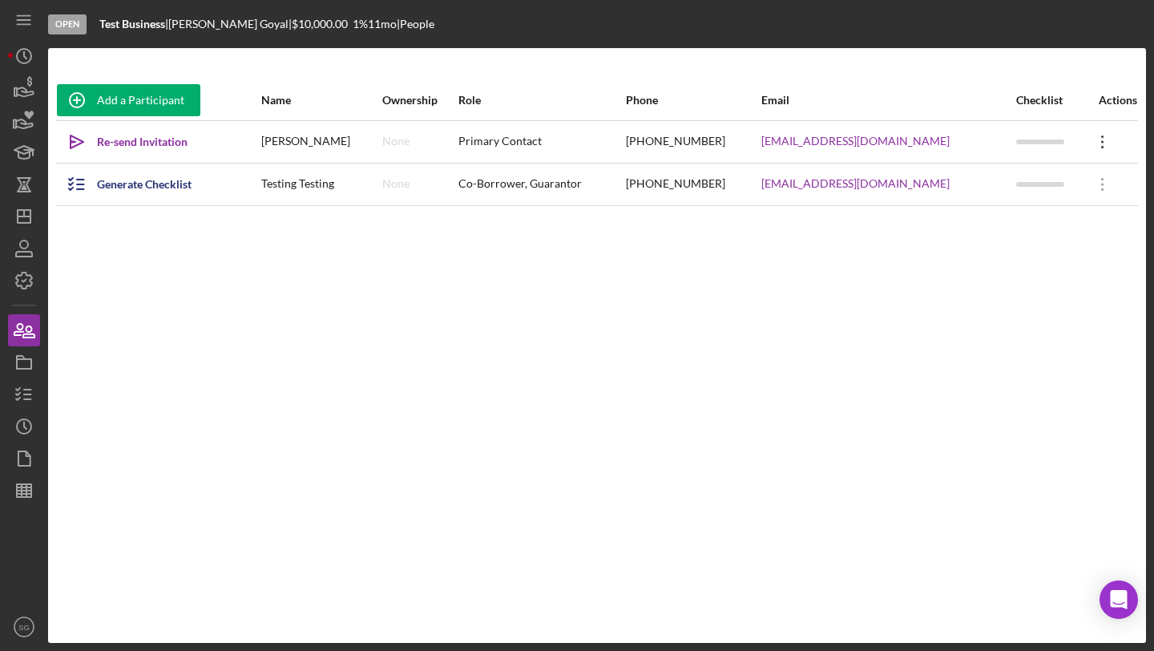
click at [1111, 135] on icon "Icon/Overflow" at bounding box center [1103, 142] width 40 height 40
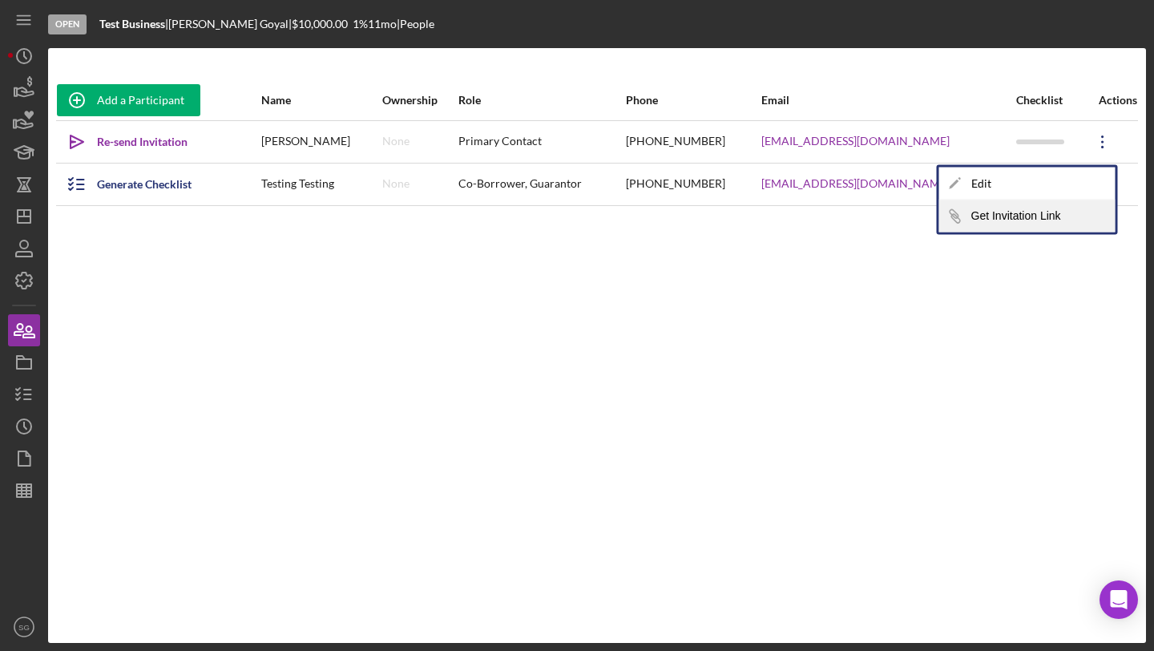
click at [1024, 216] on button "Icon/Link Get Invitation Link" at bounding box center [1028, 216] width 176 height 32
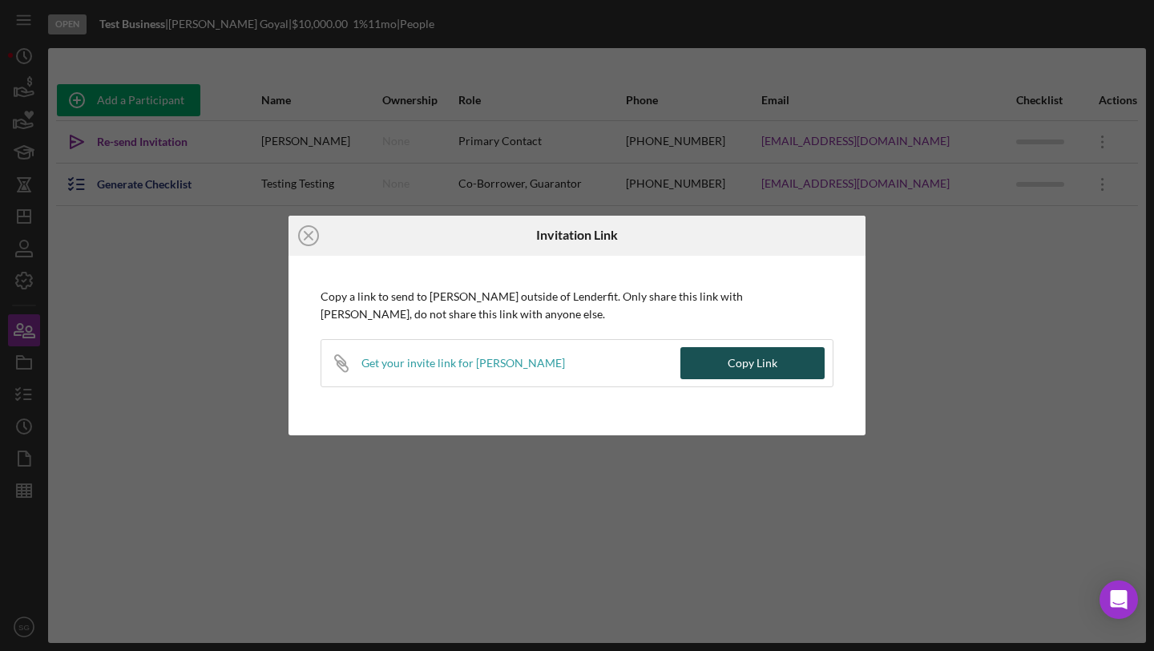
click at [705, 377] on button "Copy Link" at bounding box center [753, 363] width 144 height 32
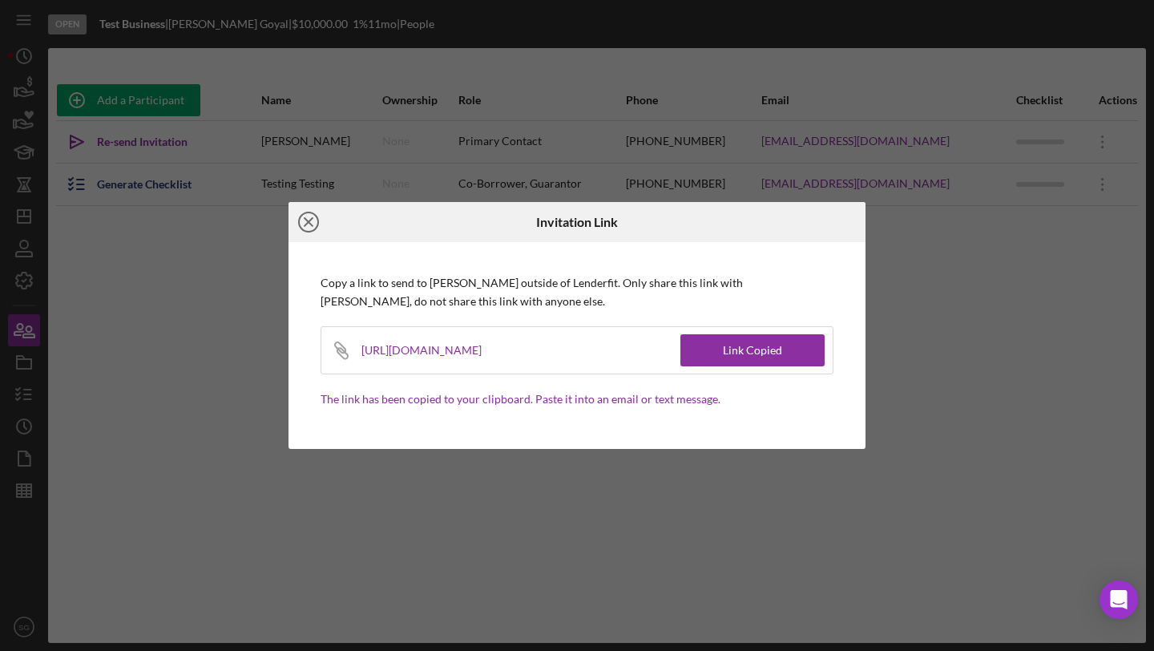
click at [308, 222] on line at bounding box center [309, 222] width 8 height 8
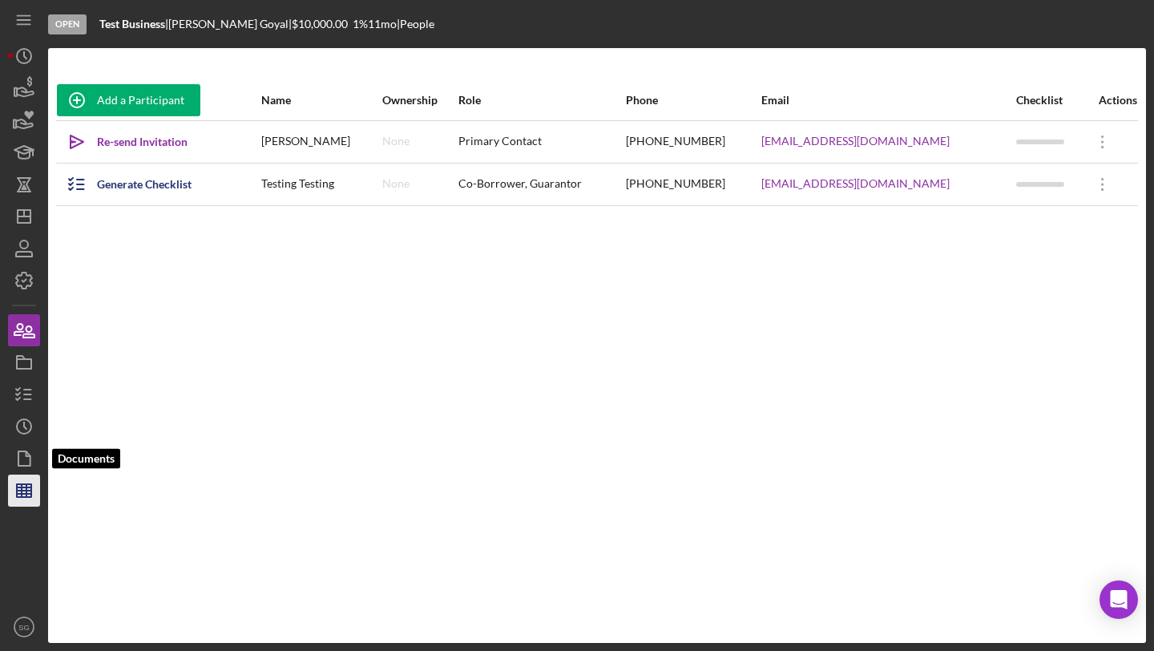
click at [21, 483] on icon "button" at bounding box center [24, 491] width 40 height 40
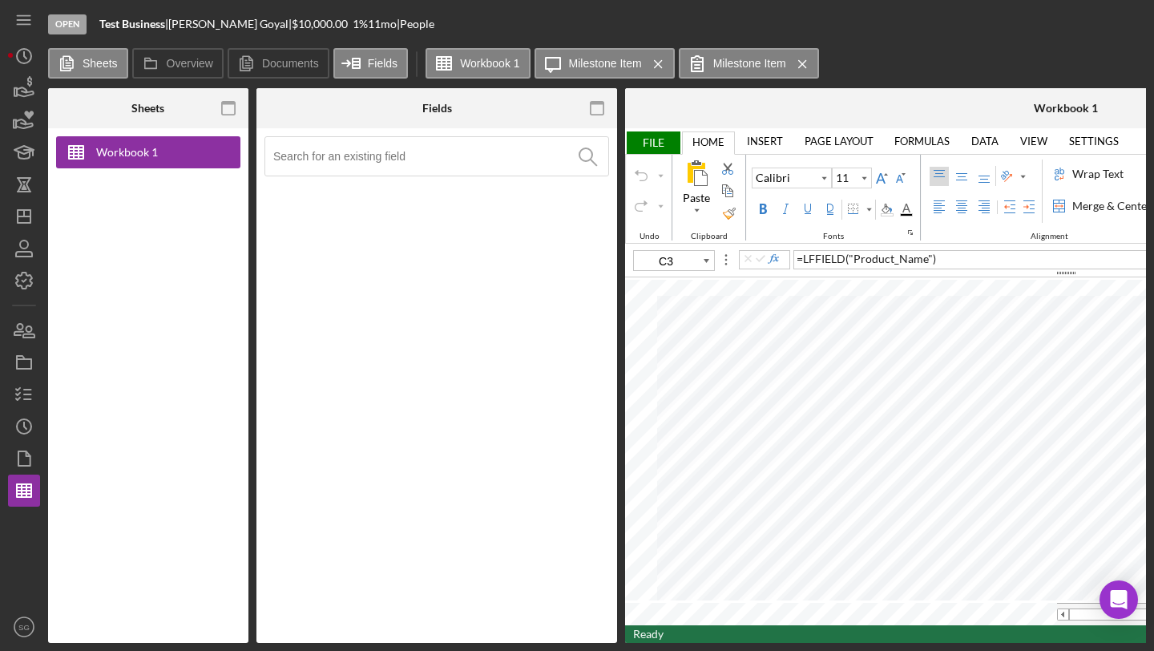
click at [434, 156] on input at bounding box center [440, 156] width 335 height 38
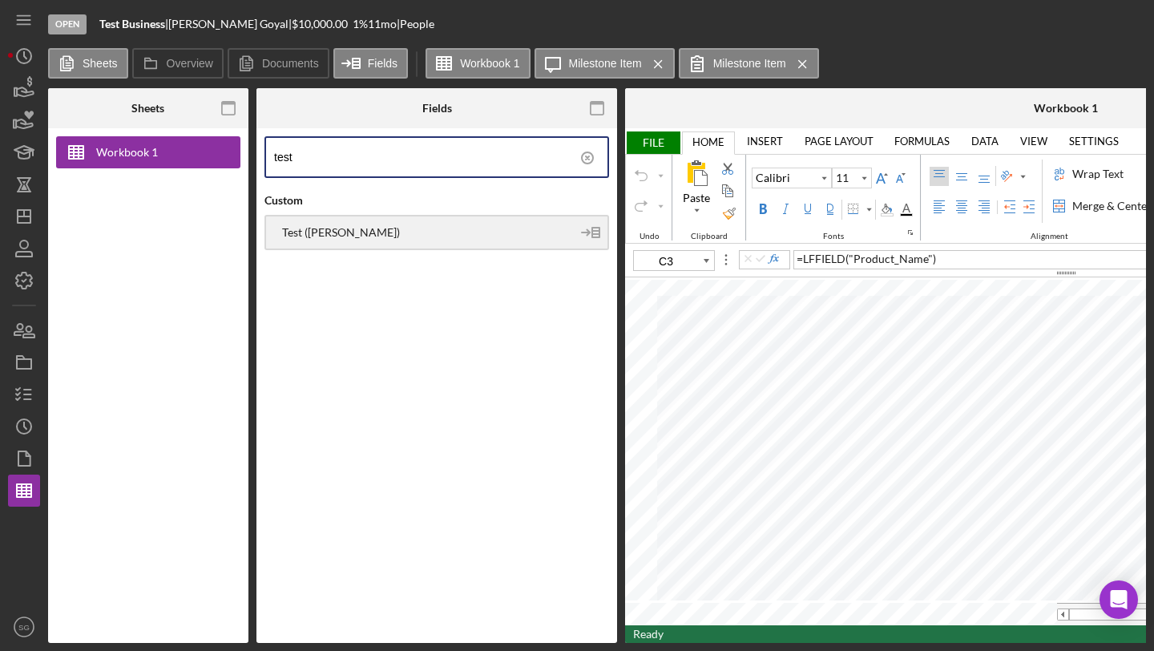
type input "test"
click at [460, 233] on div "Test (Sahil Goyal)" at bounding box center [418, 232] width 305 height 13
drag, startPoint x: 551, startPoint y: 636, endPoint x: 1031, endPoint y: 644, distance: 480.2
click at [1031, 642] on div "Sheets Workbook 1 Overview Internal Workflow Stage Open Icon/Dropdown Arrow Arc…" at bounding box center [597, 365] width 1098 height 555
drag, startPoint x: 555, startPoint y: 643, endPoint x: 844, endPoint y: 622, distance: 290.1
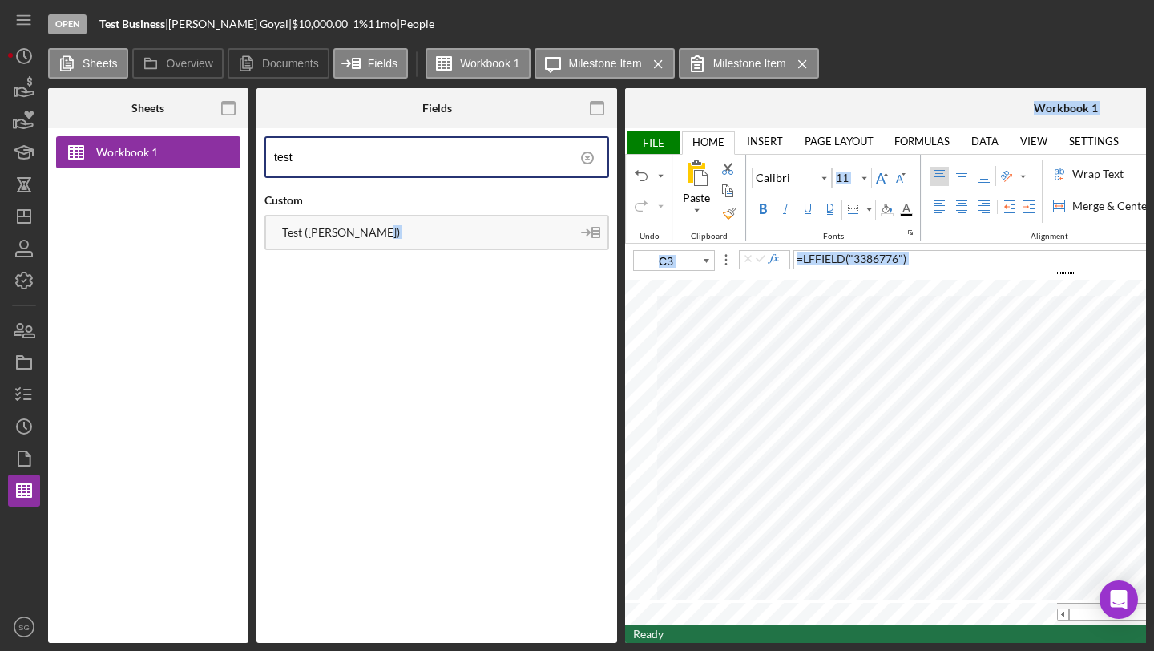
click at [844, 622] on div "Open Test Business | Sahil Goyal | $10,000.00 1 % 11 mo | People Sheets Overvie…" at bounding box center [577, 325] width 1154 height 651
click at [543, 643] on div "Open Test Business | Sahil Goyal | $10,000.00 1 % 11 mo | People Sheets Overvie…" at bounding box center [577, 325] width 1154 height 651
click at [657, 551] on div "Open Test Business | Sahil Goyal | $10,000.00 1 % 11 mo | People Sheets Overvie…" at bounding box center [577, 325] width 1154 height 651
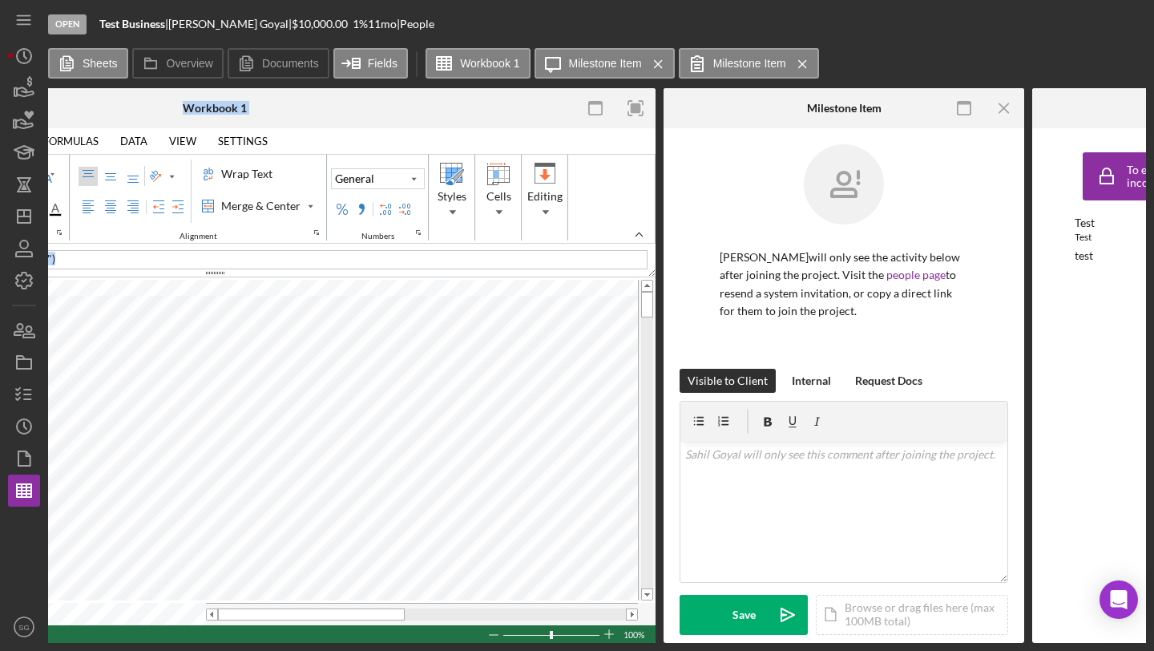
scroll to position [0, 883]
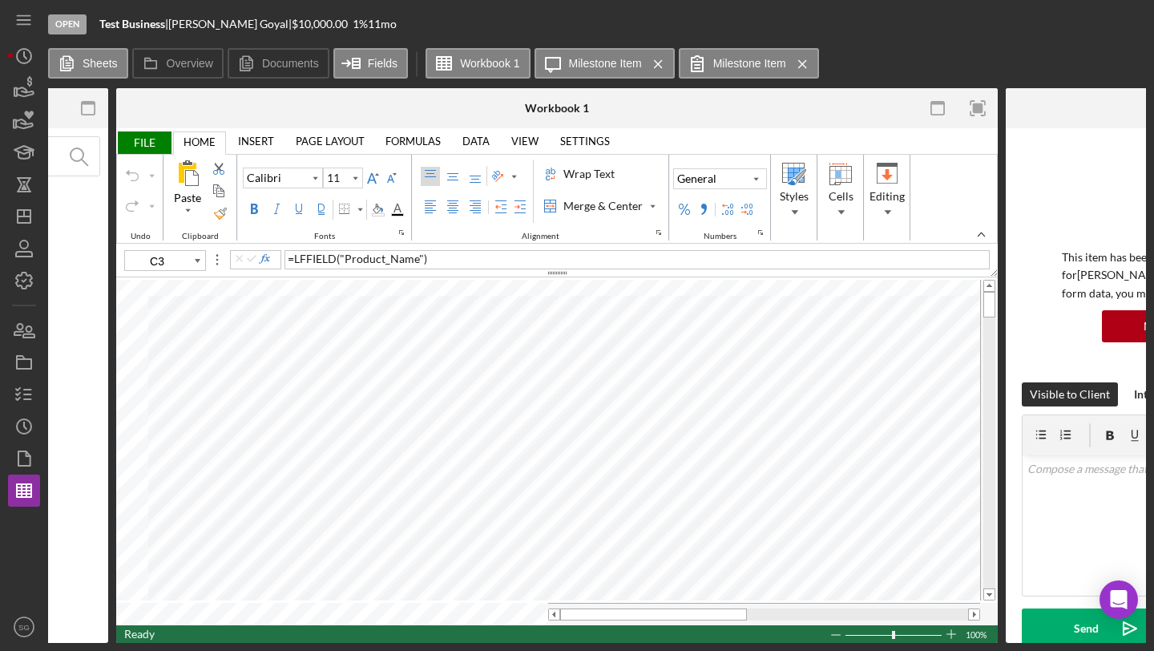
scroll to position [0, 1098]
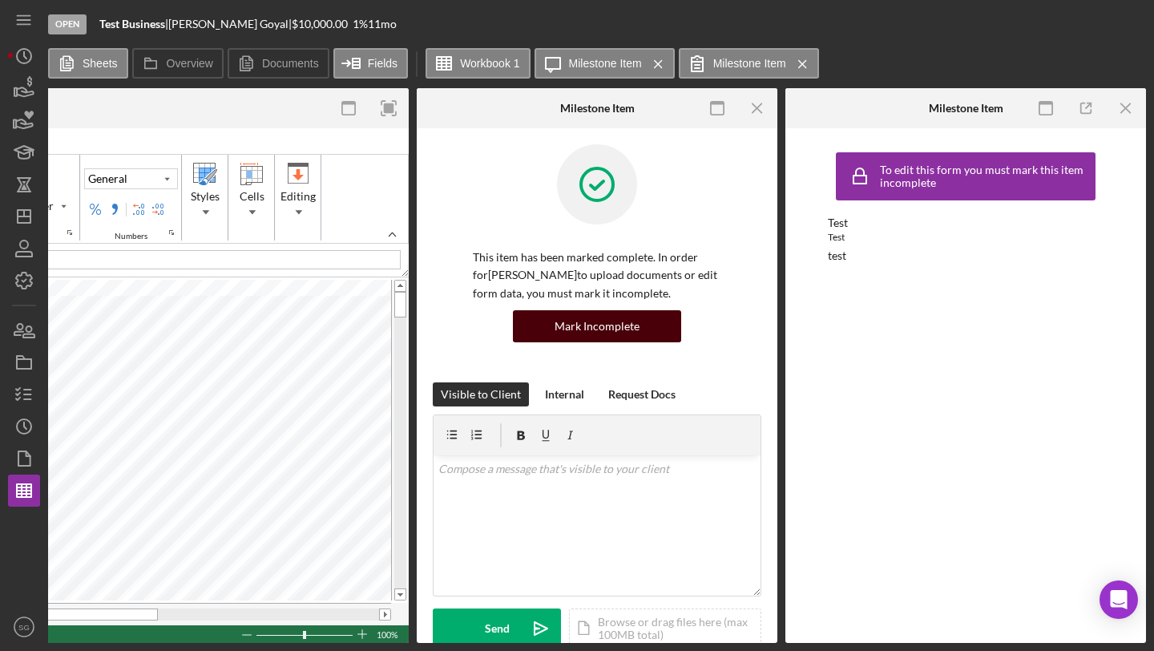
click at [564, 325] on div "Mark Incomplete" at bounding box center [597, 326] width 85 height 32
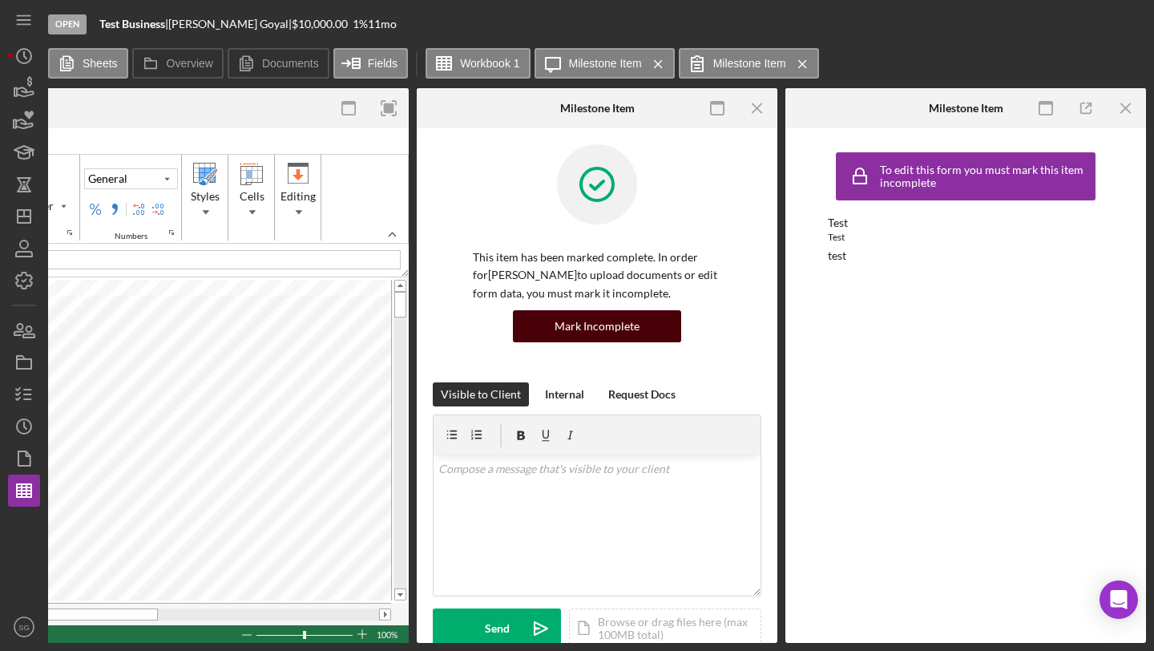
click at [564, 325] on div "Mark Incomplete" at bounding box center [597, 326] width 85 height 32
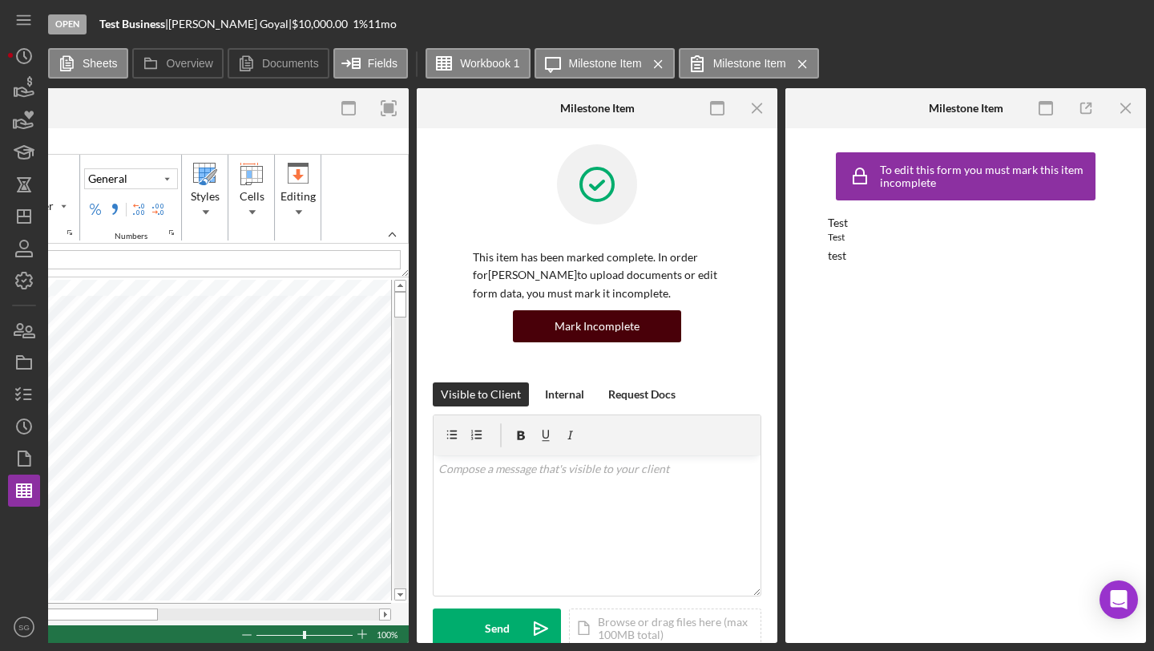
click at [564, 325] on div "Mark Incomplete" at bounding box center [597, 326] width 85 height 32
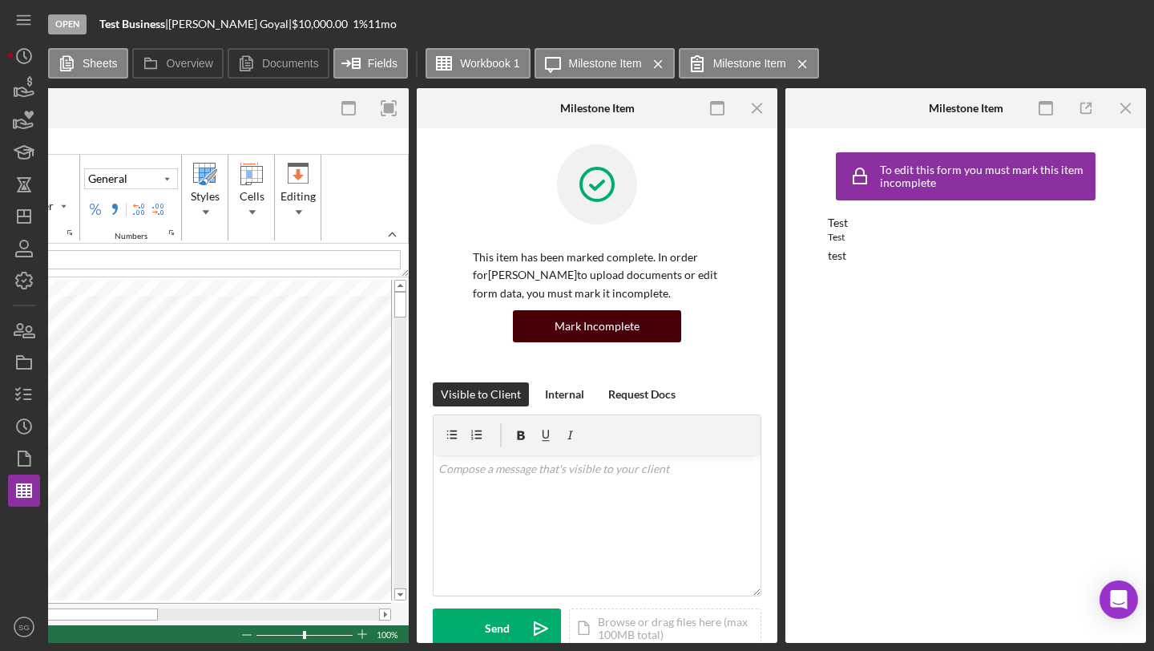
click at [564, 325] on div "Mark Incomplete" at bounding box center [597, 326] width 85 height 32
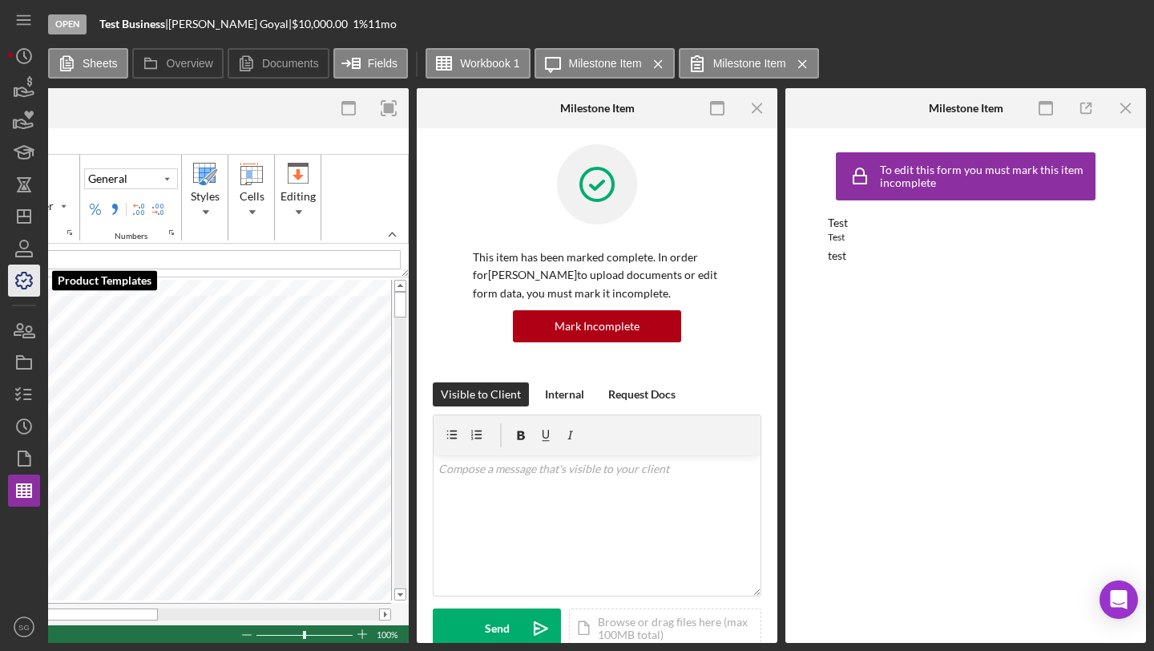
click at [13, 287] on icon "button" at bounding box center [24, 281] width 40 height 40
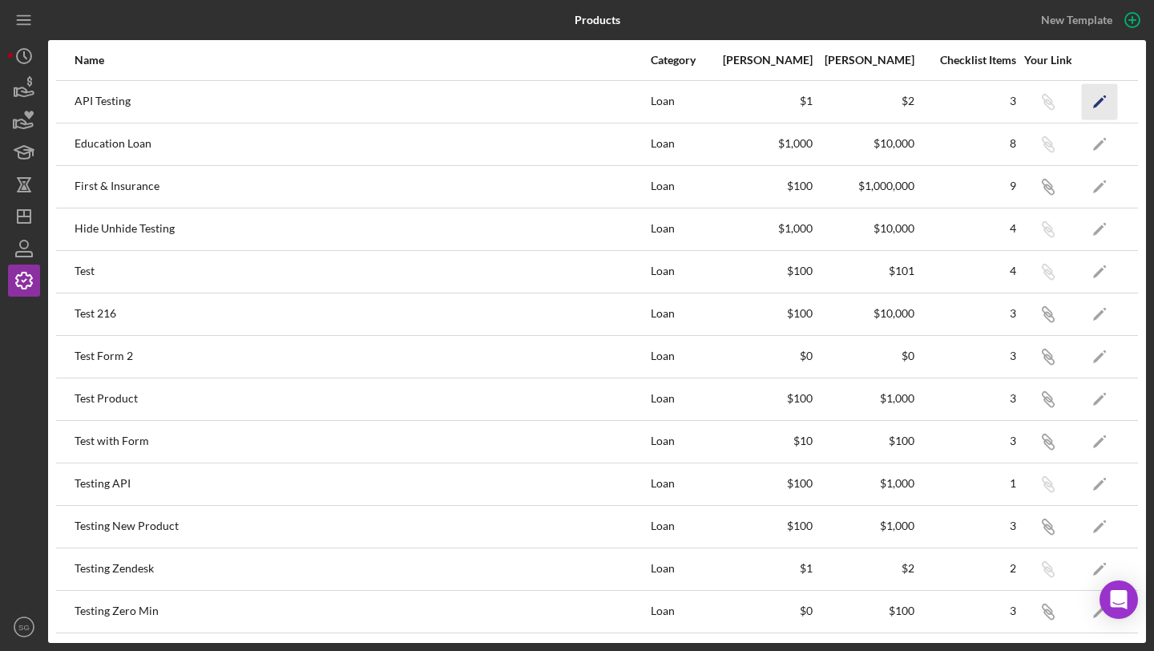
click at [1100, 97] on icon "Icon/Edit" at bounding box center [1100, 101] width 36 height 36
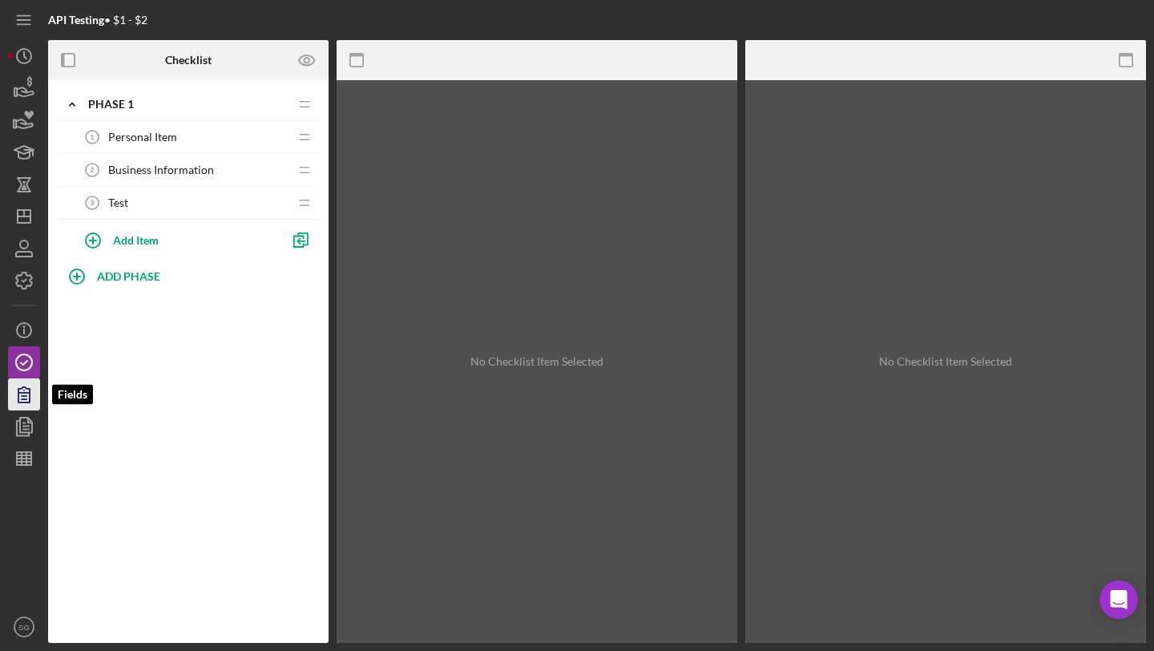
click at [14, 397] on icon "button" at bounding box center [24, 394] width 40 height 40
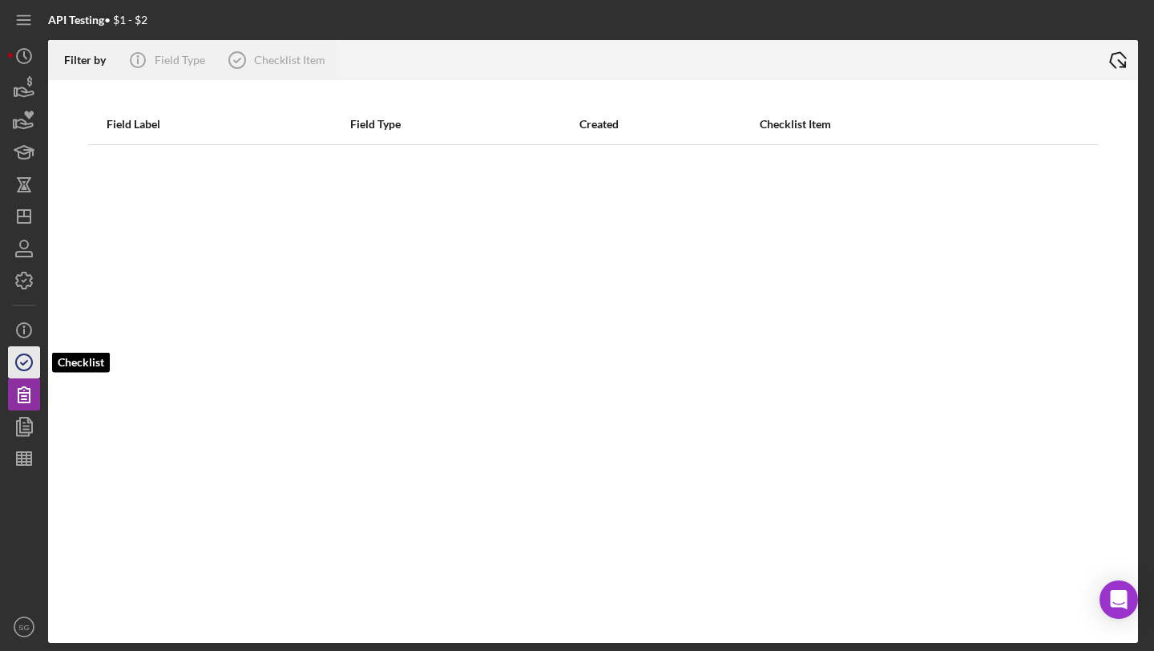
click at [22, 361] on icon "button" at bounding box center [24, 362] width 40 height 40
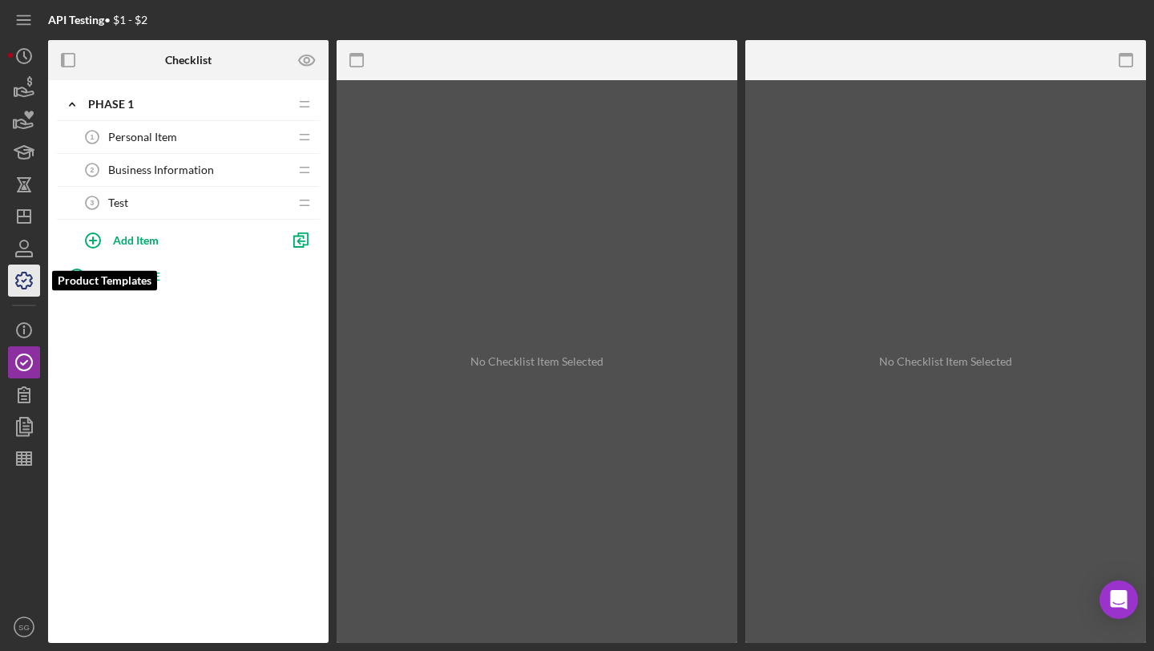
click at [26, 268] on icon "button" at bounding box center [24, 281] width 40 height 40
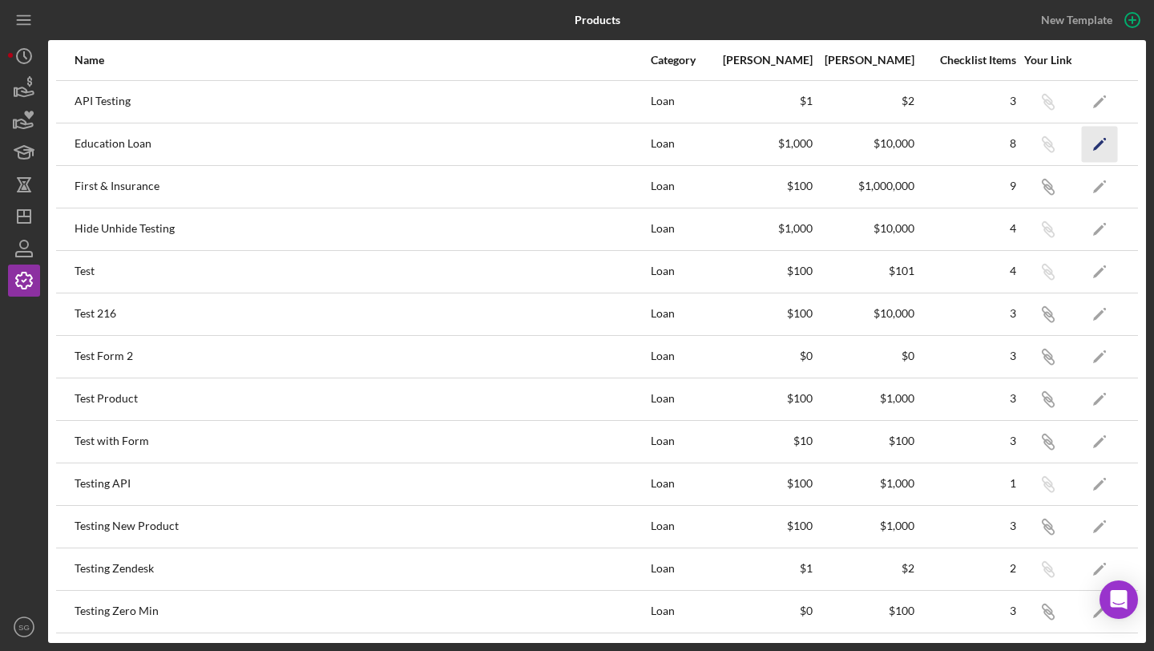
click at [1105, 145] on icon "Icon/Edit" at bounding box center [1100, 144] width 36 height 36
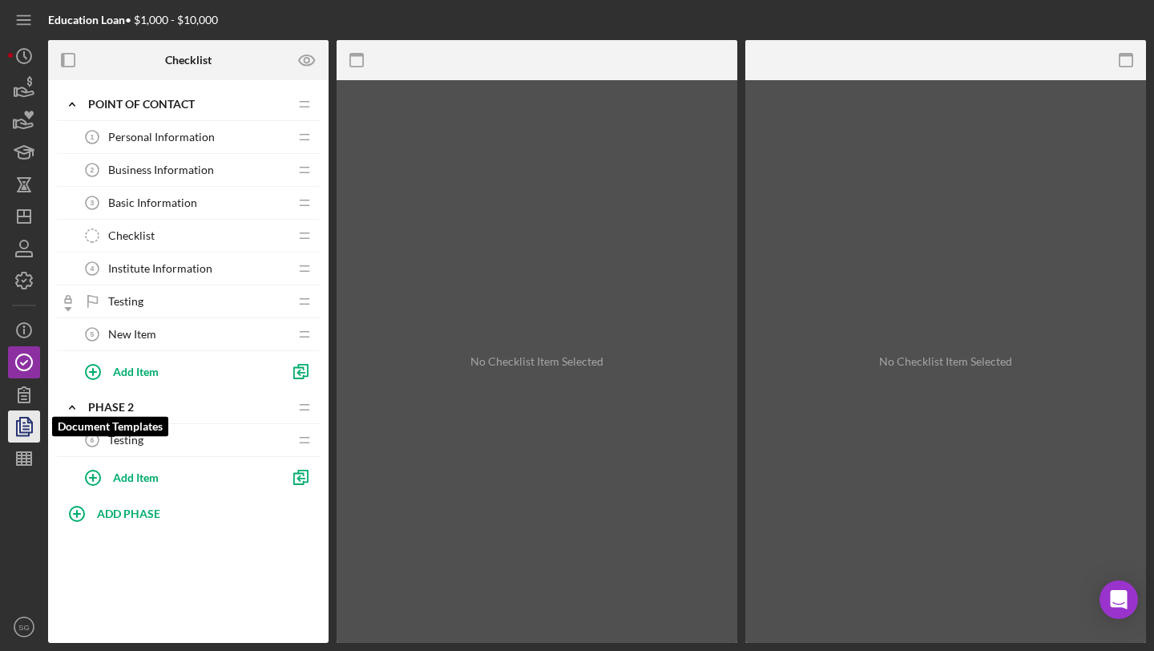
click at [23, 429] on icon "button" at bounding box center [26, 426] width 6 height 6
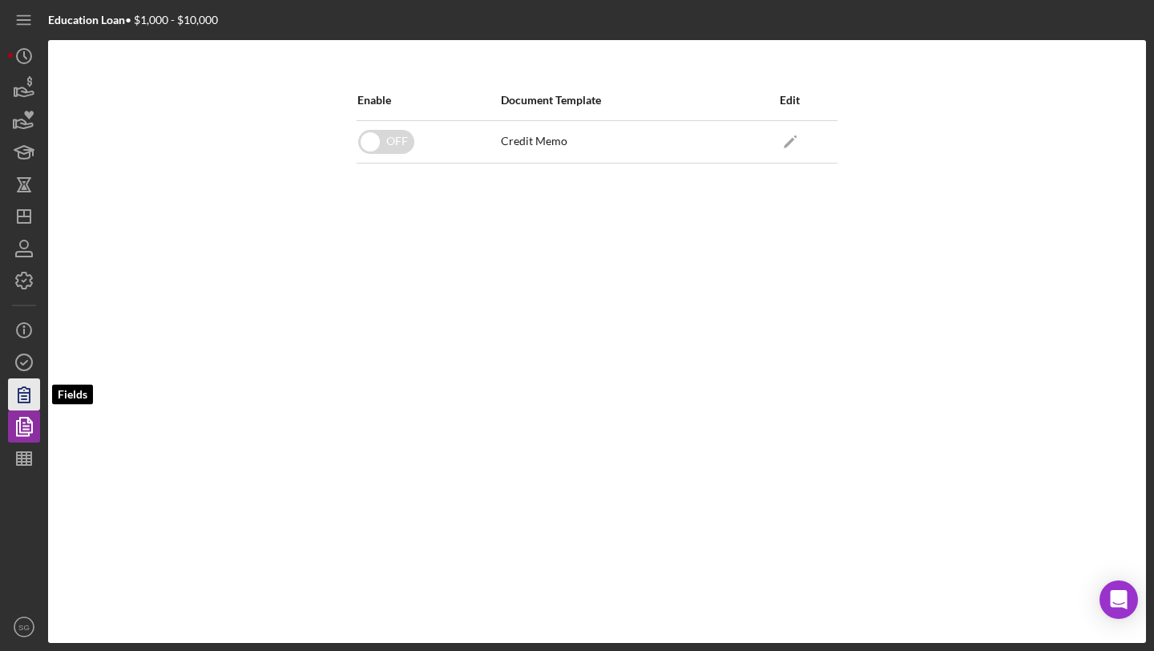
click at [22, 405] on icon "button" at bounding box center [24, 394] width 40 height 40
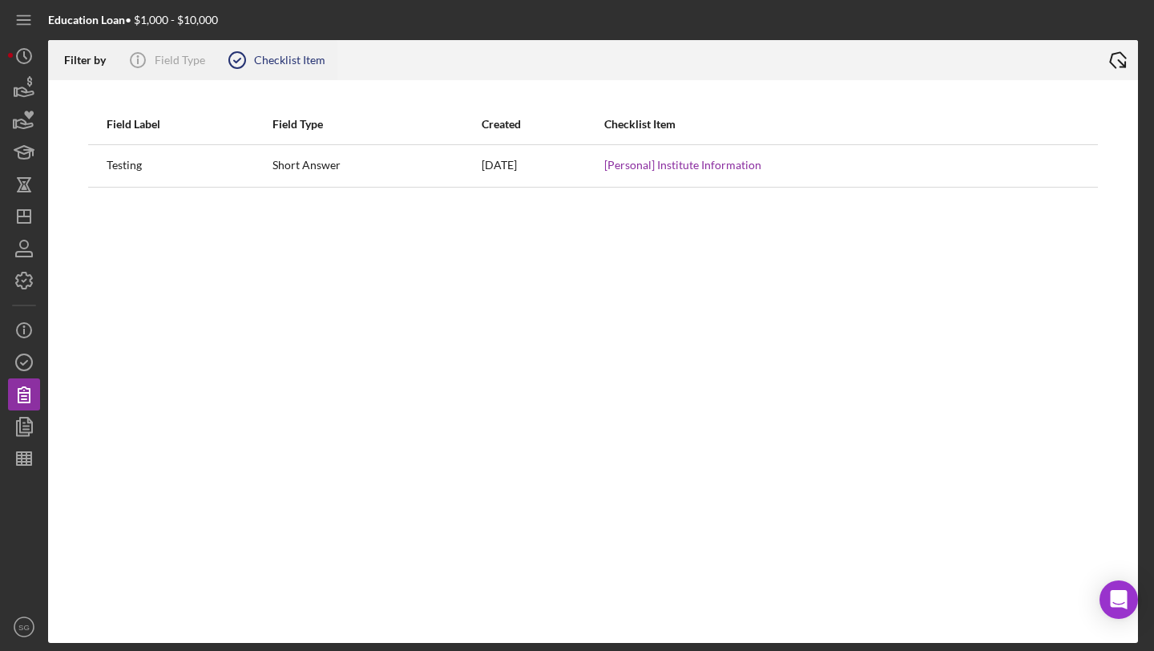
click at [236, 60] on icon at bounding box center [237, 60] width 40 height 40
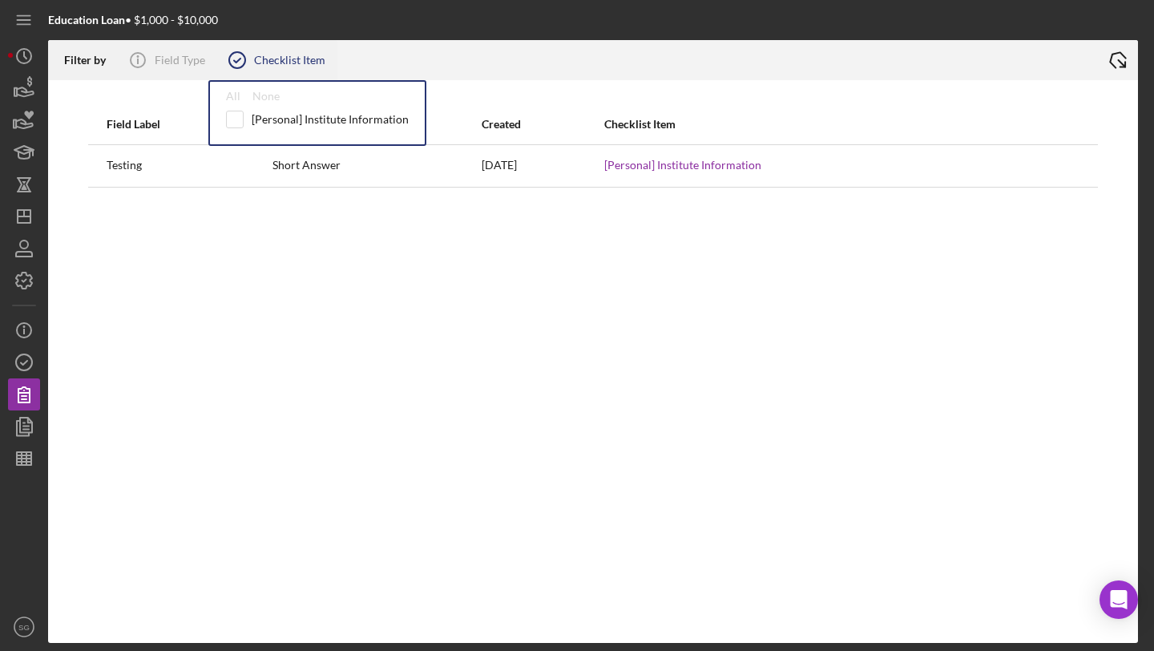
click at [236, 60] on icon at bounding box center [237, 60] width 40 height 40
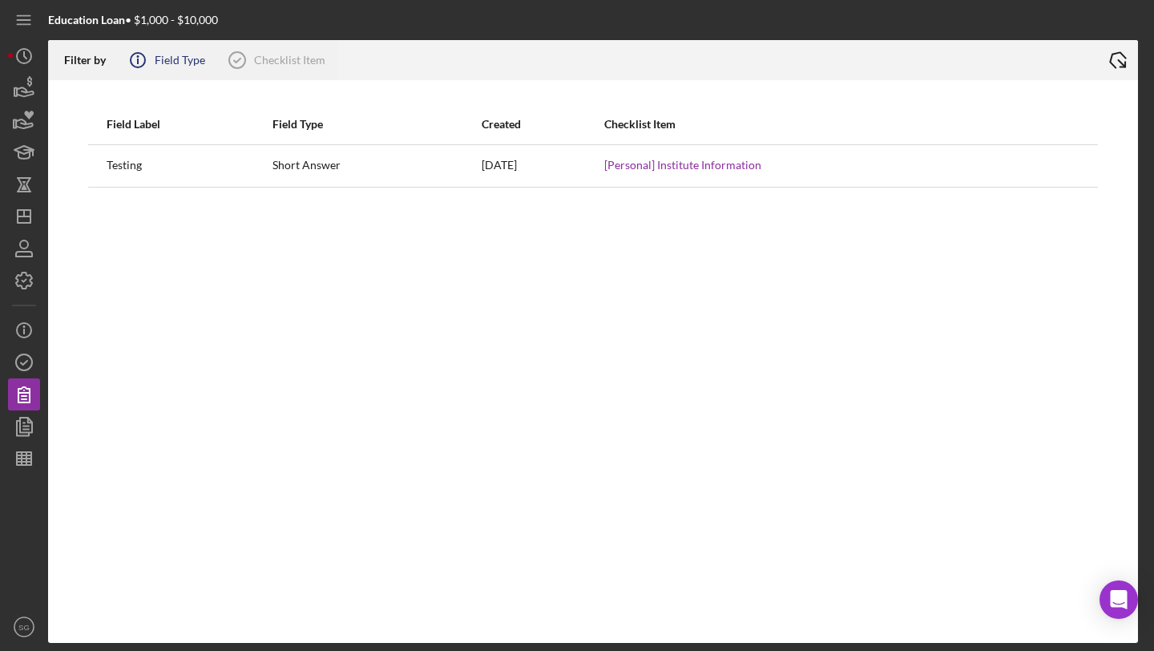
click at [152, 60] on icon "Icon/Info" at bounding box center [138, 60] width 40 height 40
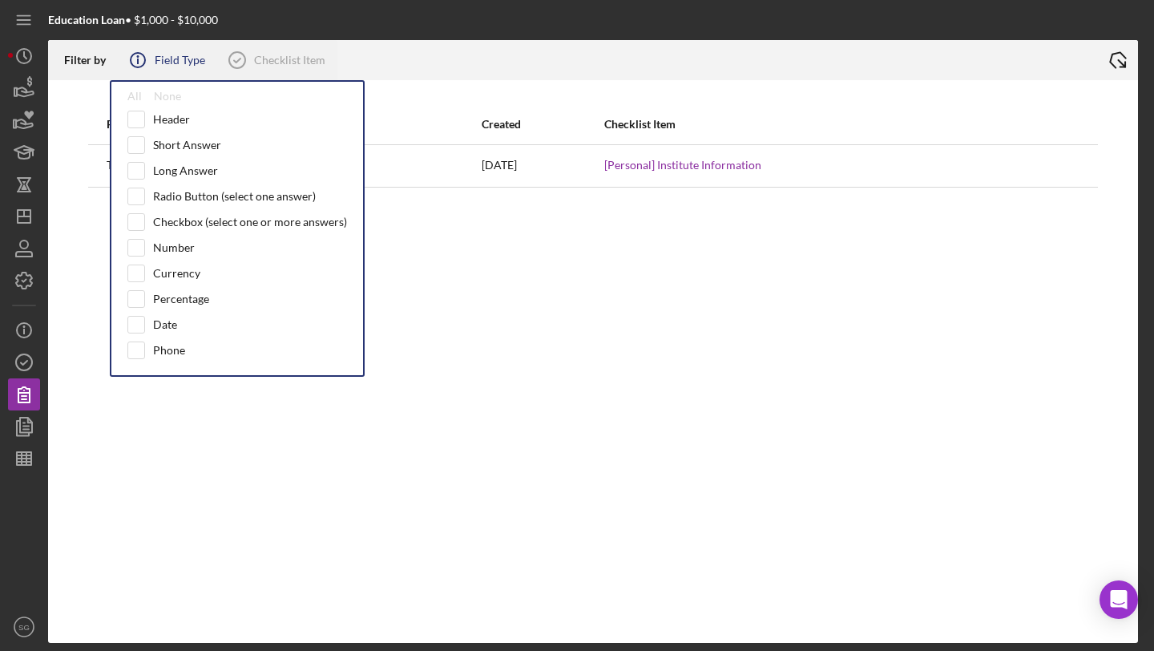
click at [152, 64] on icon "Icon/Info" at bounding box center [138, 60] width 40 height 40
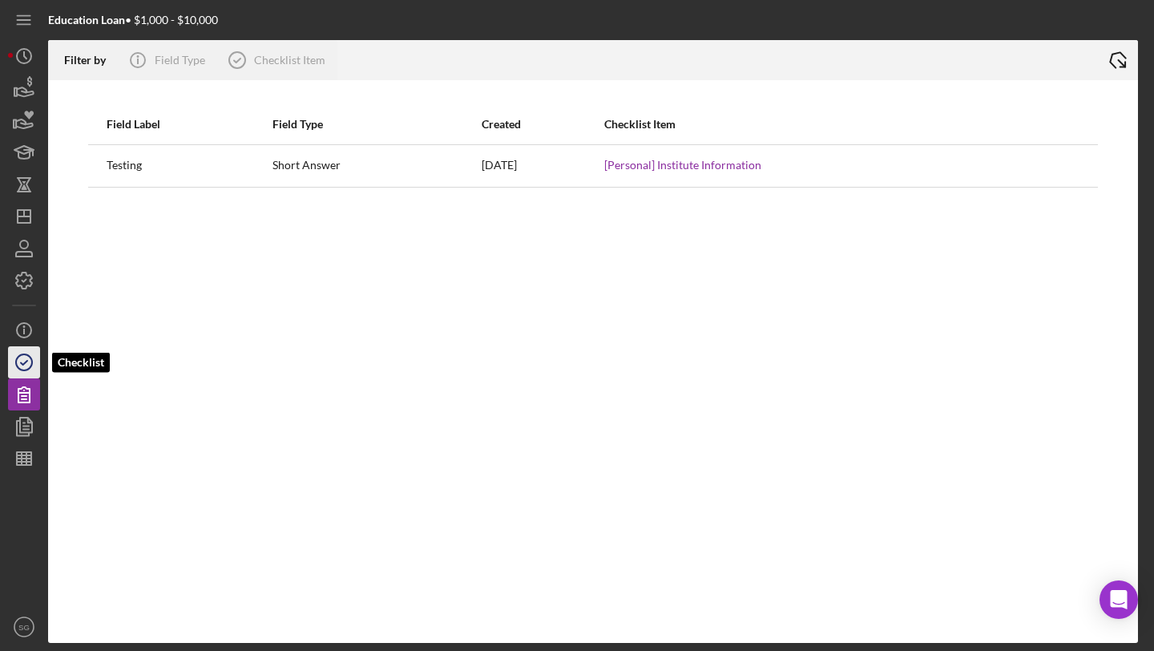
click at [30, 365] on icon "button" at bounding box center [24, 362] width 40 height 40
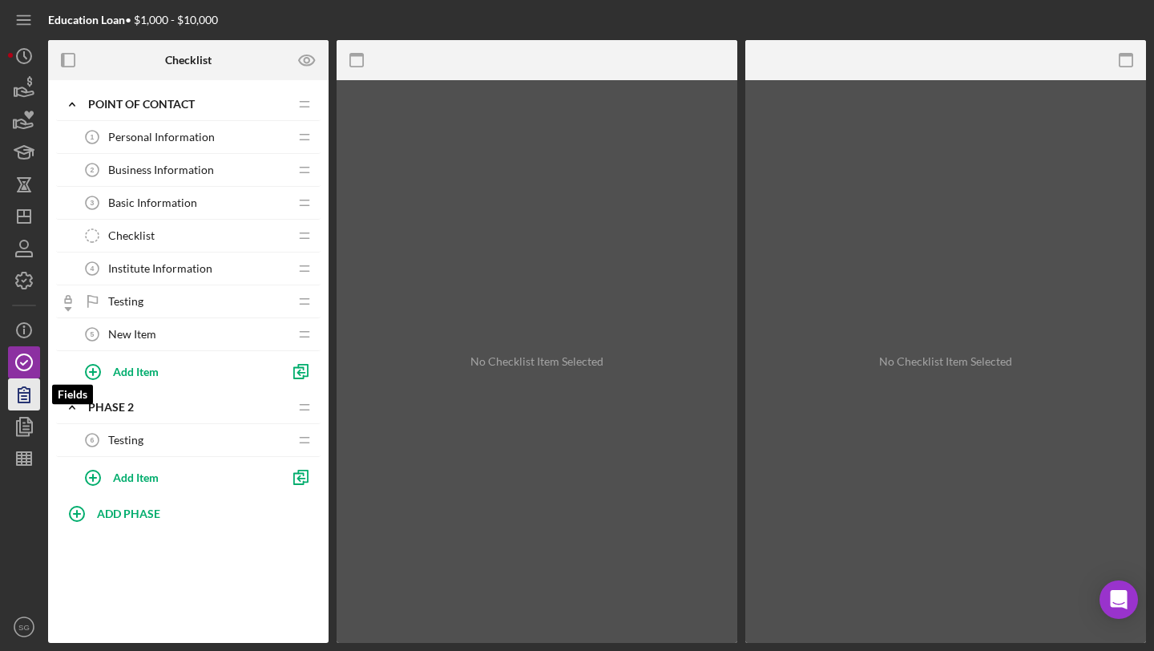
click at [26, 402] on icon "button" at bounding box center [23, 394] width 11 height 15
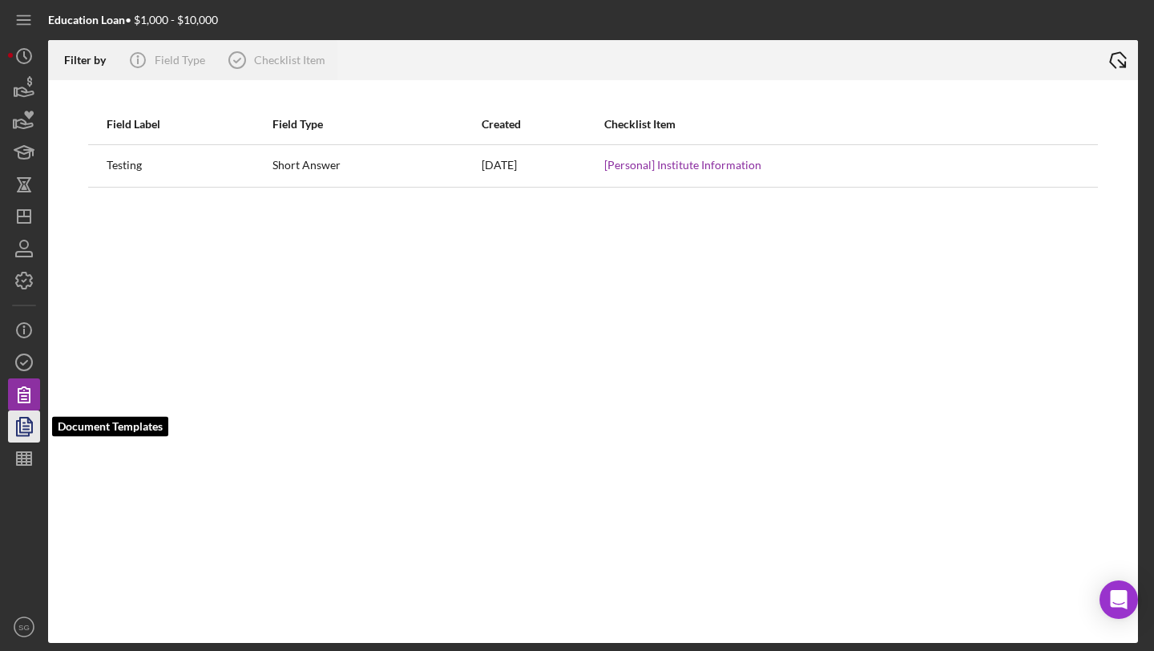
click at [20, 418] on polygon "button" at bounding box center [26, 425] width 12 height 14
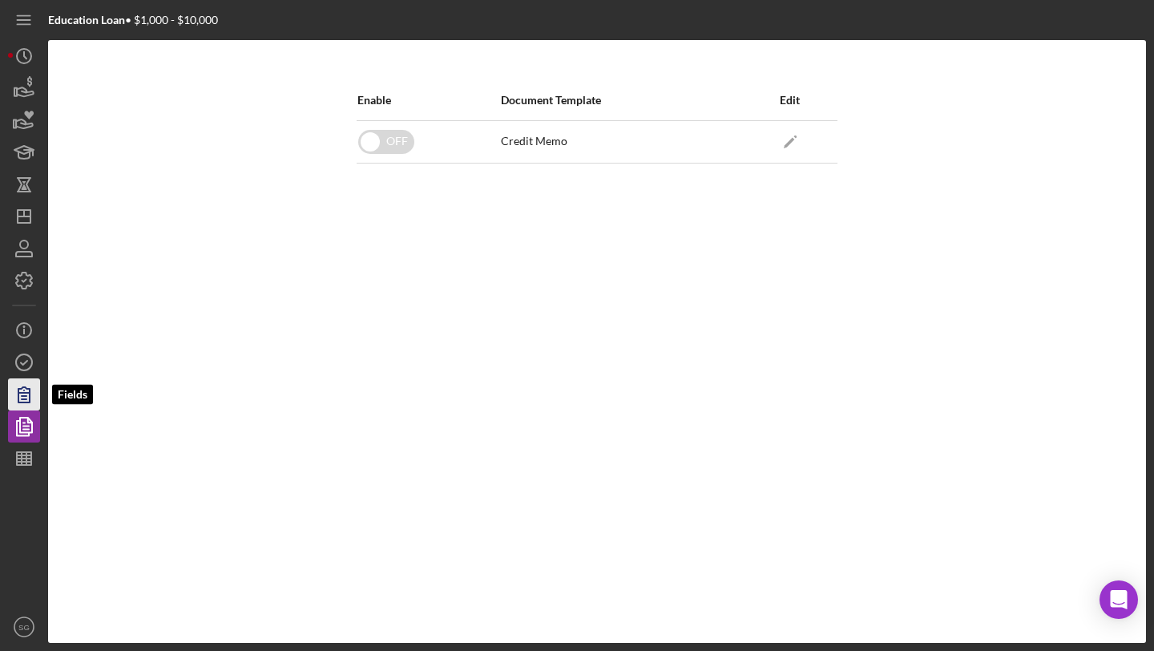
click at [18, 391] on icon "button" at bounding box center [23, 394] width 11 height 15
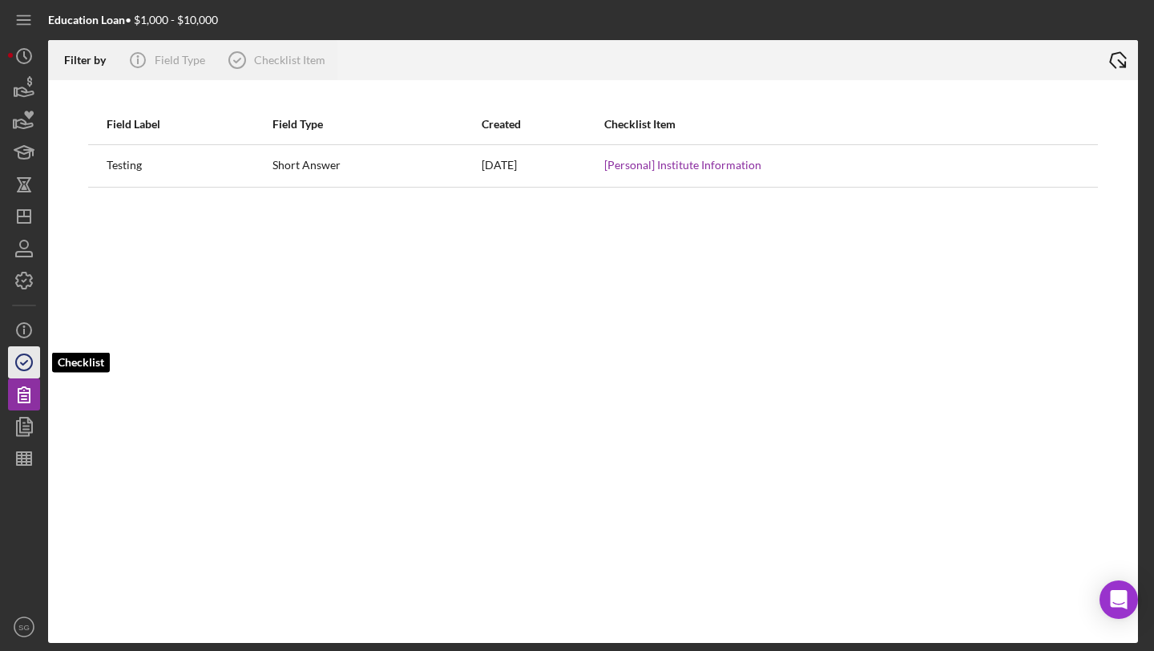
click at [28, 362] on icon "button" at bounding box center [24, 362] width 40 height 40
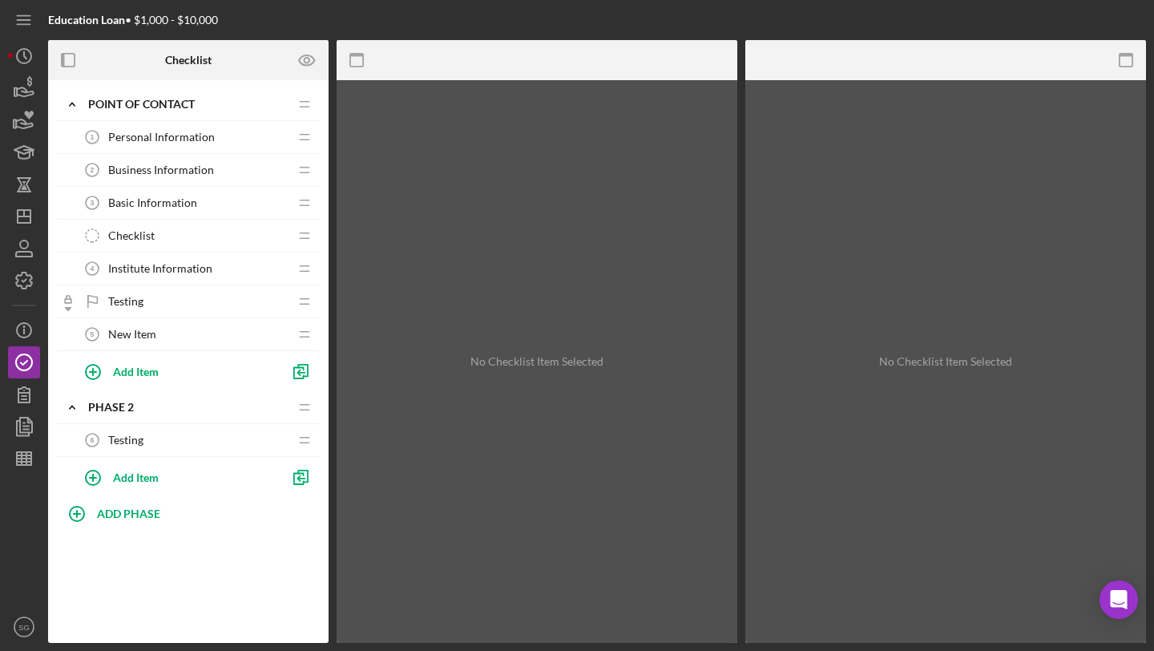
click at [188, 152] on div "Personal Information 1 Personal Information" at bounding box center [182, 137] width 212 height 32
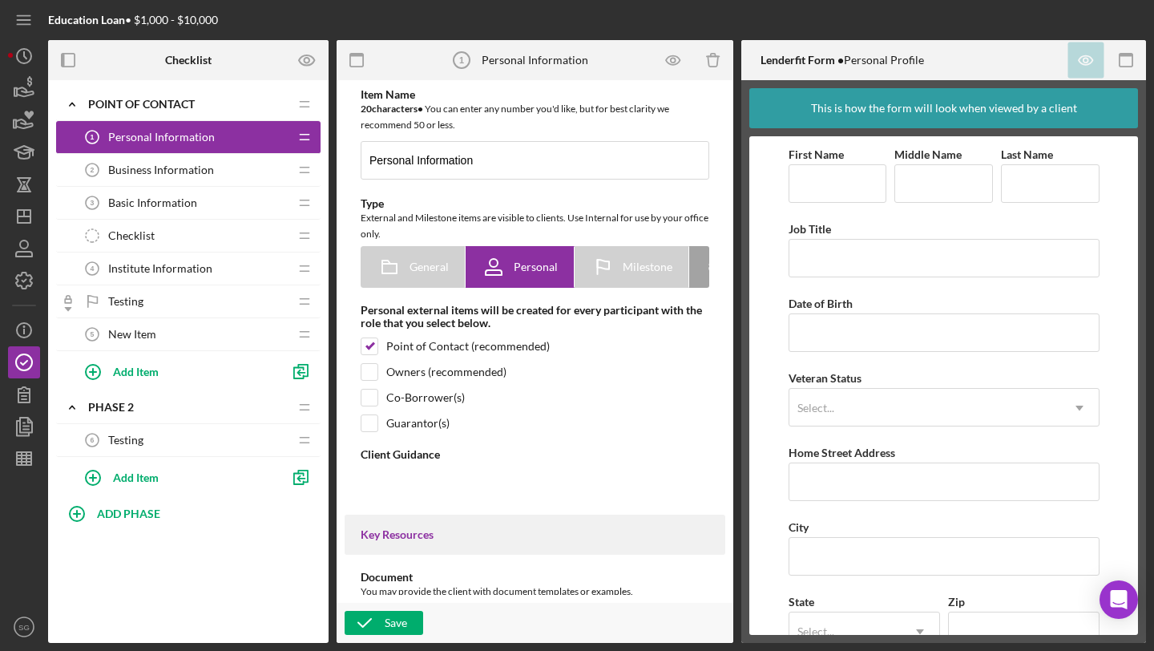
type textarea "<div>Please complete the form.</div>"
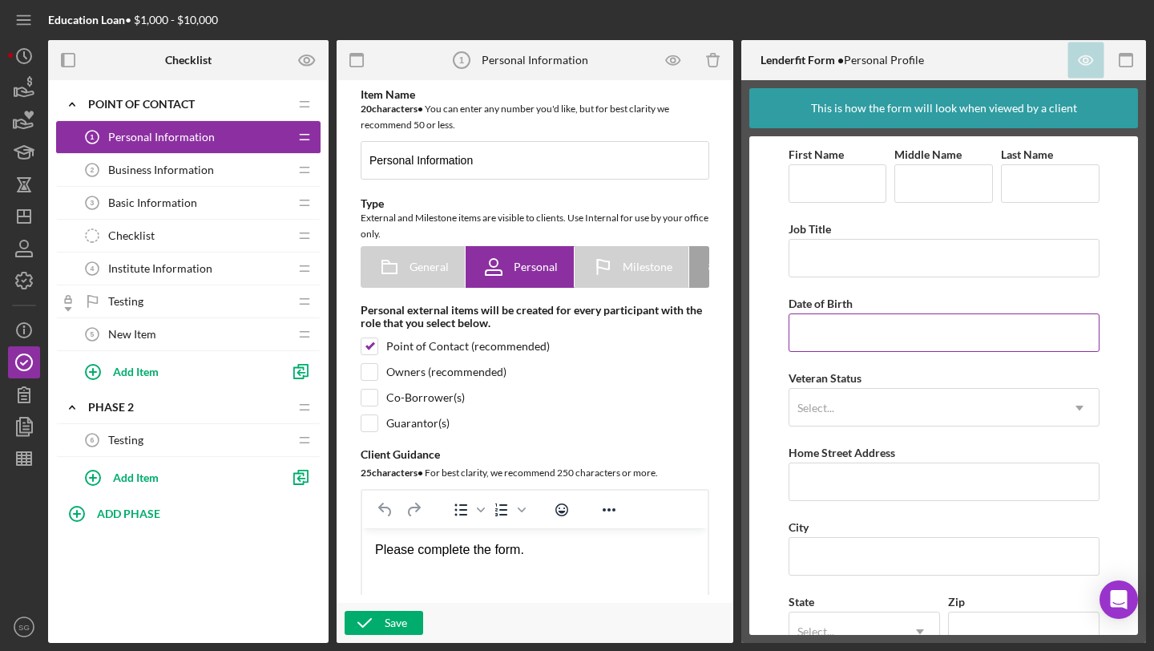
scroll to position [114, 0]
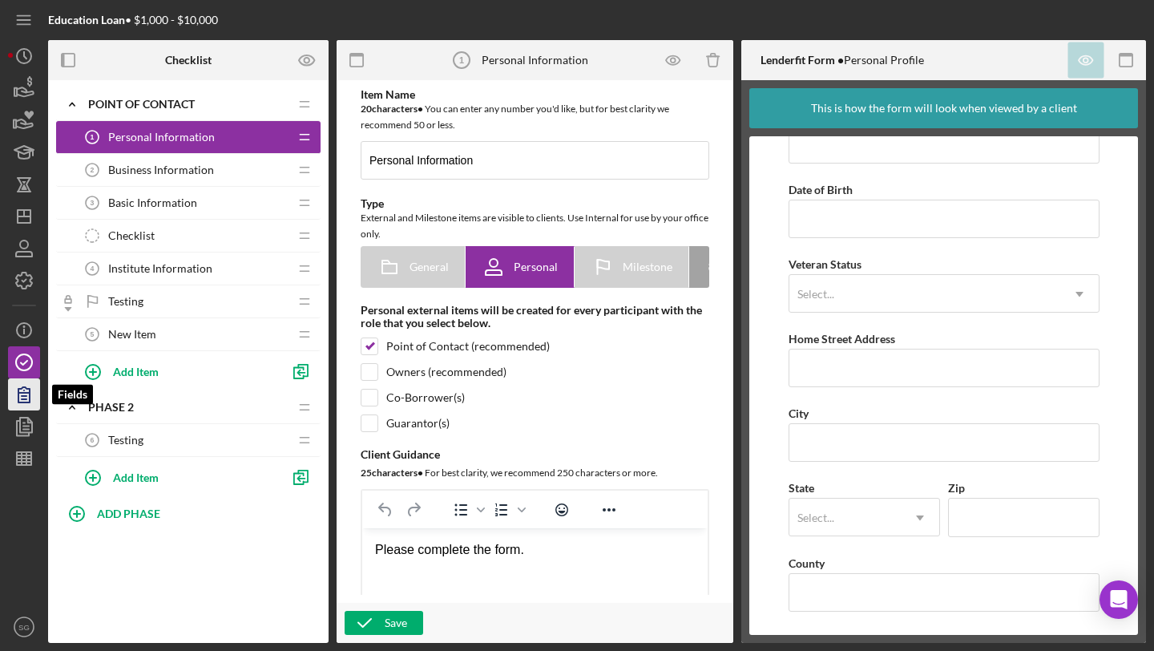
click at [28, 400] on icon "button" at bounding box center [24, 394] width 40 height 40
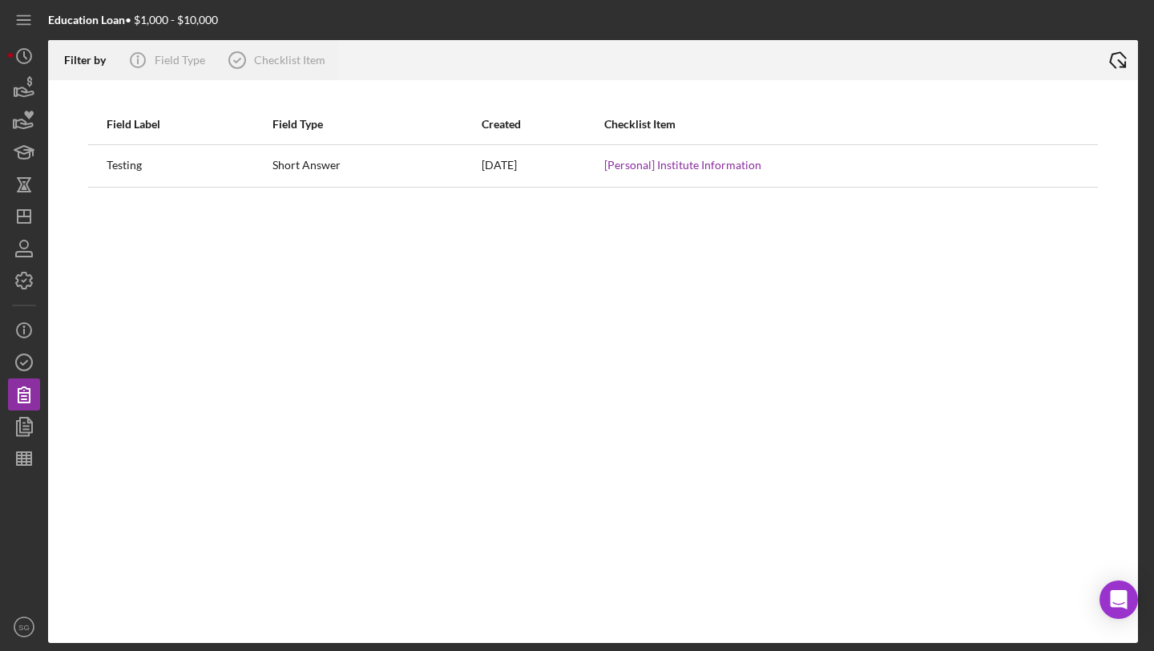
click at [671, 173] on div "[Personal] Institute Information" at bounding box center [841, 166] width 475 height 40
click at [664, 164] on link "[Personal] Institute Information" at bounding box center [682, 165] width 157 height 13
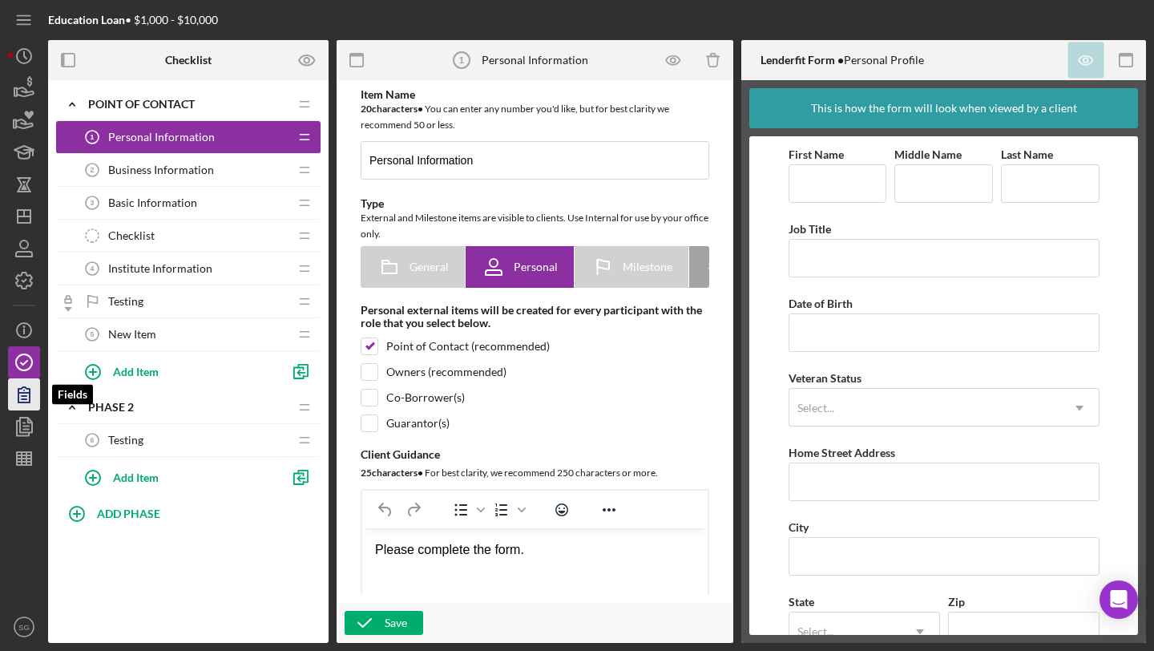
click at [18, 400] on icon "button" at bounding box center [23, 394] width 11 height 15
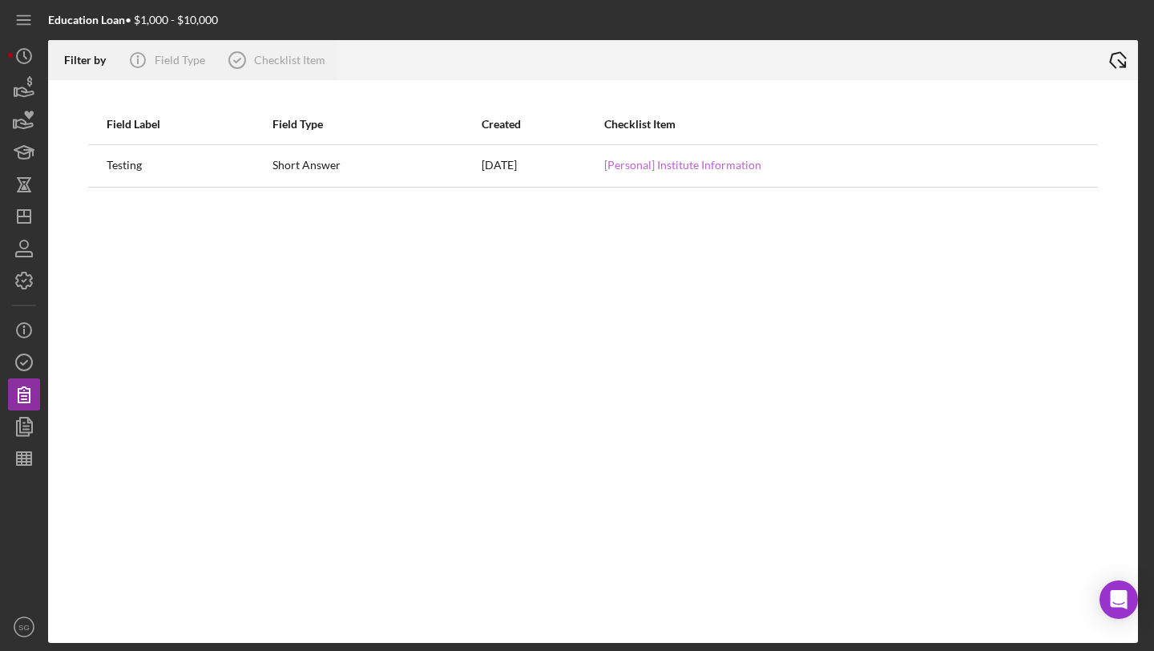
click at [704, 168] on link "[Personal] Institute Information" at bounding box center [682, 165] width 157 height 13
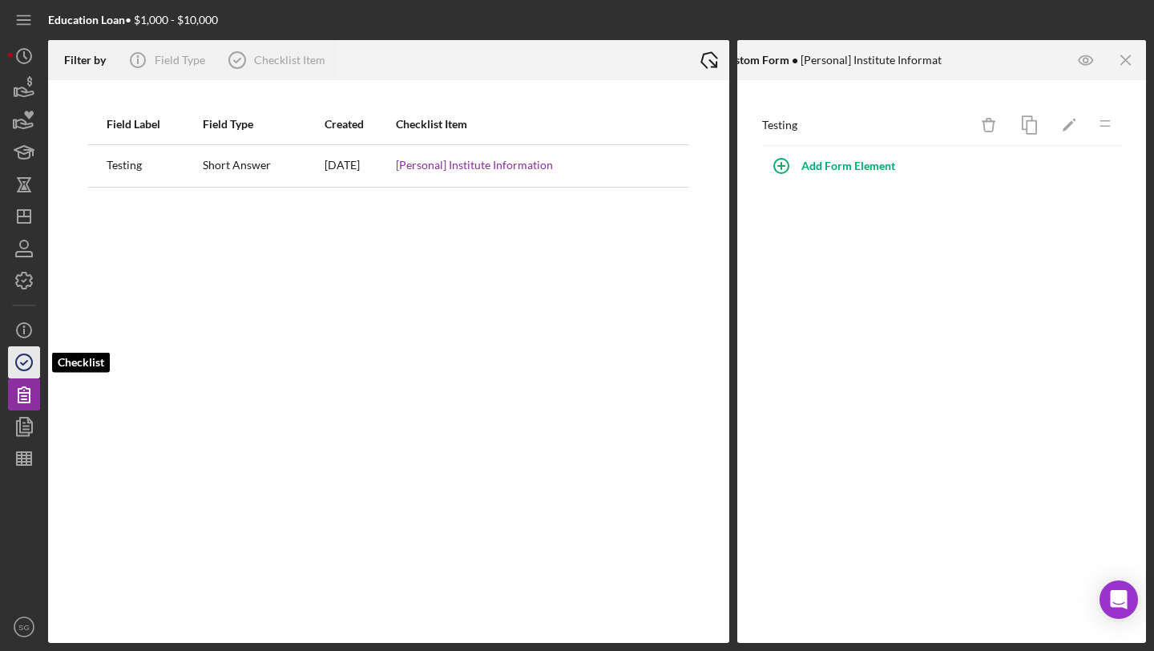
click at [20, 374] on icon "button" at bounding box center [24, 362] width 40 height 40
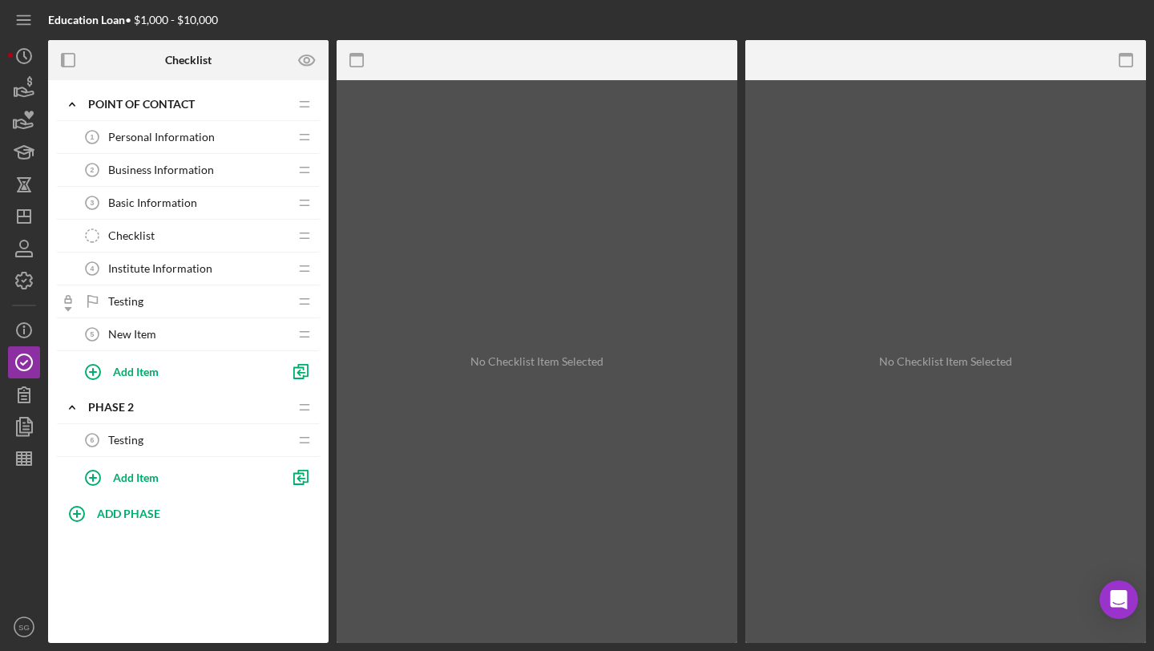
click at [157, 266] on span "Institute Information" at bounding box center [160, 268] width 104 height 13
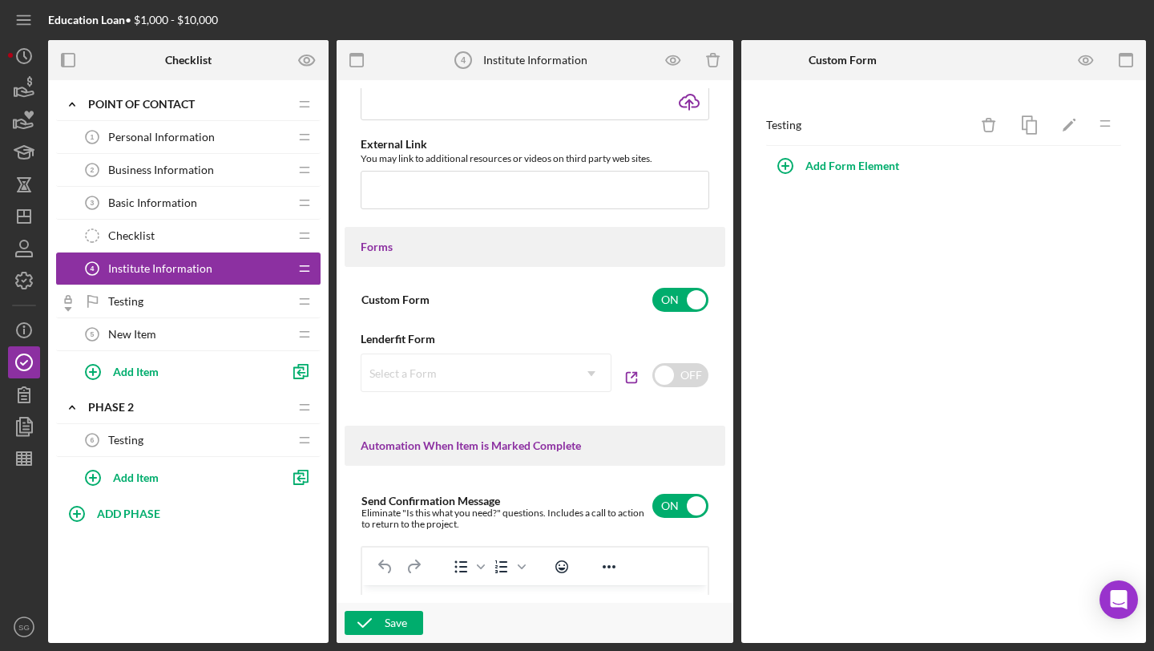
scroll to position [857, 0]
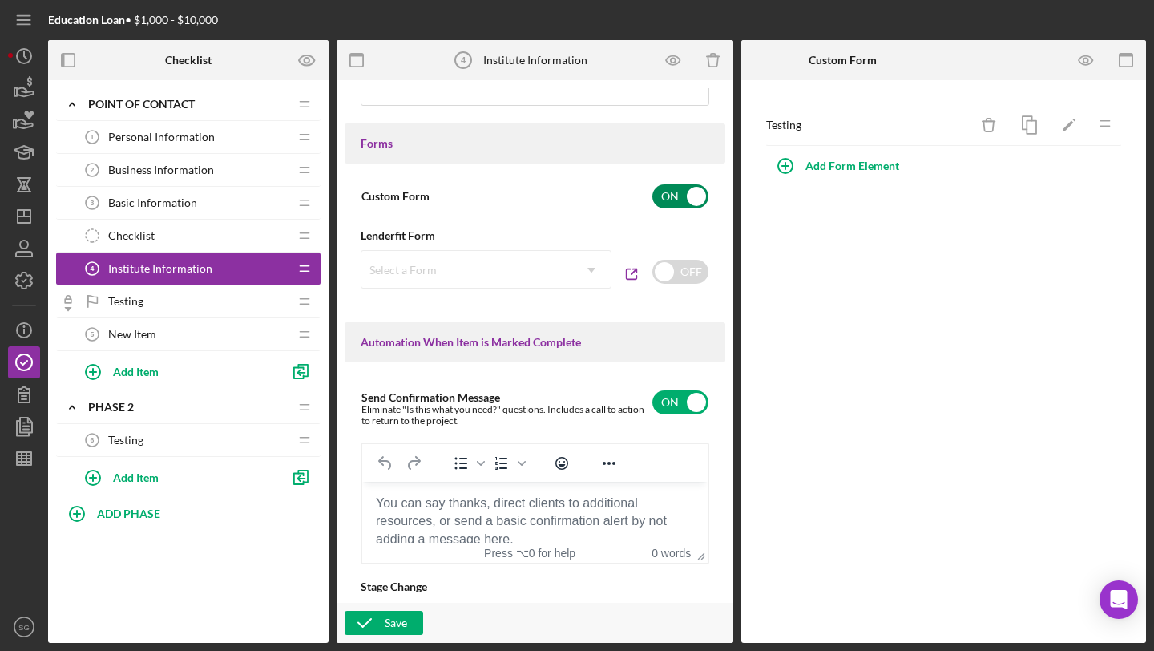
click at [677, 200] on input "checkbox" at bounding box center [681, 196] width 56 height 24
checkbox input "false"
click at [378, 627] on icon "button" at bounding box center [365, 623] width 40 height 40
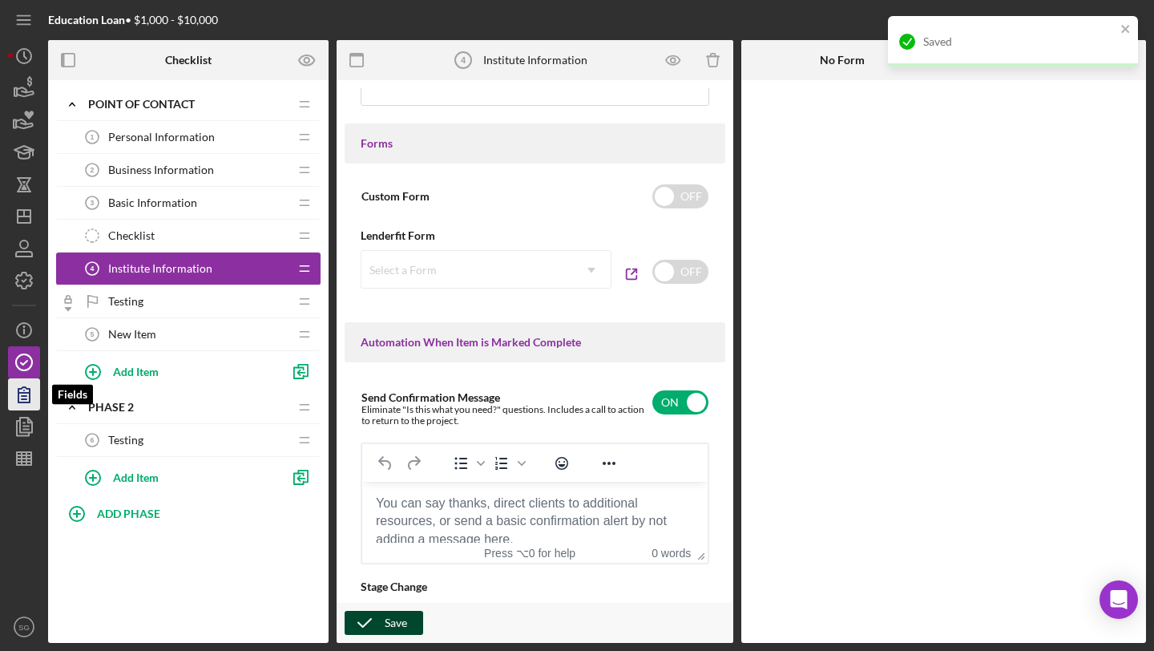
click at [26, 405] on icon "button" at bounding box center [24, 394] width 40 height 40
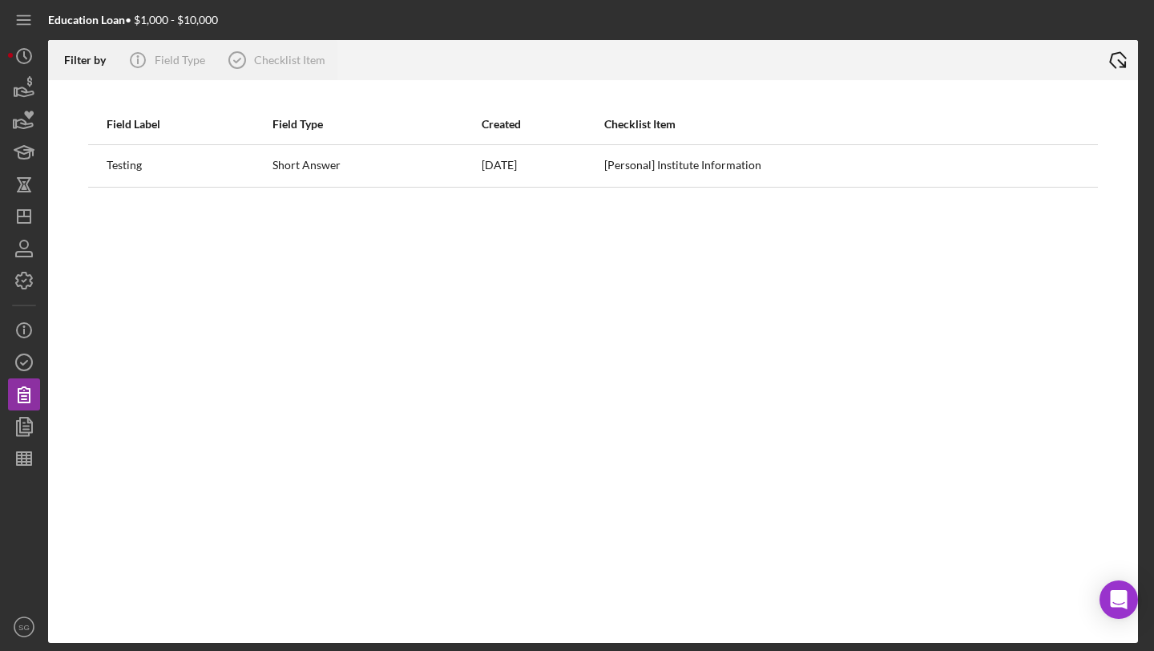
click at [643, 168] on span "[Personal] Institute Information" at bounding box center [682, 165] width 157 height 13
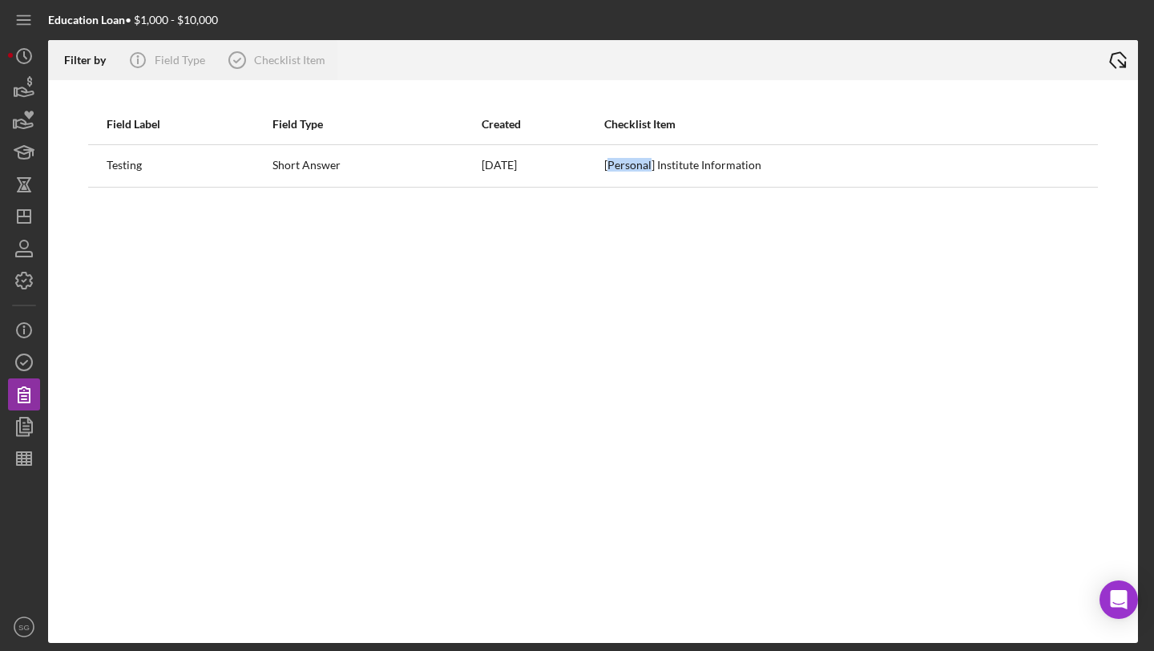
click at [643, 168] on span "[Personal] Institute Information" at bounding box center [682, 165] width 157 height 13
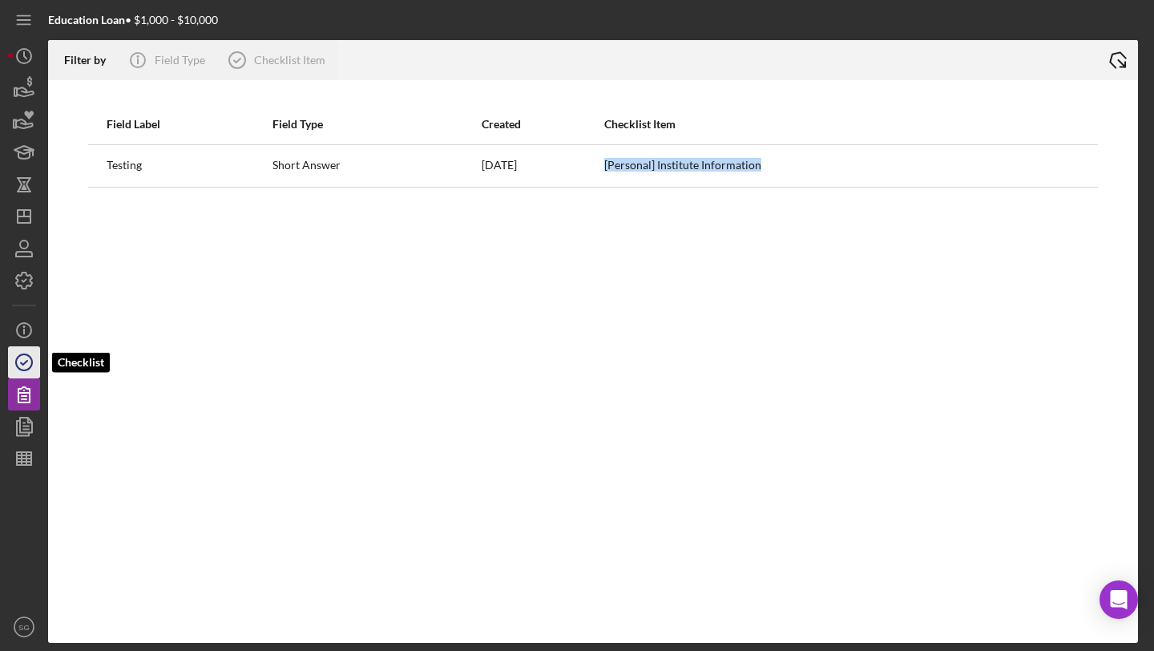
click at [17, 370] on icon "button" at bounding box center [24, 362] width 40 height 40
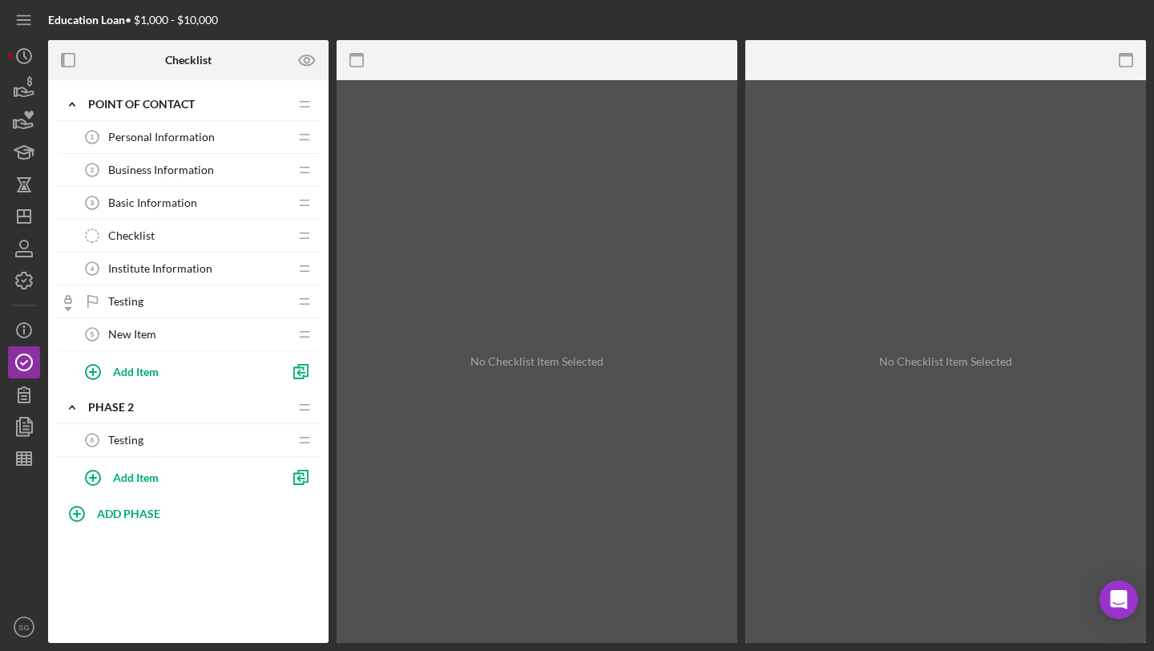
click at [182, 267] on span "Institute Information" at bounding box center [160, 268] width 104 height 13
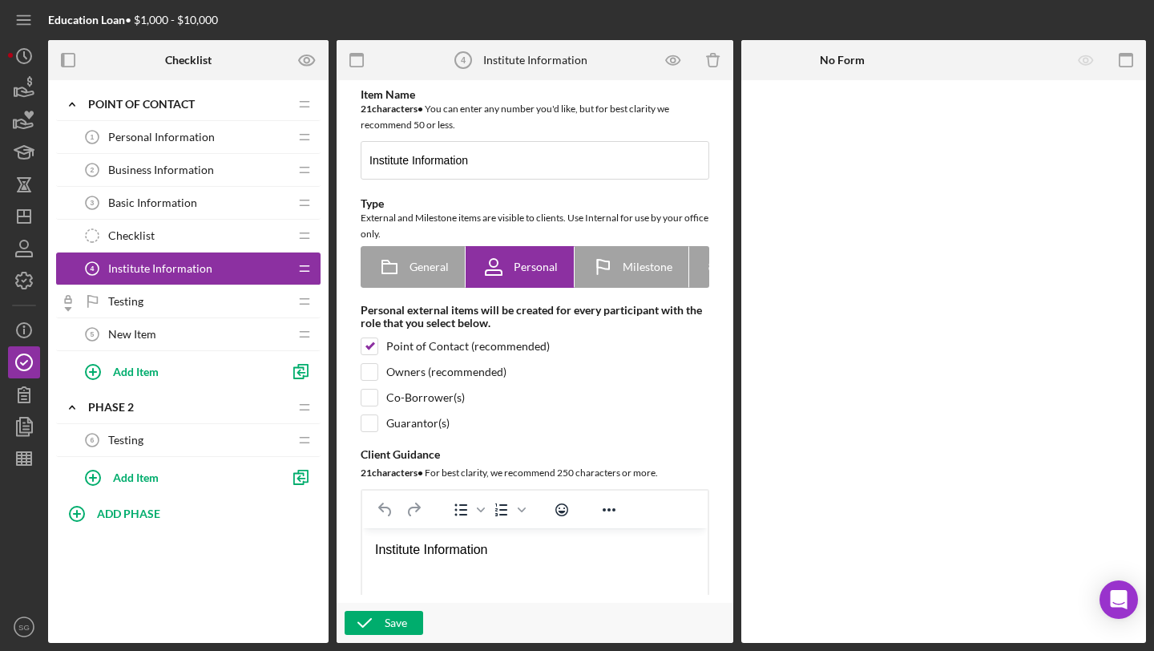
click at [732, 71] on div "Icon/Delete" at bounding box center [693, 60] width 80 height 40
click at [717, 64] on icon "button" at bounding box center [713, 61] width 10 height 10
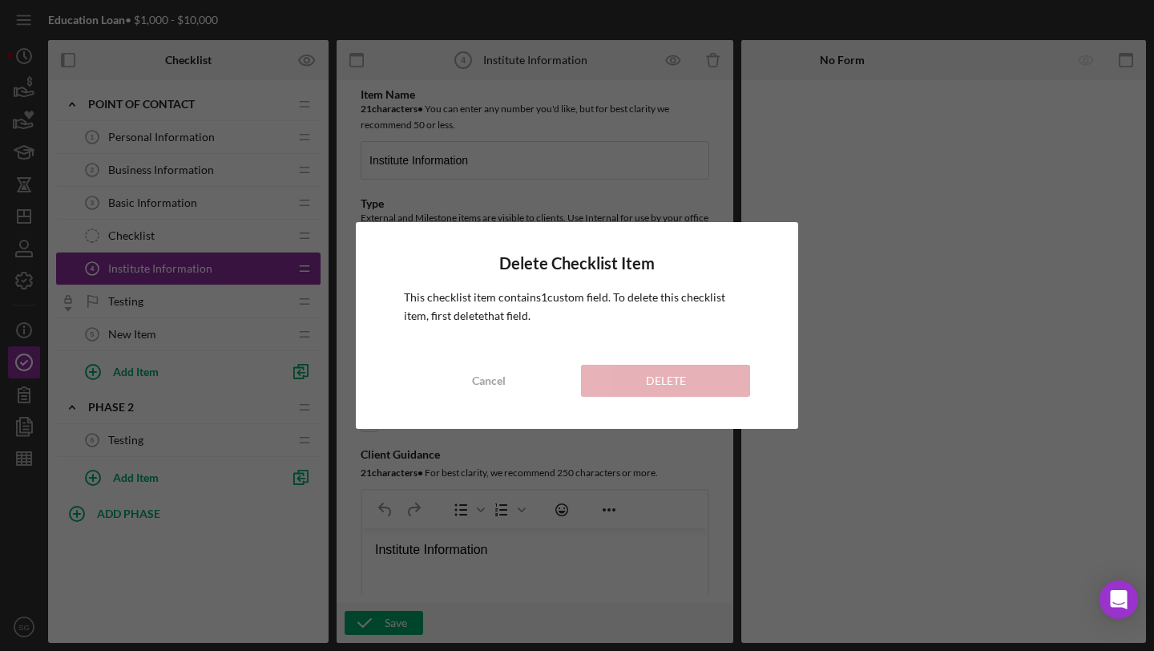
click at [479, 398] on div "Delete Checklist Item This checklist item contains 1 custom field . To delete t…" at bounding box center [577, 325] width 443 height 207
click at [479, 377] on div "Cancel" at bounding box center [489, 381] width 34 height 32
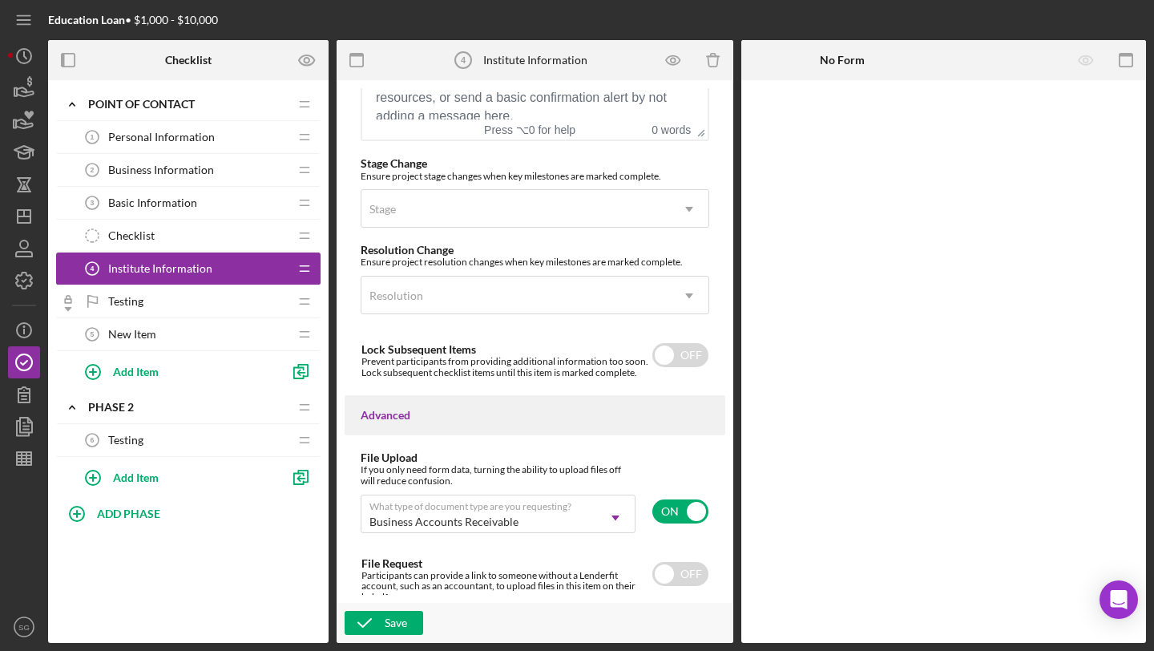
scroll to position [1359, 0]
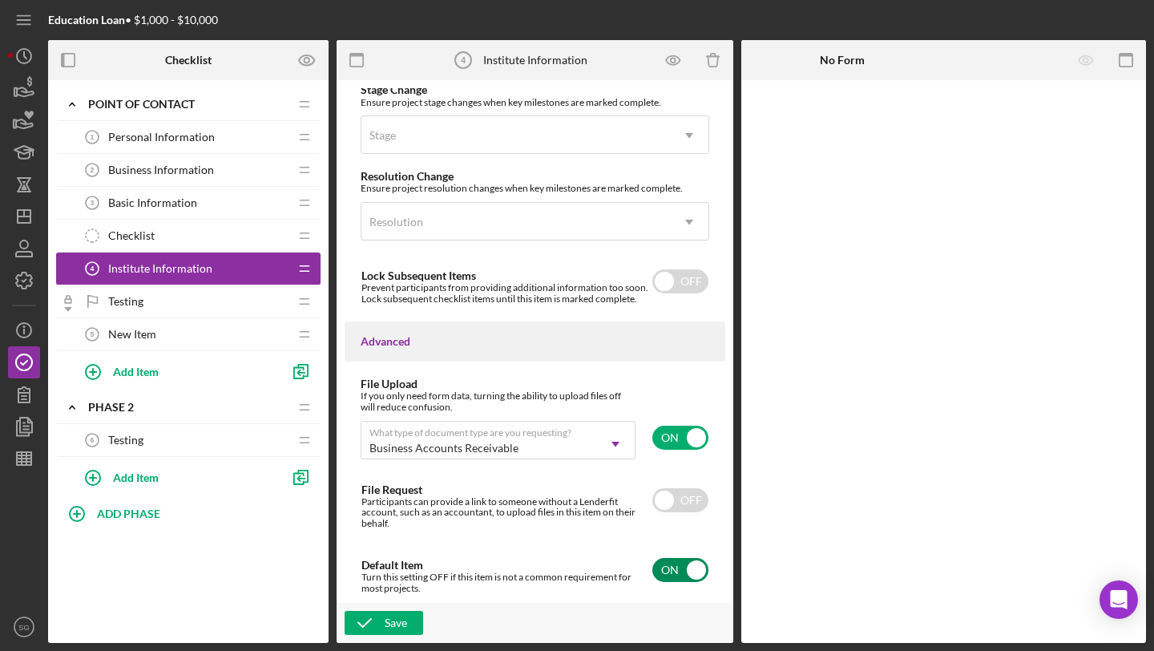
click at [669, 576] on input "checkbox" at bounding box center [681, 570] width 56 height 24
checkbox input "false"
click at [390, 620] on div "Save" at bounding box center [396, 623] width 22 height 24
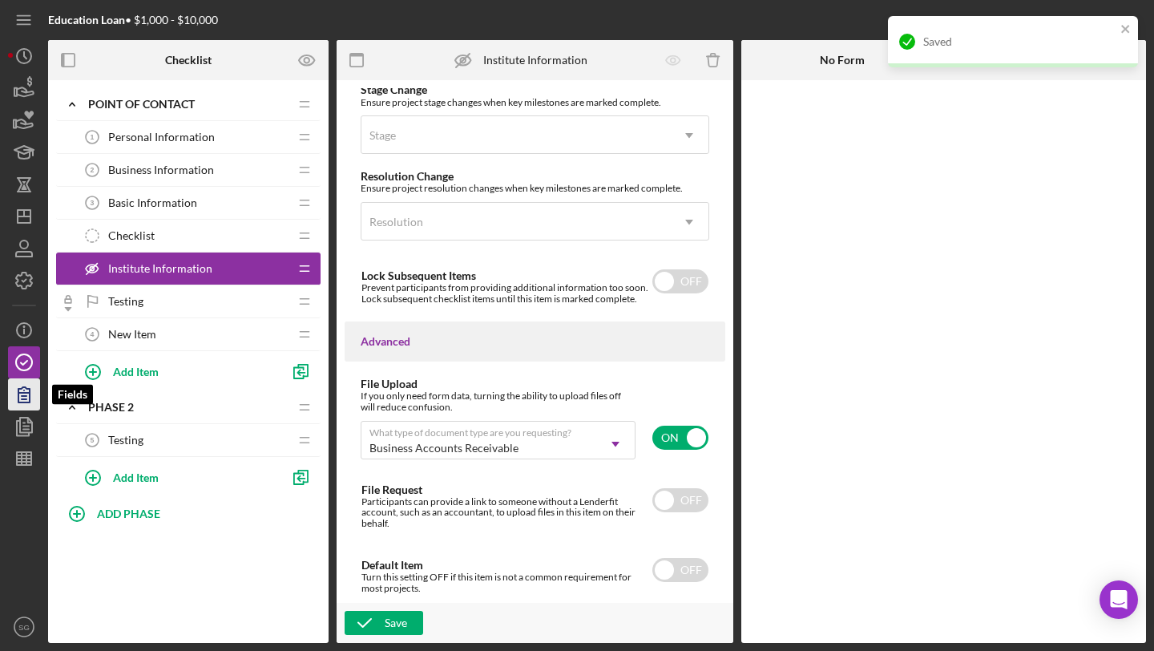
click at [18, 391] on icon "button" at bounding box center [23, 394] width 11 height 15
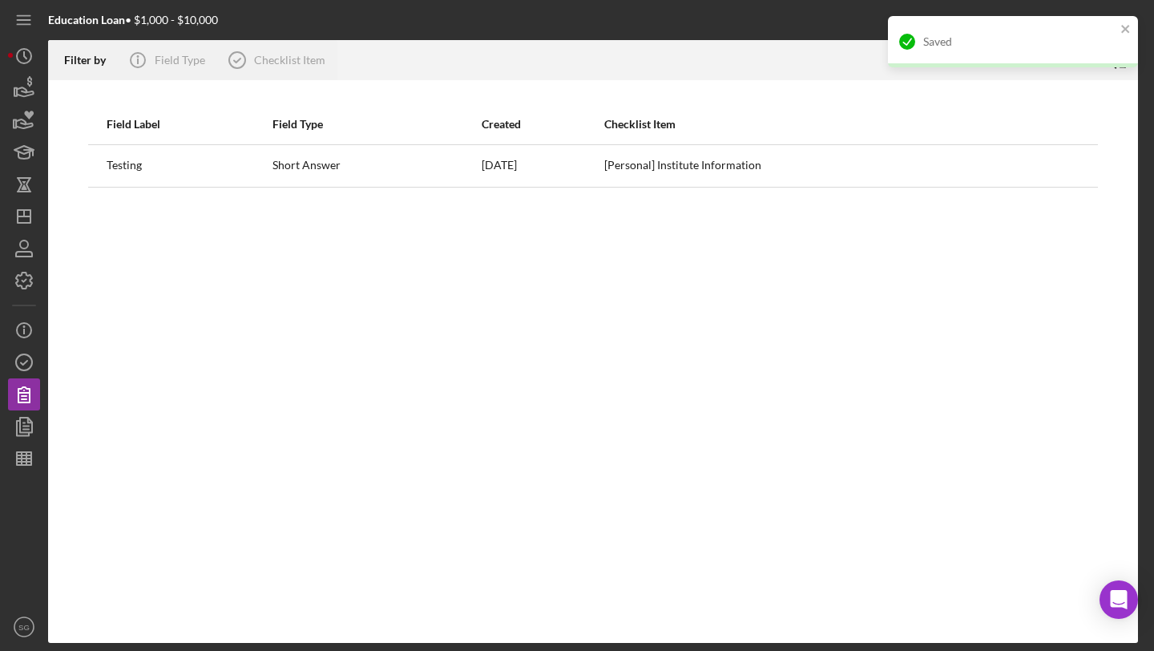
click at [215, 376] on div "Field Label Field Type Created Checklist Item Testing Short Answer 4/17/25 [Per…" at bounding box center [593, 361] width 1090 height 563
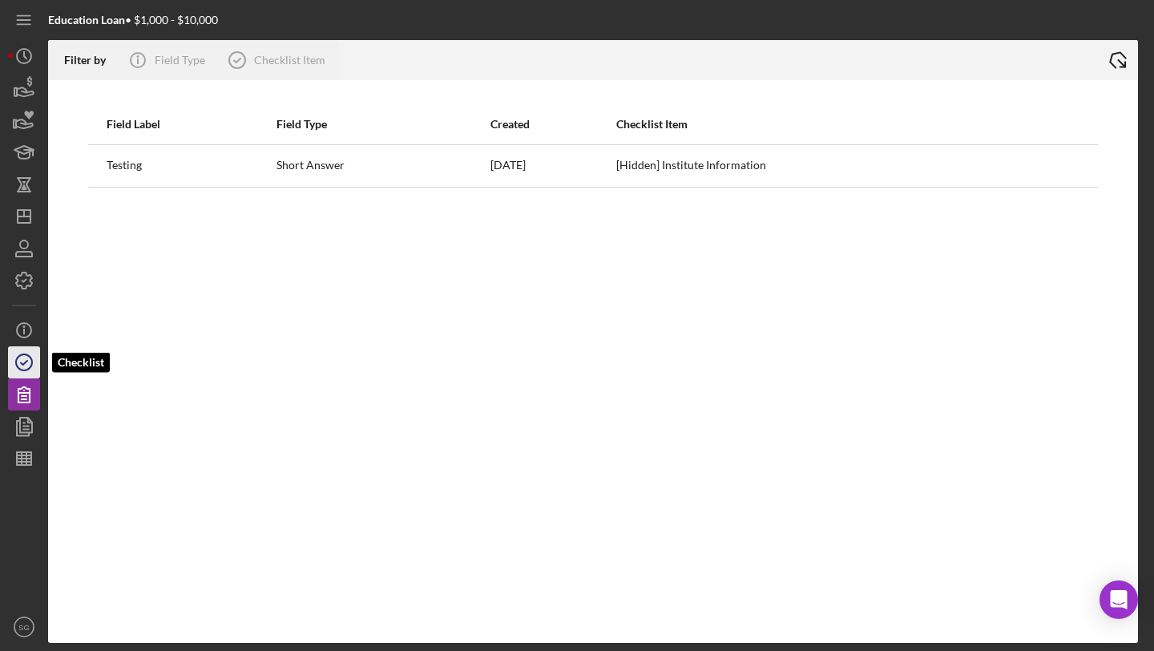
click at [36, 358] on icon "button" at bounding box center [24, 362] width 40 height 40
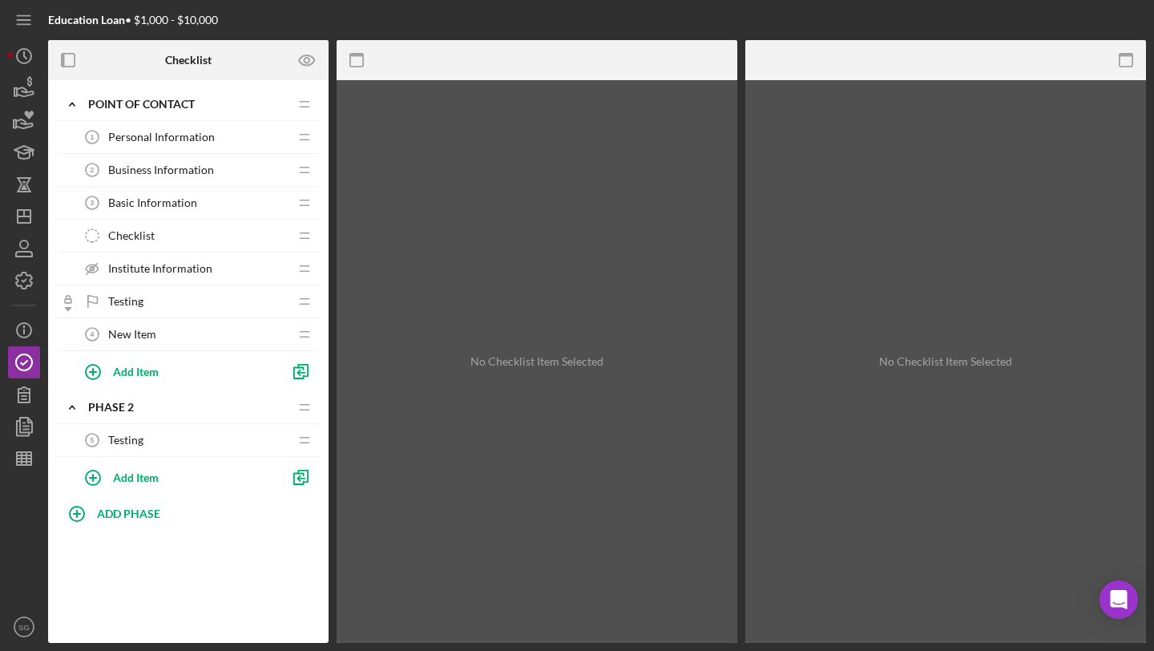
click at [147, 276] on div "Institute Information Institute Information" at bounding box center [182, 269] width 212 height 32
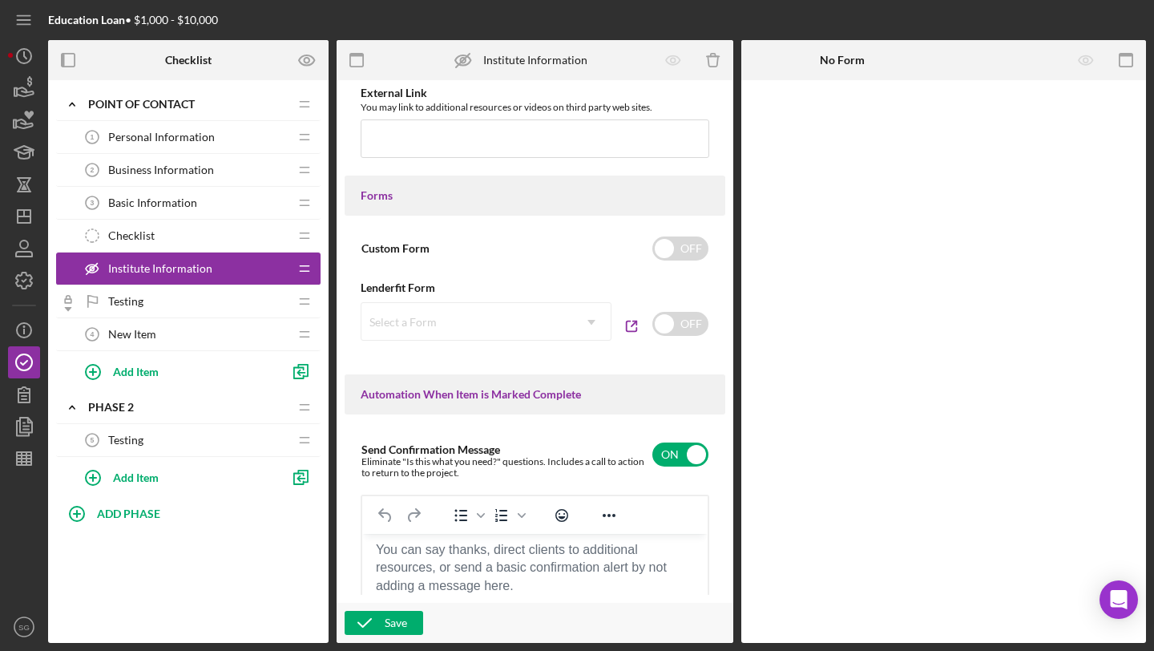
scroll to position [802, 0]
click at [672, 257] on input "checkbox" at bounding box center [681, 251] width 56 height 24
checkbox input "true"
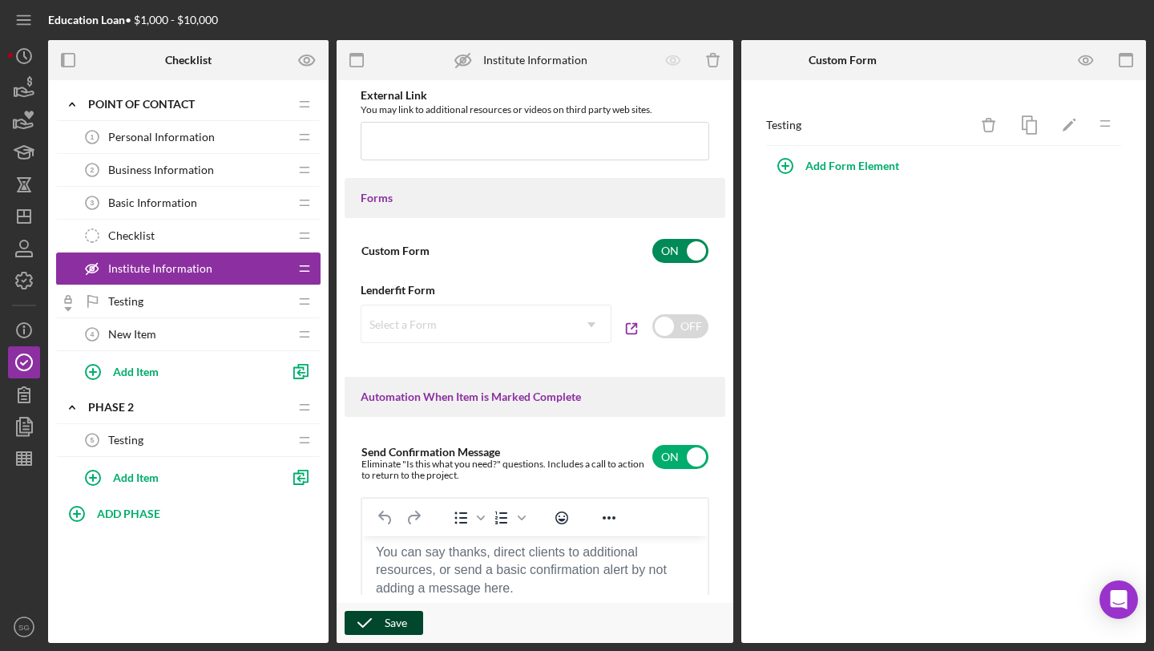
click at [378, 612] on icon "button" at bounding box center [365, 623] width 40 height 40
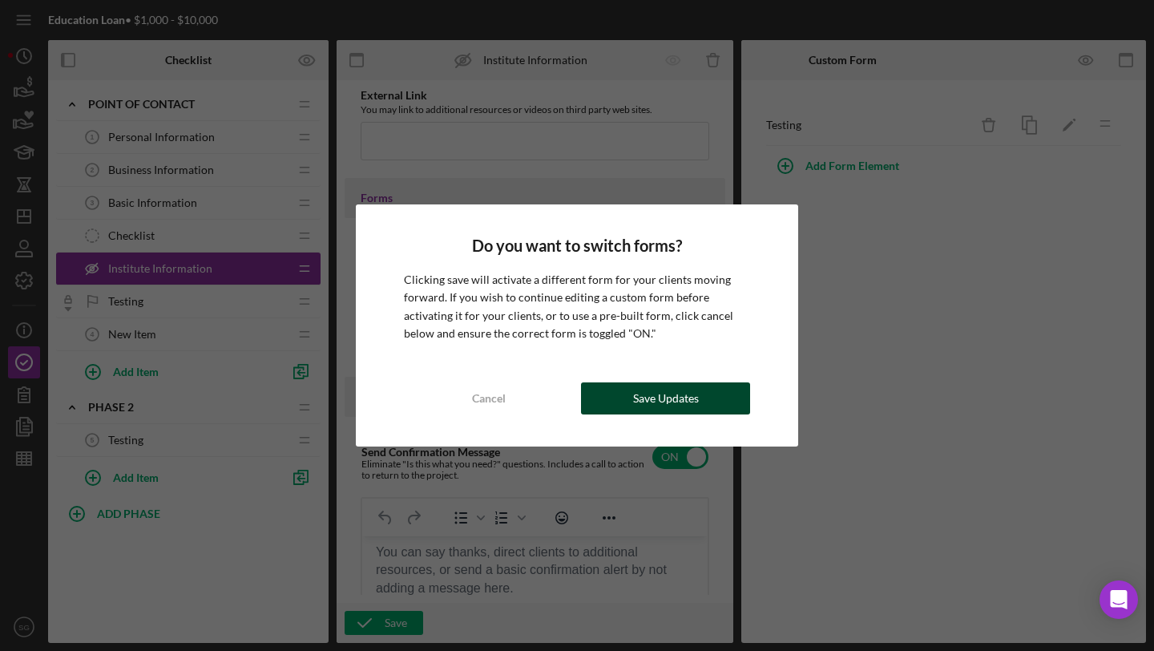
click at [637, 409] on div "Save Updates" at bounding box center [666, 398] width 66 height 32
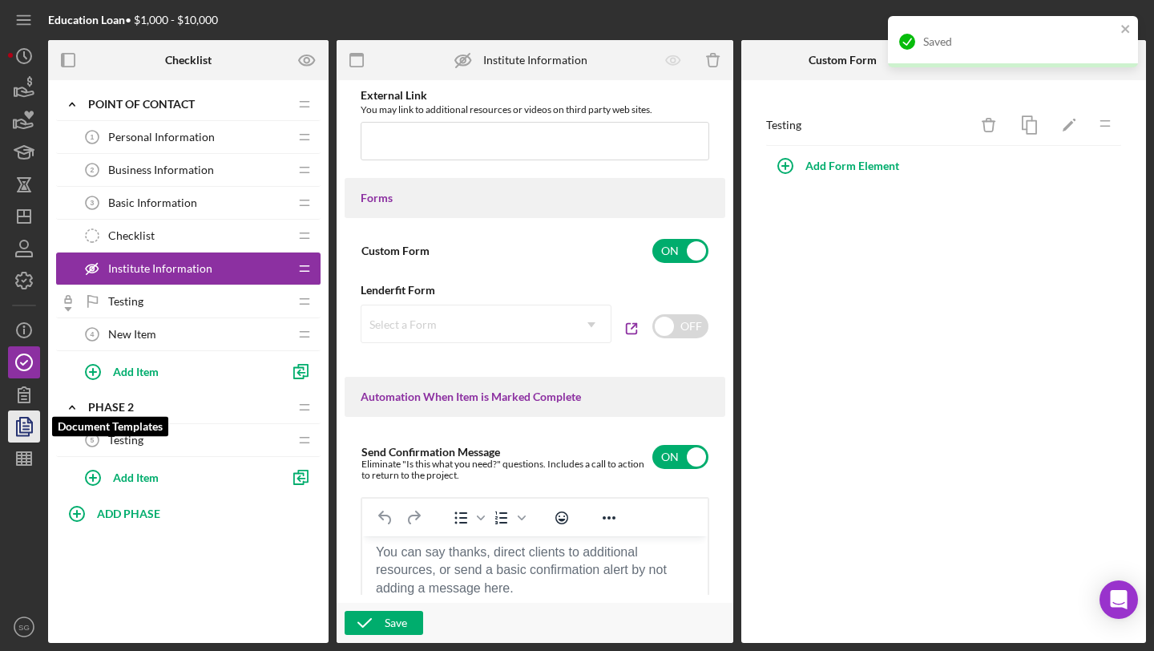
click at [9, 428] on icon "button" at bounding box center [24, 426] width 40 height 40
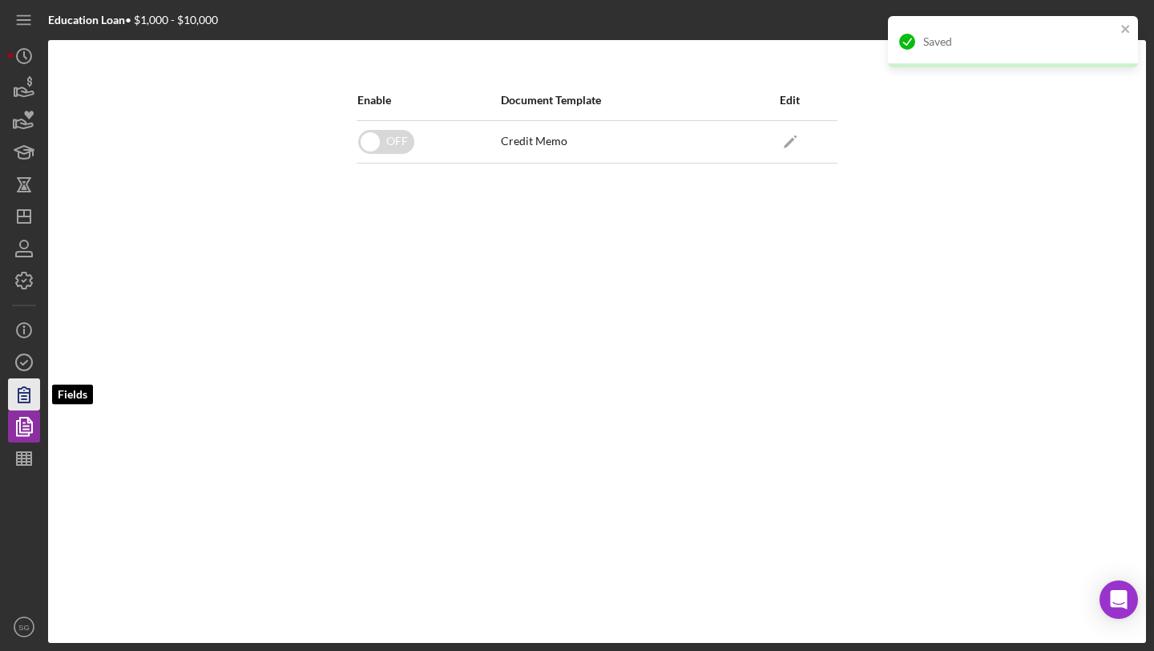
click at [9, 399] on icon "button" at bounding box center [24, 394] width 40 height 40
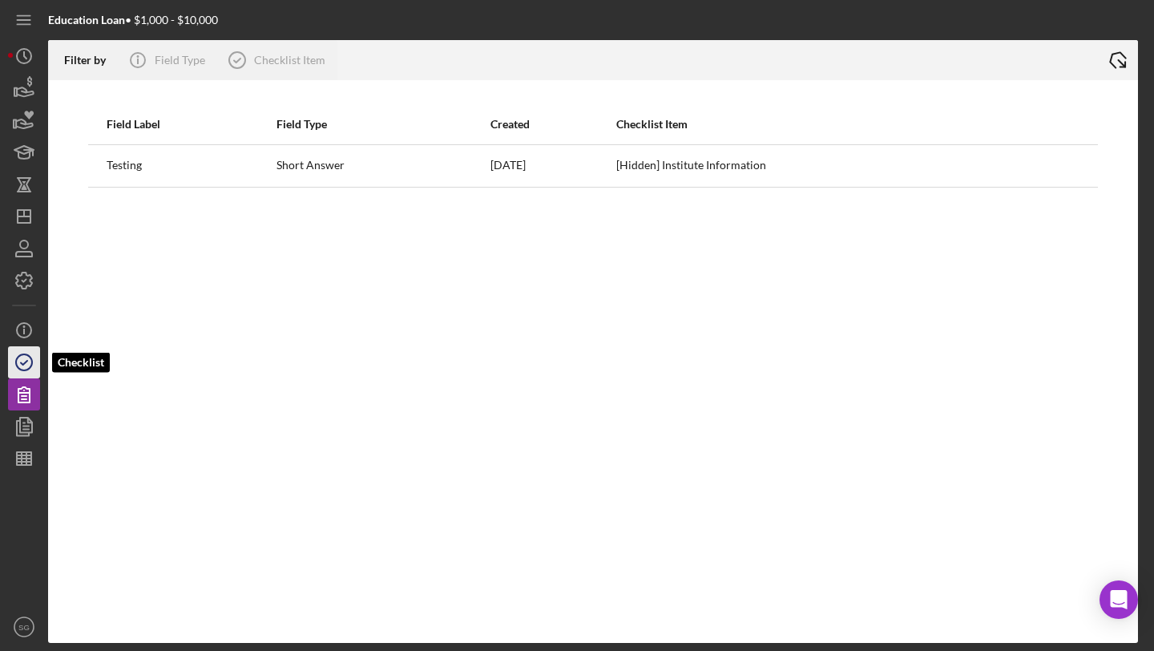
click at [24, 361] on icon "button" at bounding box center [24, 362] width 40 height 40
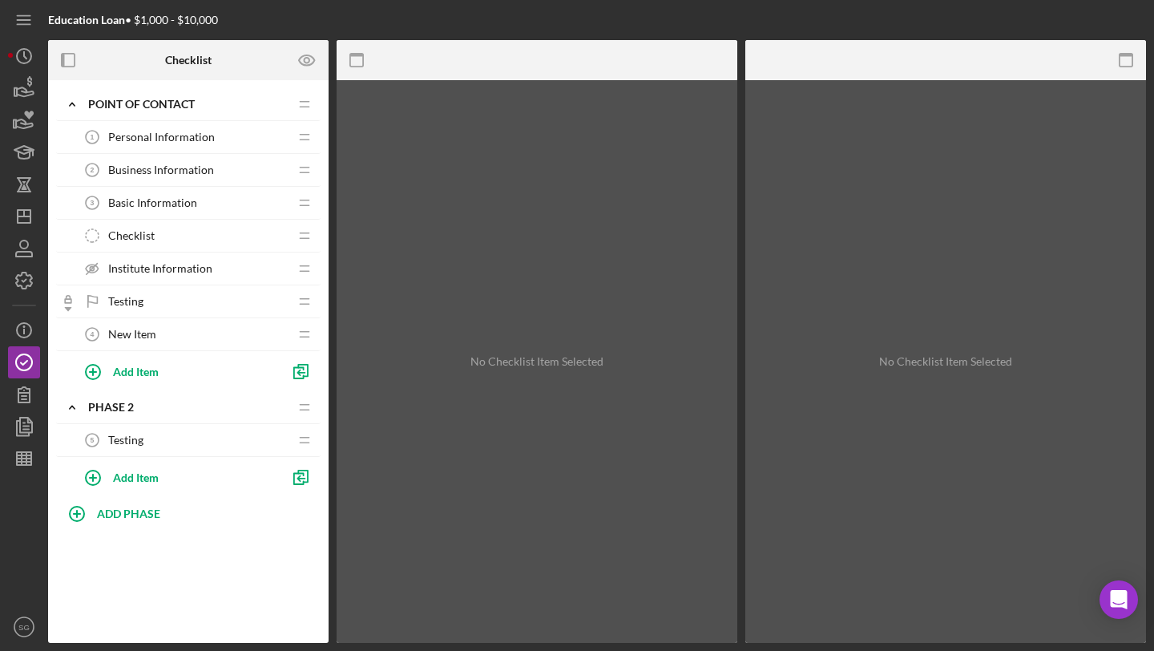
click at [143, 266] on span "Institute Information" at bounding box center [160, 268] width 104 height 13
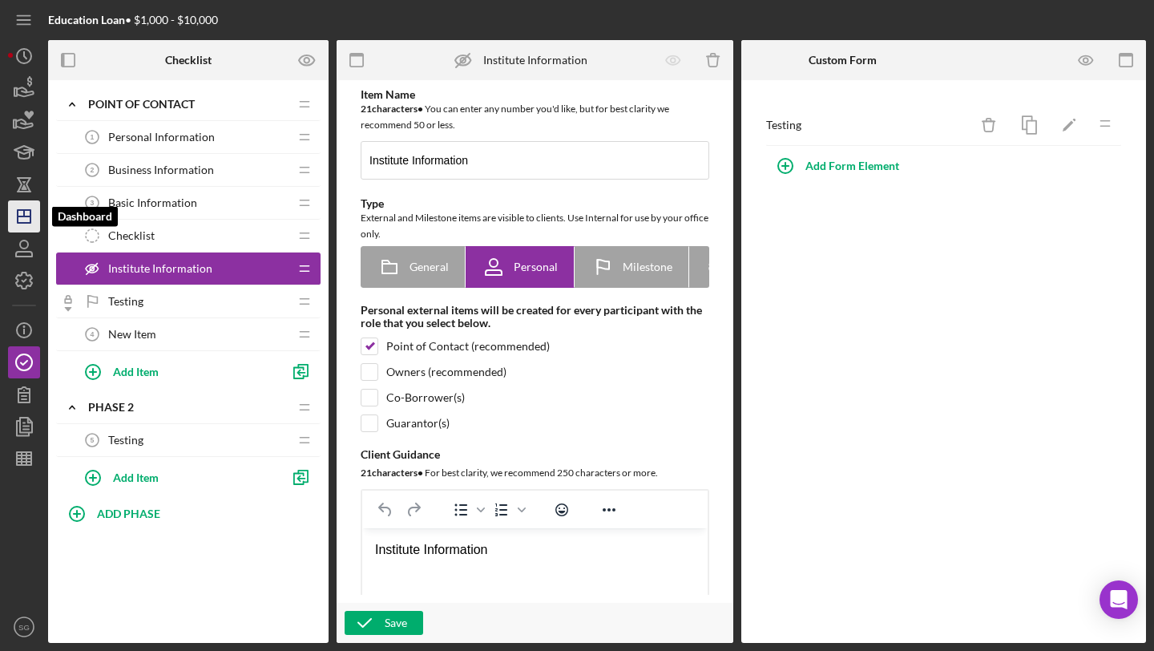
click at [11, 220] on icon "Icon/Dashboard" at bounding box center [24, 216] width 40 height 40
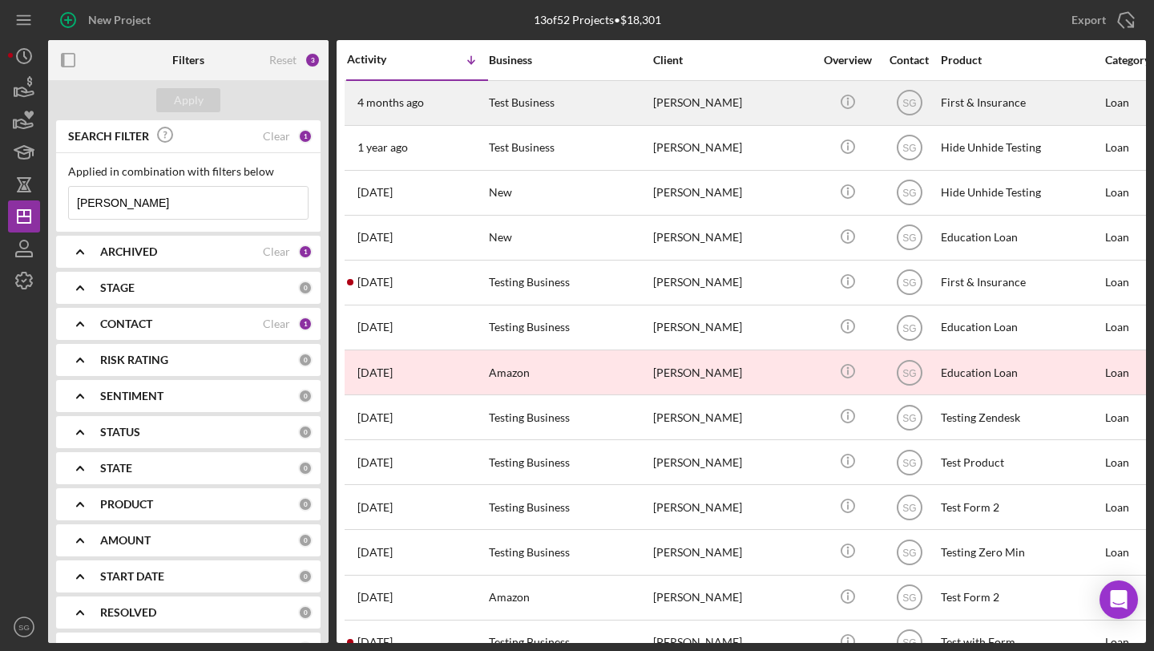
click at [518, 110] on div "Test Business" at bounding box center [569, 103] width 160 height 42
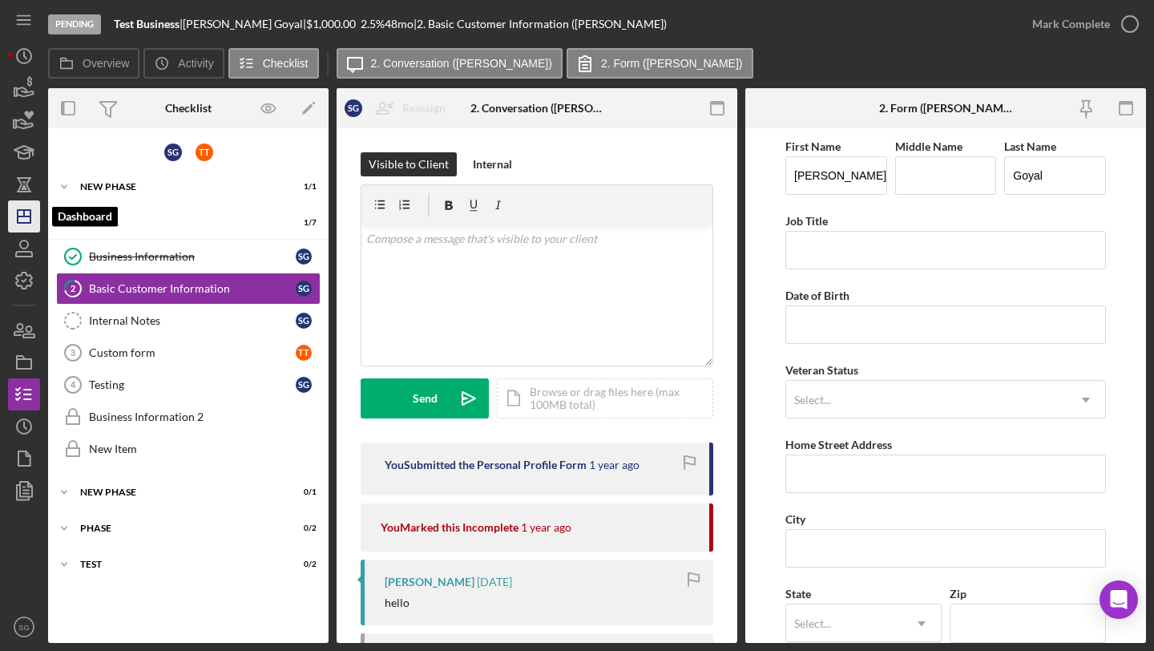
click at [16, 224] on icon "Icon/Dashboard" at bounding box center [24, 216] width 40 height 40
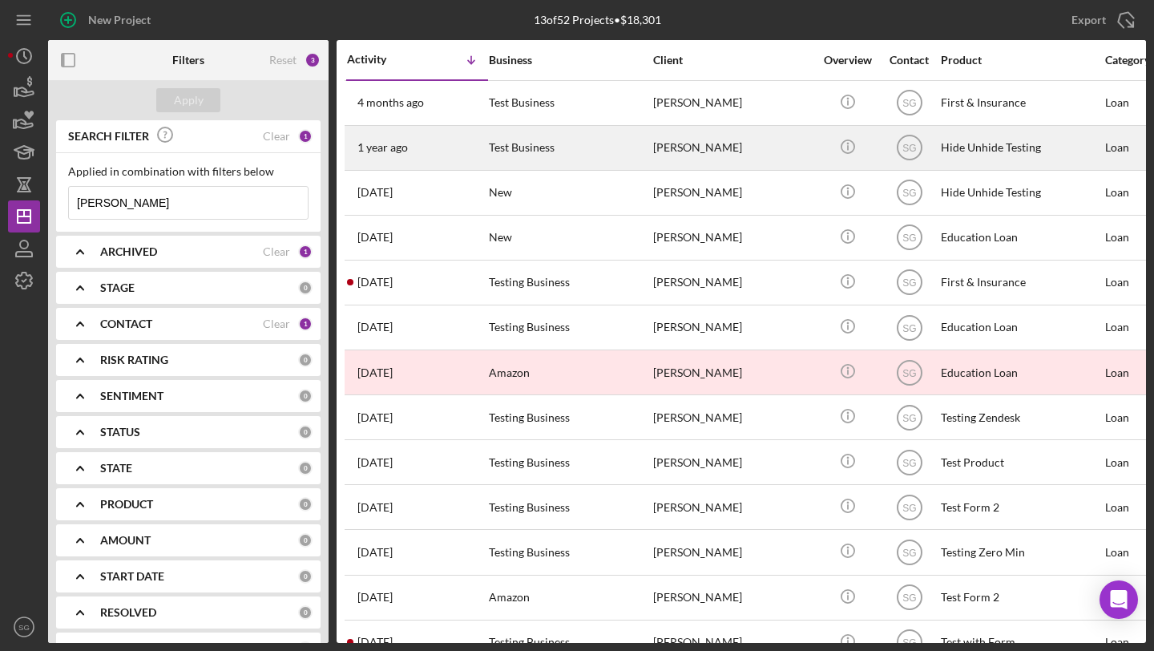
click at [546, 139] on div "Test Business" at bounding box center [569, 148] width 160 height 42
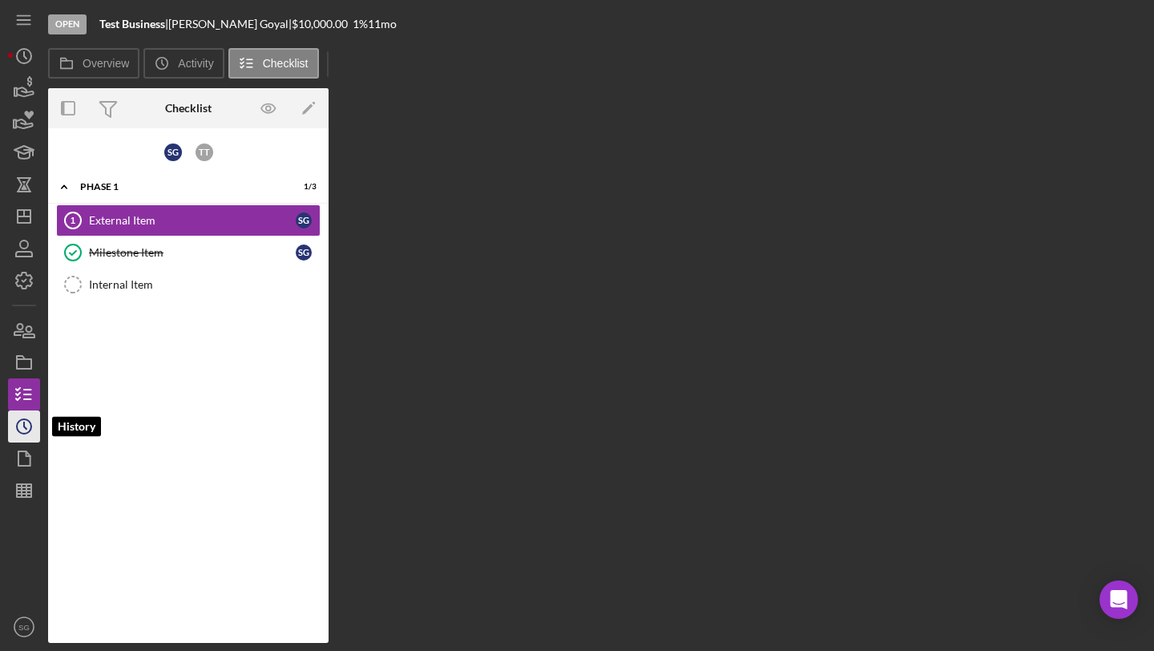
click at [22, 411] on icon "Icon/History" at bounding box center [24, 426] width 40 height 40
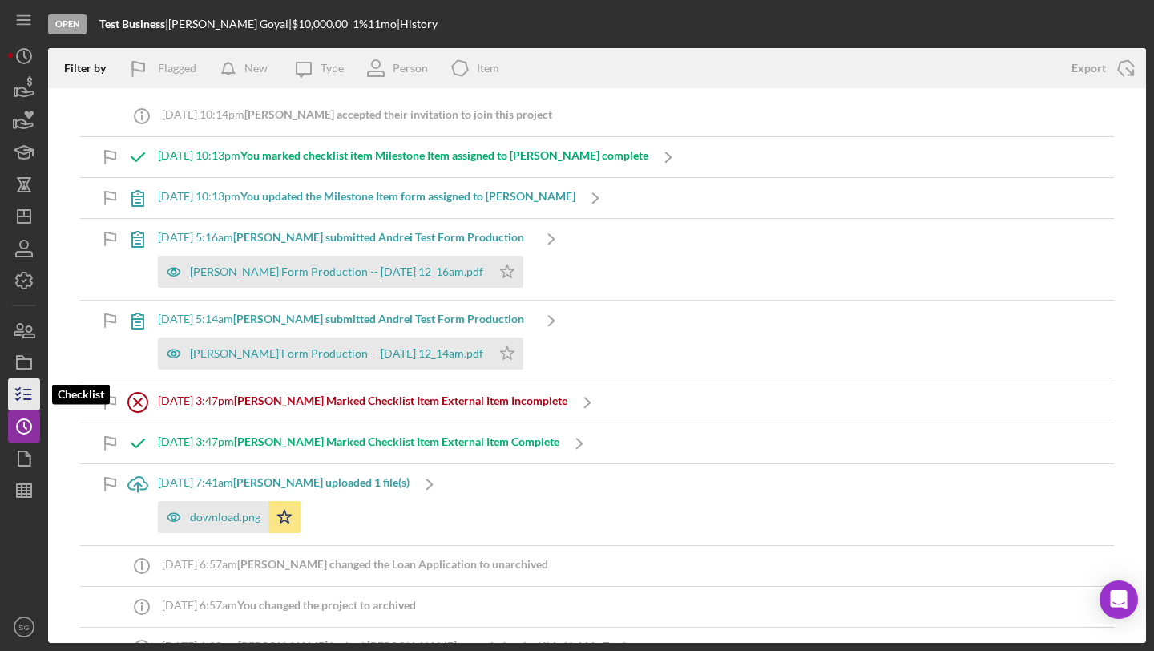
click at [18, 386] on icon "button" at bounding box center [24, 394] width 40 height 40
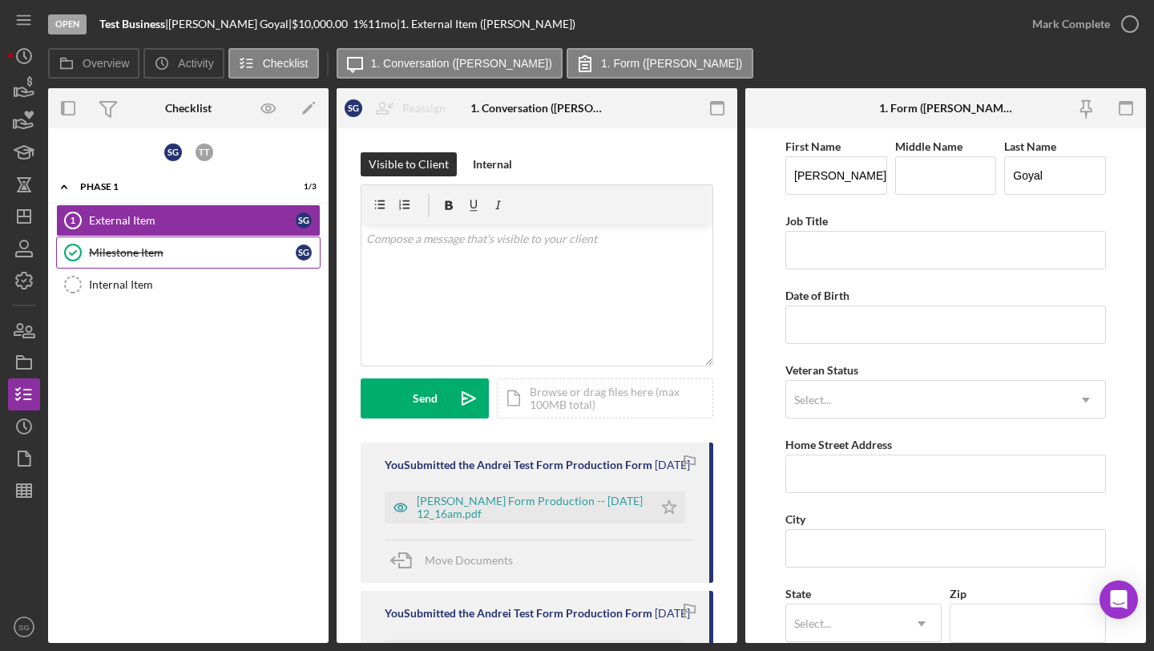
click at [177, 250] on div "Milestone Item" at bounding box center [192, 252] width 207 height 13
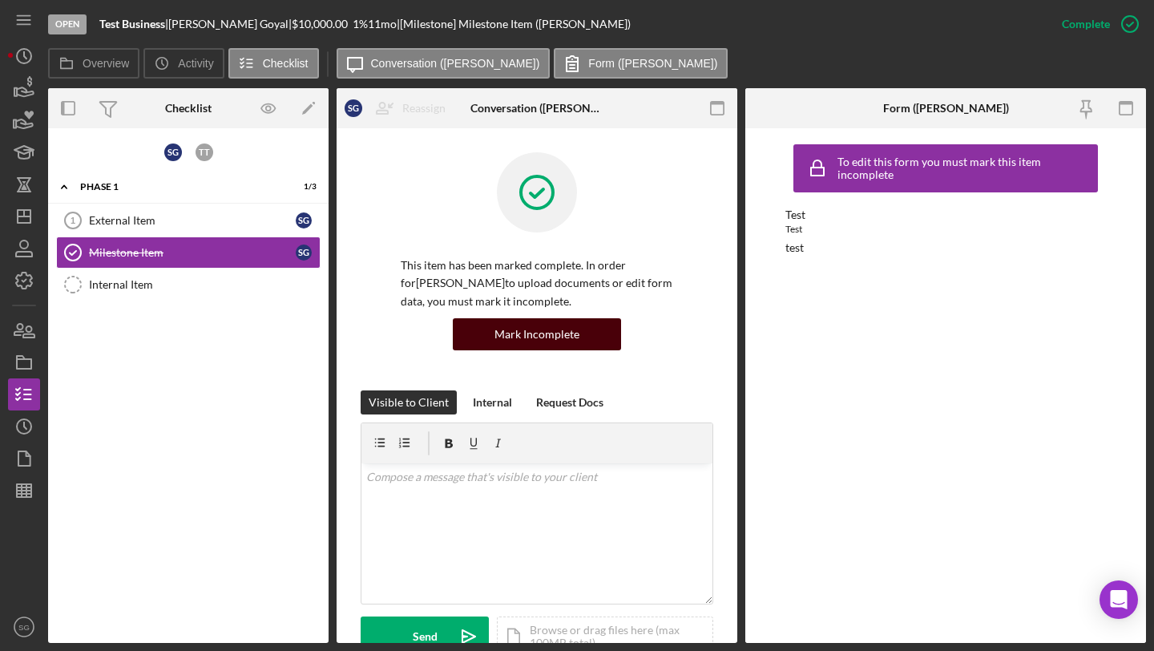
click at [542, 330] on div "Mark Incomplete" at bounding box center [537, 334] width 85 height 32
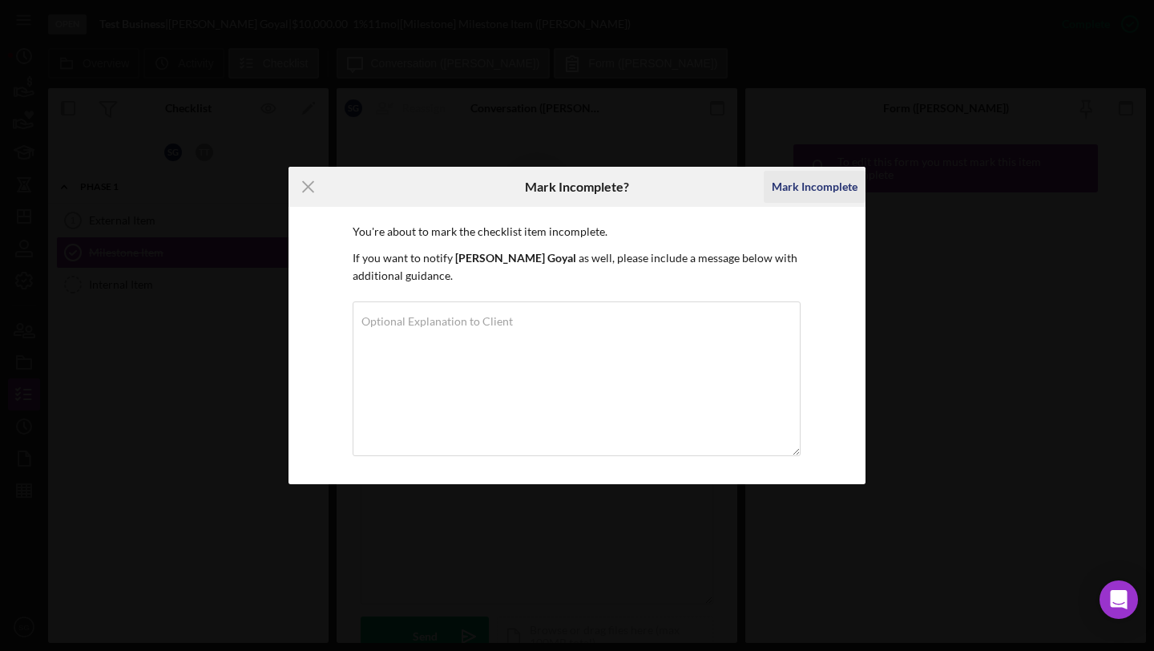
click at [823, 180] on div "Mark Incomplete" at bounding box center [815, 187] width 86 height 32
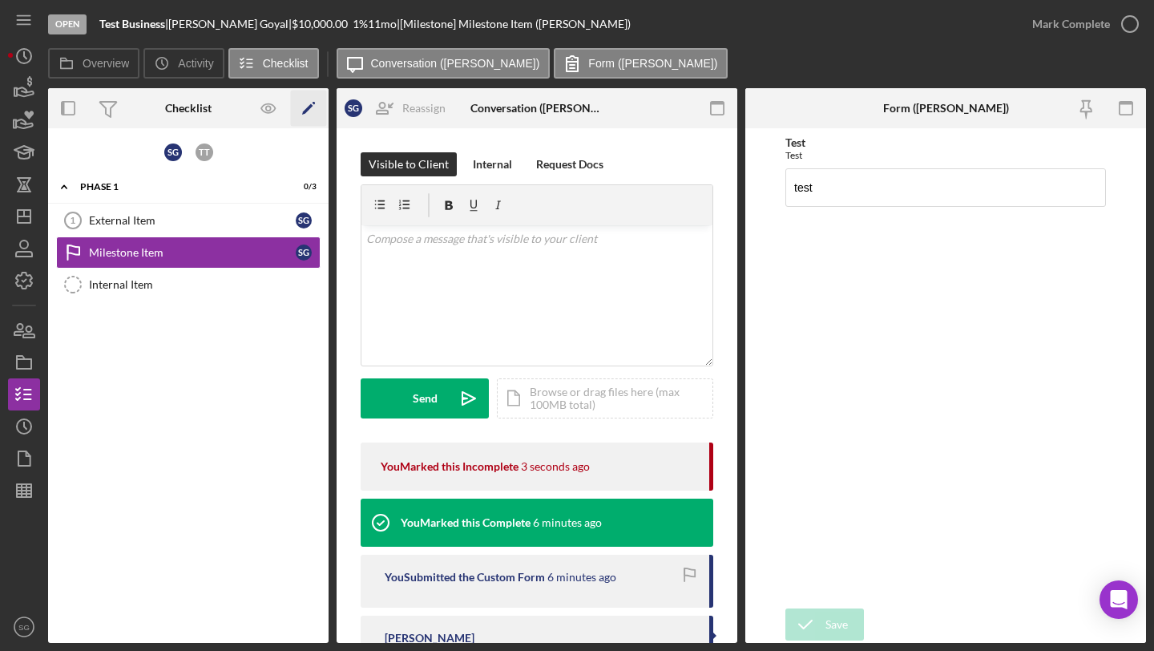
click at [297, 120] on icon "Icon/Edit" at bounding box center [309, 109] width 36 height 36
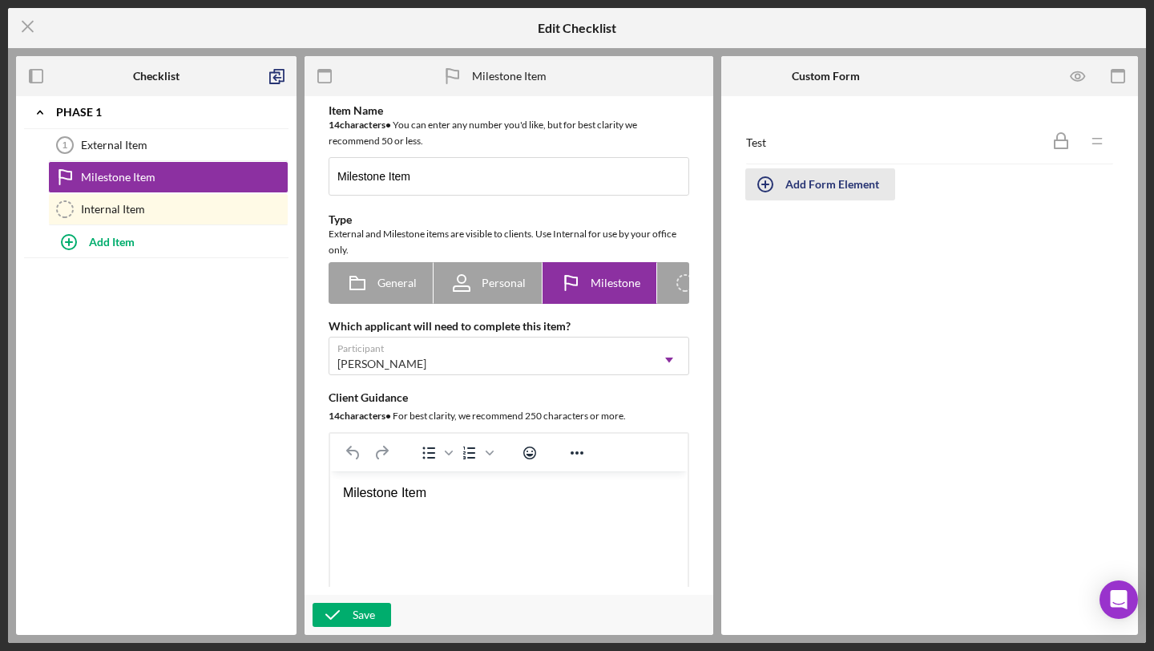
click at [869, 184] on div "Add Form Element" at bounding box center [833, 184] width 94 height 32
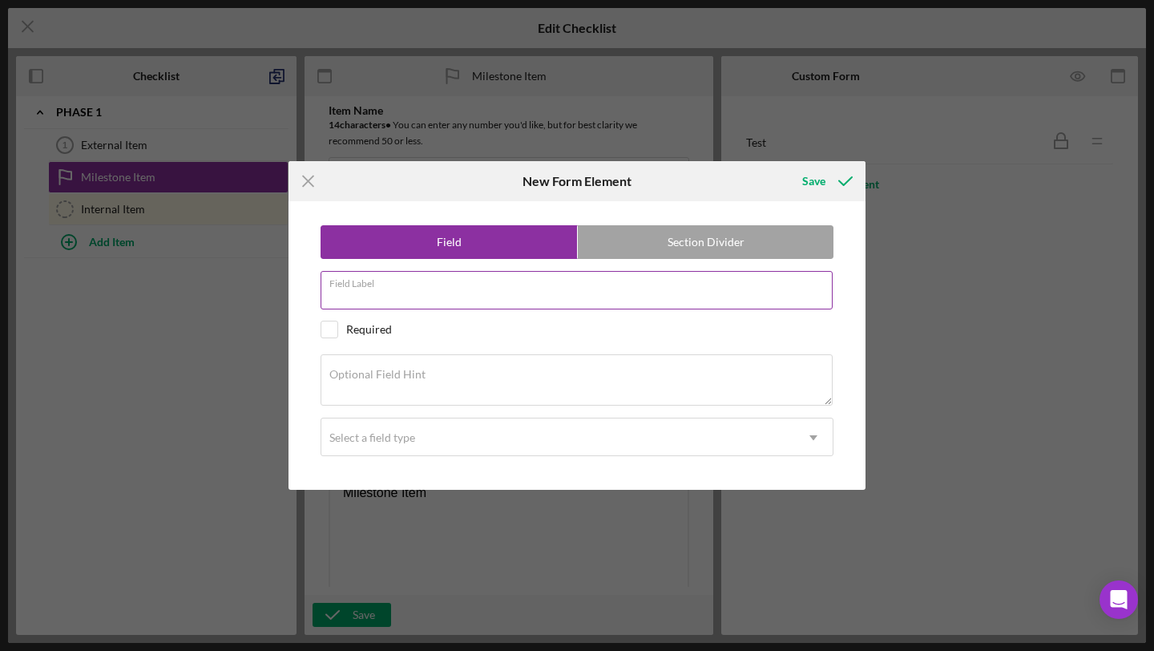
click at [556, 299] on input "Field Label" at bounding box center [577, 290] width 512 height 38
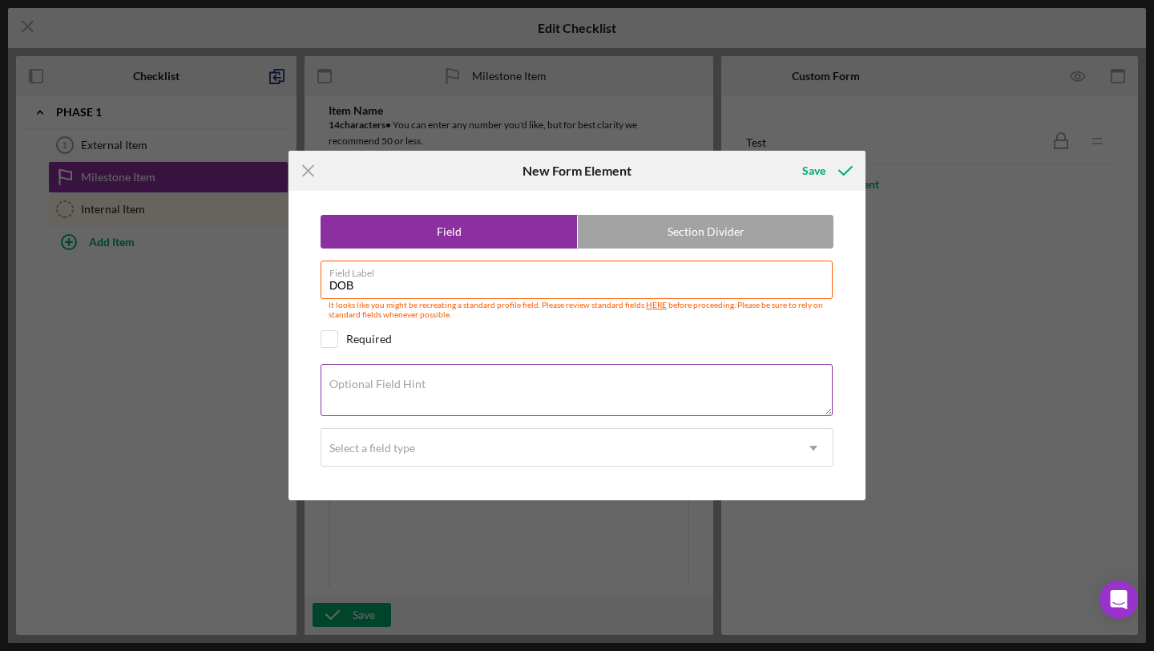
type input "DOB"
click at [376, 392] on textarea "Optional Field Hint" at bounding box center [577, 389] width 512 height 51
type textarea "DOB"
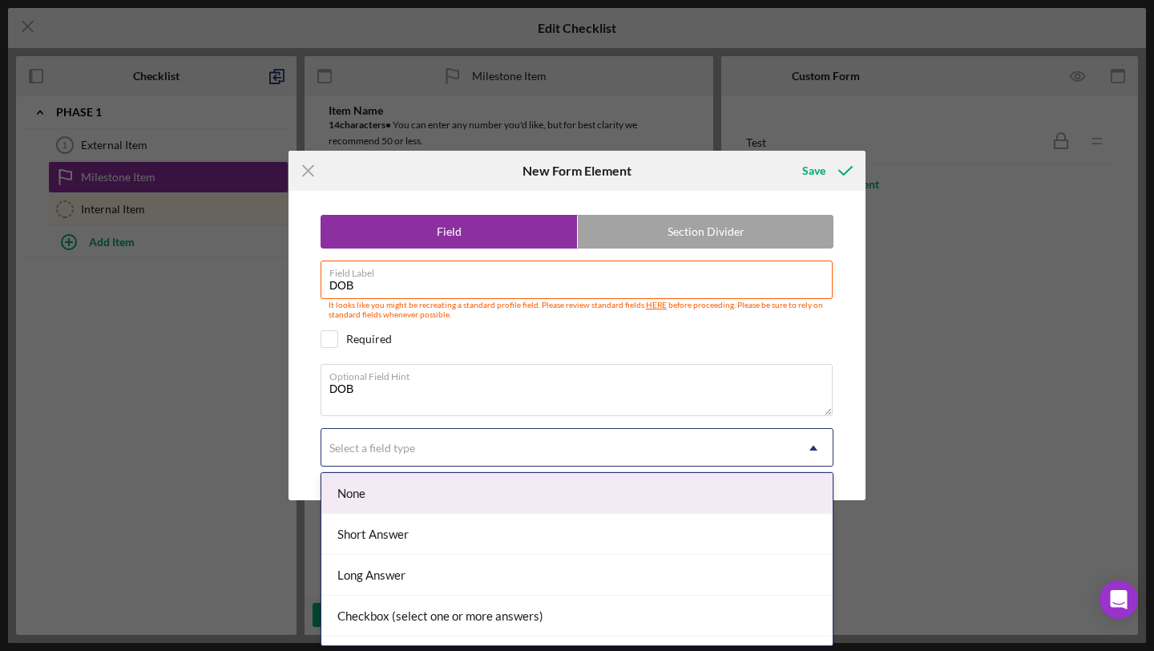
click at [386, 450] on div "Select a field type" at bounding box center [372, 448] width 86 height 13
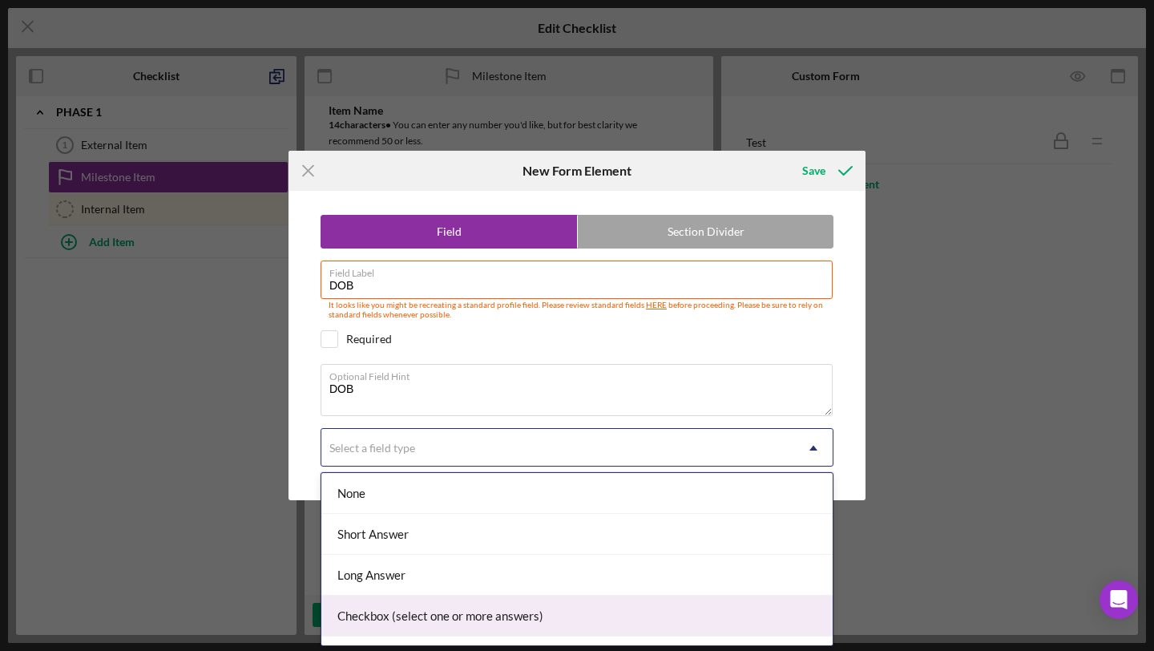
scroll to position [236, 0]
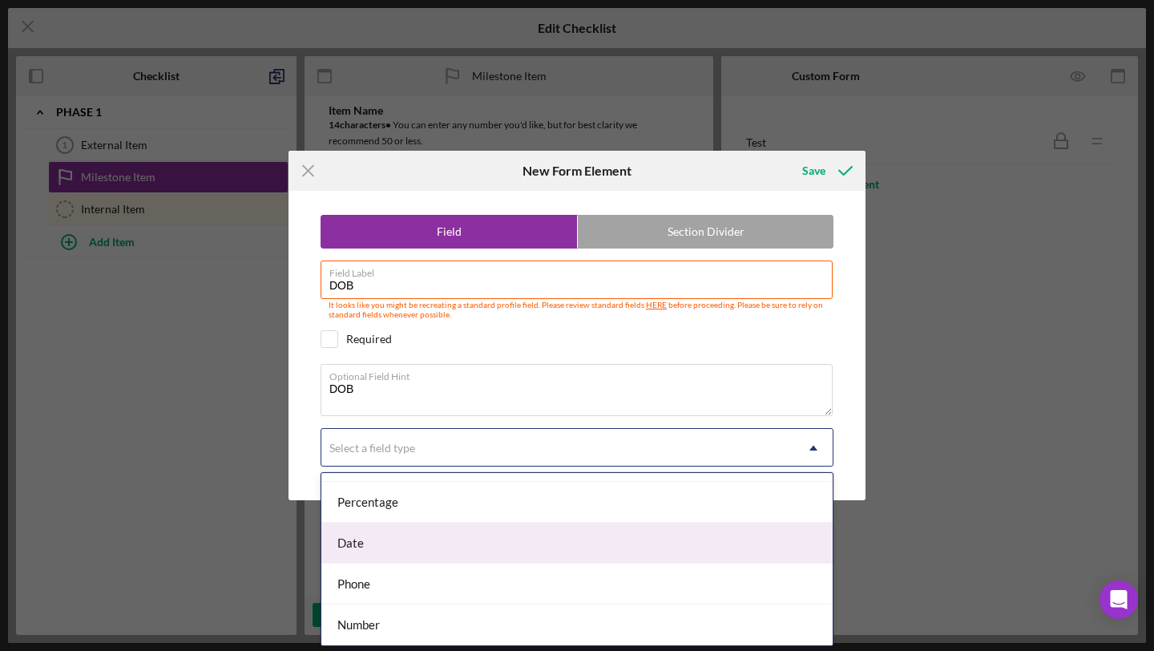
click at [367, 554] on div "Date" at bounding box center [576, 543] width 511 height 41
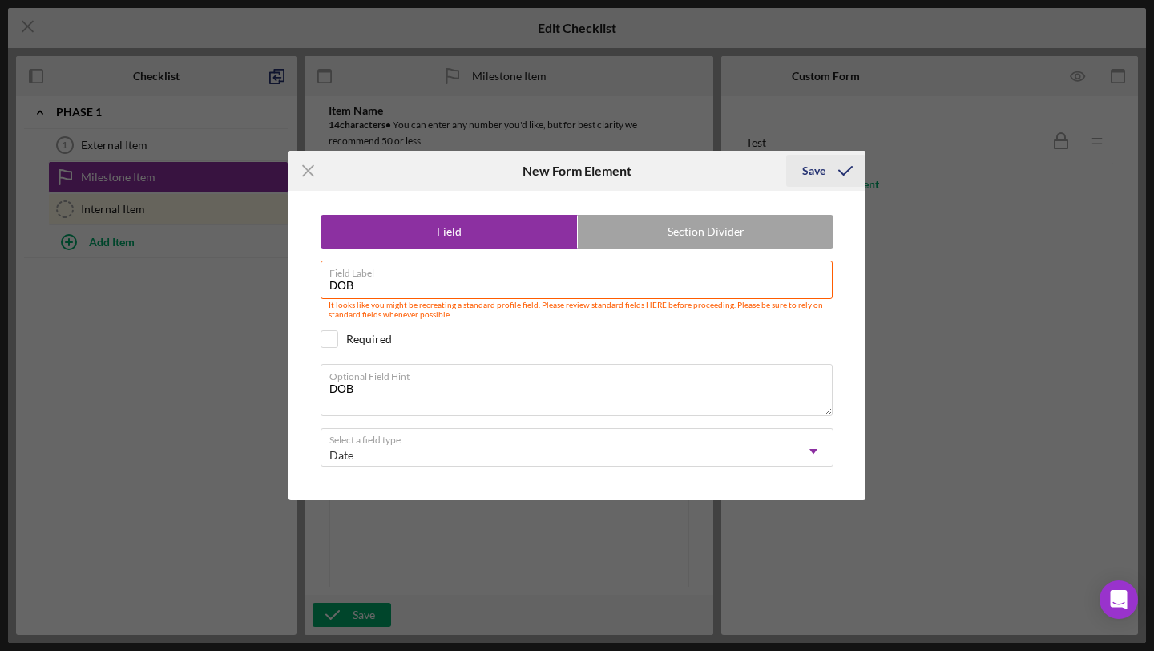
click at [809, 180] on div "Save" at bounding box center [813, 171] width 23 height 32
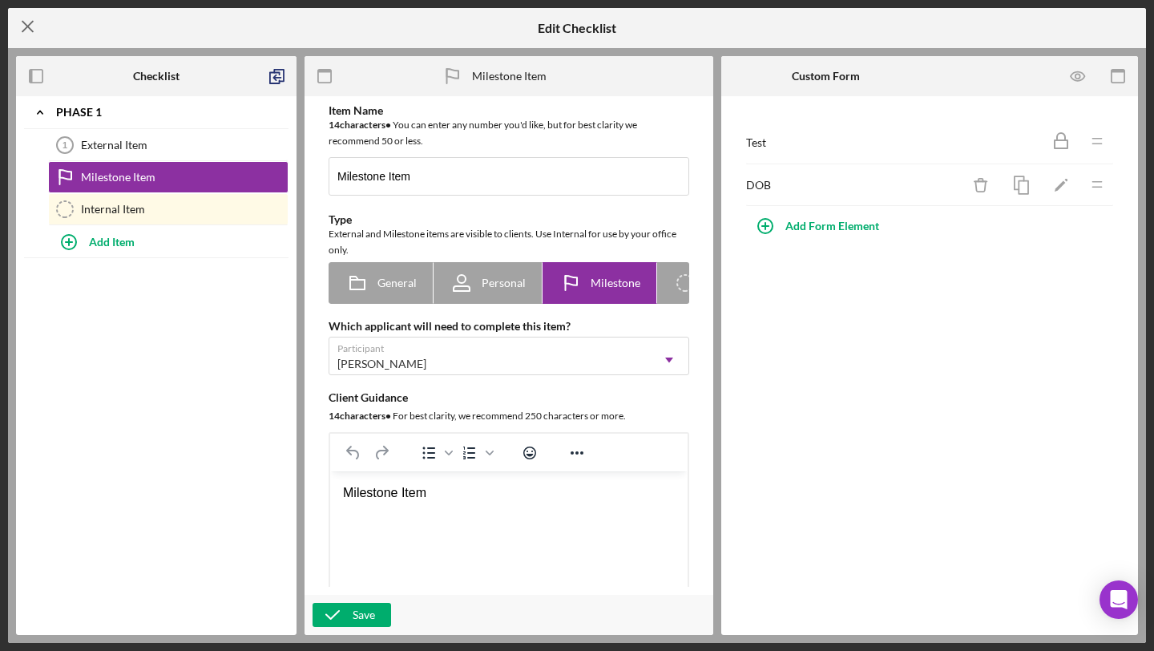
click at [21, 21] on icon "Icon/Menu Close" at bounding box center [28, 26] width 40 height 40
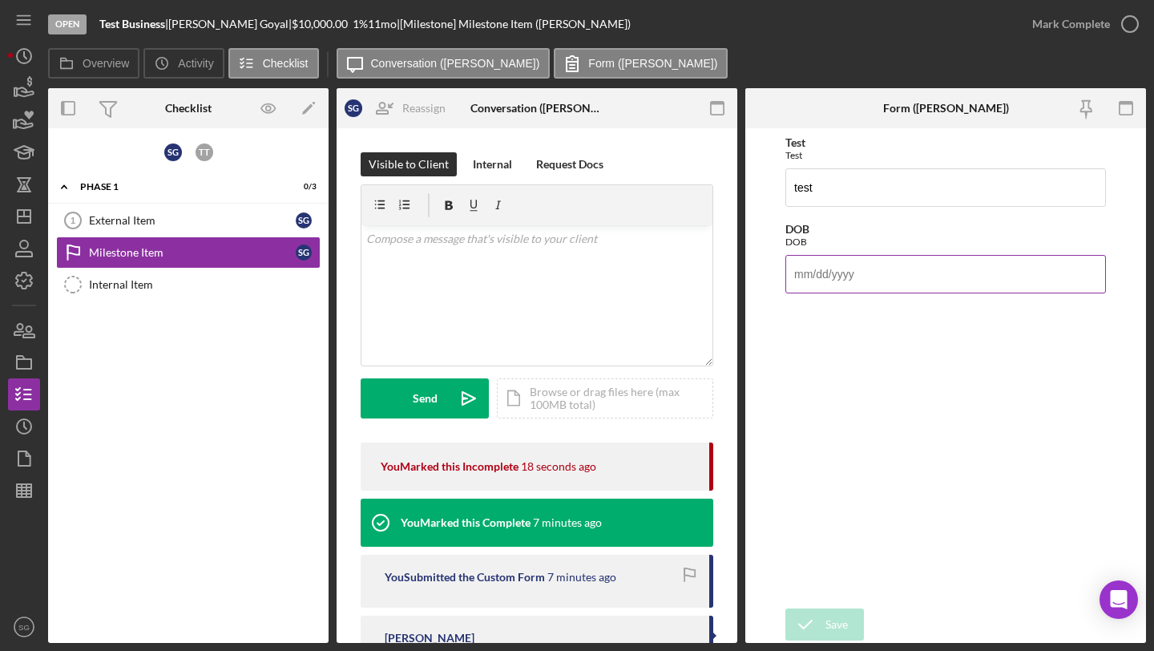
click at [822, 279] on input "DOB" at bounding box center [946, 274] width 321 height 38
type input "[DATE]"
click at [833, 626] on div "Save" at bounding box center [837, 624] width 22 height 32
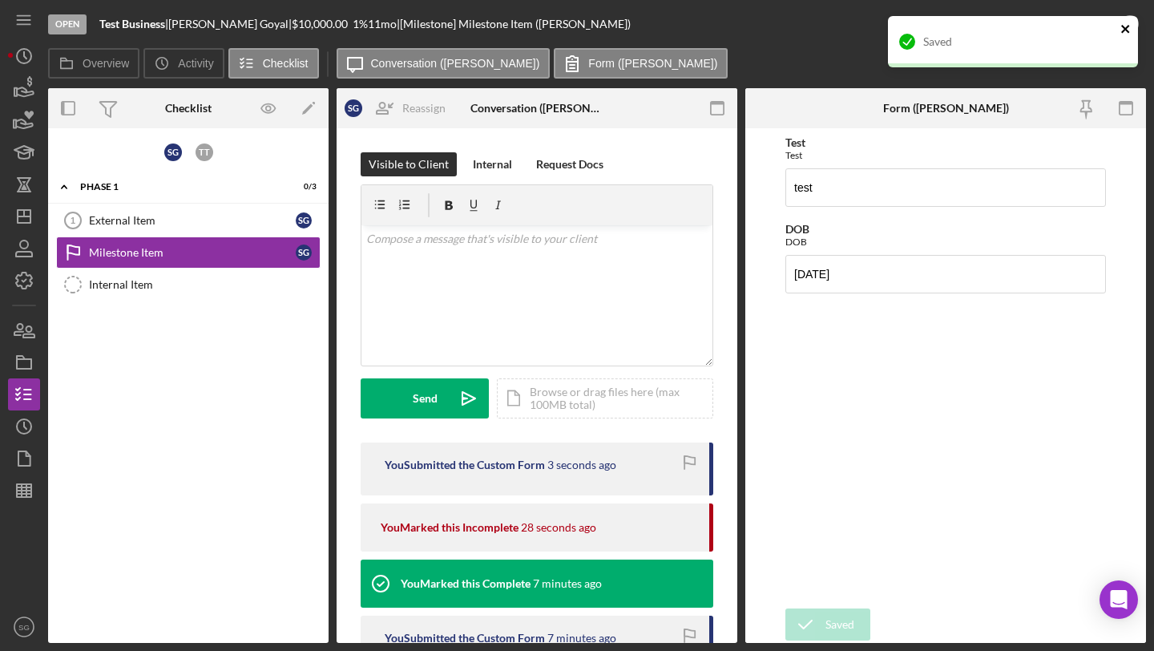
click at [1125, 33] on icon "close" at bounding box center [1126, 28] width 11 height 13
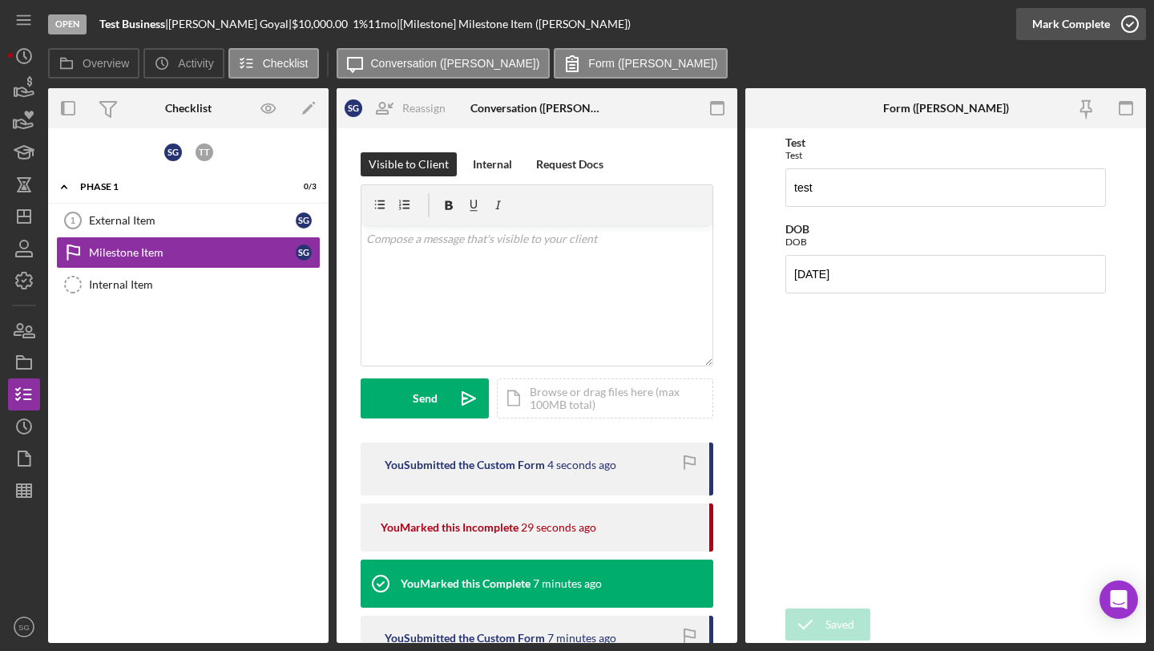
click at [1082, 34] on div "Mark Complete" at bounding box center [1072, 24] width 78 height 32
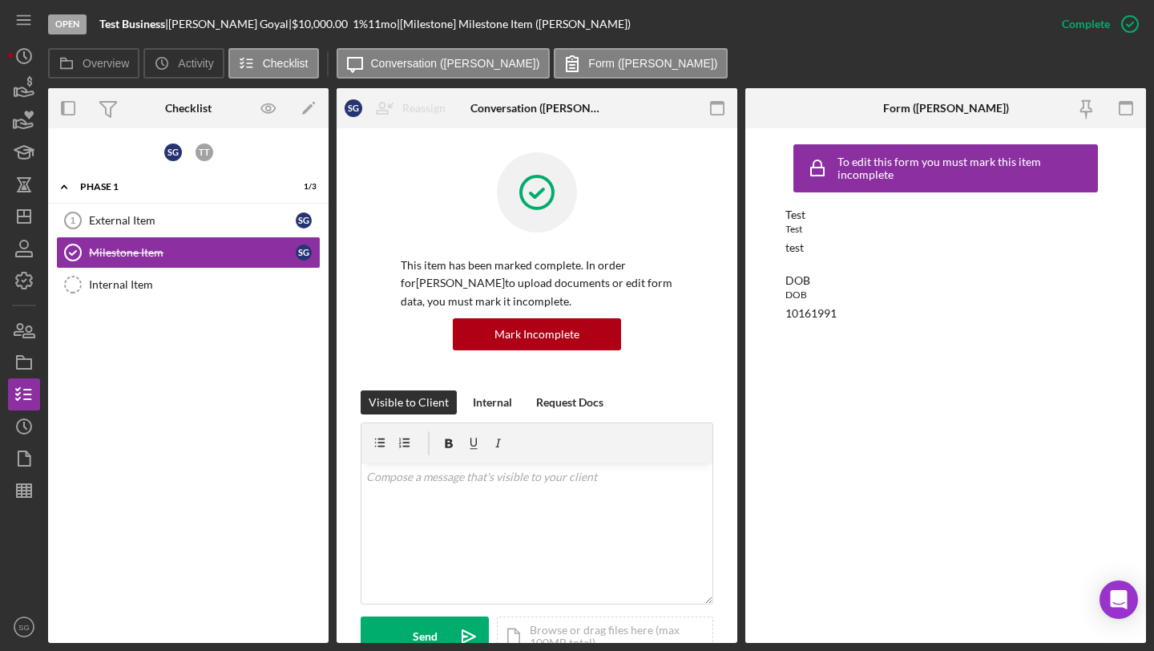
click at [822, 313] on div "10161991" at bounding box center [811, 313] width 51 height 13
